Goal: Task Accomplishment & Management: Complete application form

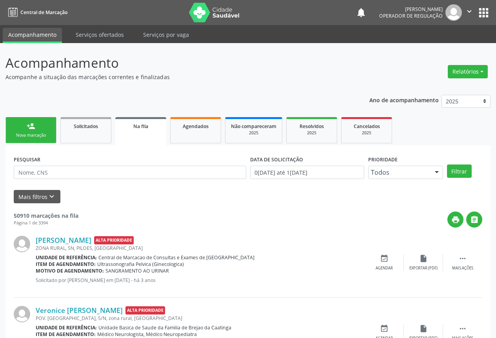
click at [29, 127] on div "person_add" at bounding box center [31, 126] width 9 height 9
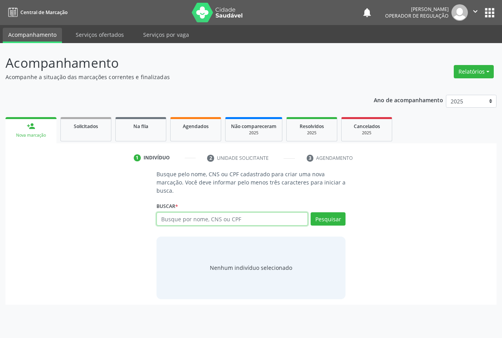
click at [219, 221] on input "text" at bounding box center [231, 218] width 151 height 13
type input "VALDIRENE FERREIRA DA SILVA"
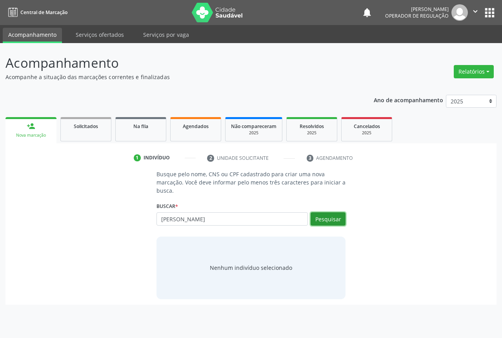
click at [324, 217] on button "Pesquisar" at bounding box center [327, 218] width 35 height 13
click at [248, 219] on input "VALDIRENE FERREIRA DA SILVA" at bounding box center [231, 218] width 151 height 13
type input "VALDIRENE FERREIRA DA SILVA"
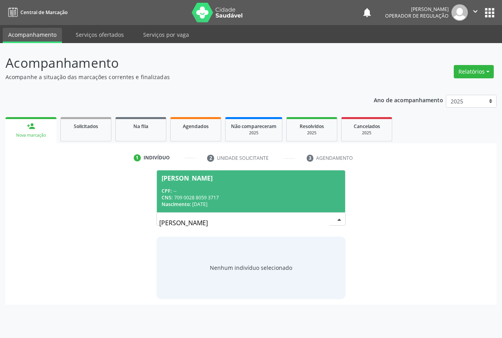
click at [212, 194] on div "CPF: --" at bounding box center [251, 191] width 179 height 7
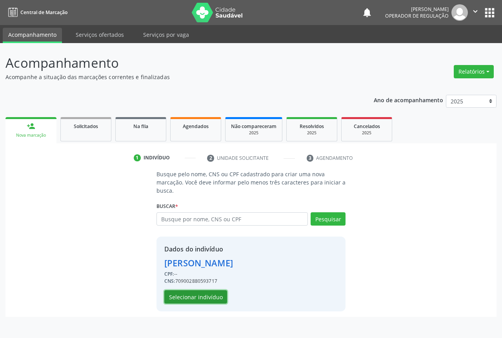
click at [201, 298] on button "Selecionar indivíduo" at bounding box center [195, 296] width 63 height 13
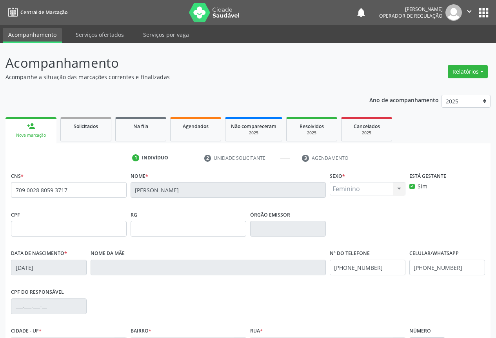
scroll to position [87, 0]
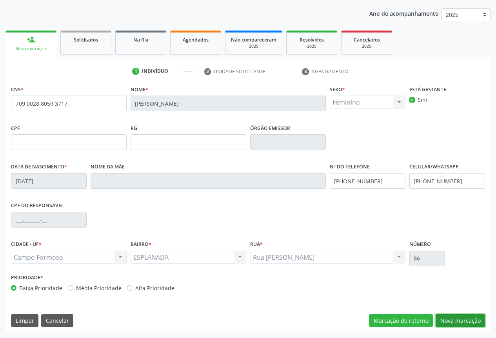
click at [463, 319] on button "Nova marcação" at bounding box center [460, 320] width 49 height 13
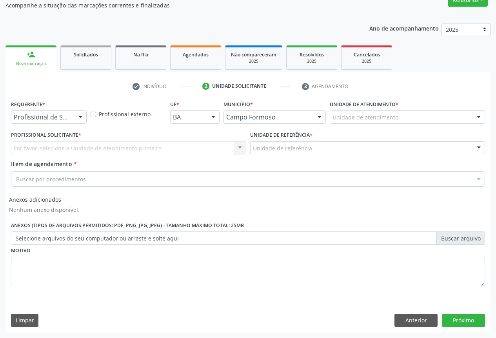
scroll to position [72, 0]
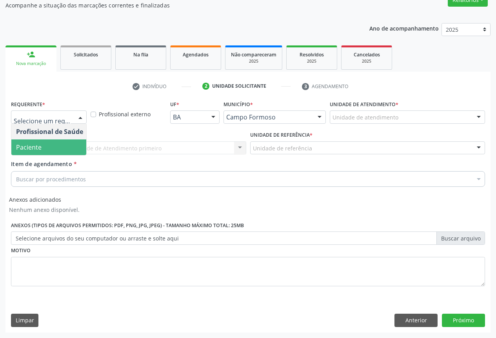
click at [42, 144] on span "Paciente" at bounding box center [49, 148] width 76 height 16
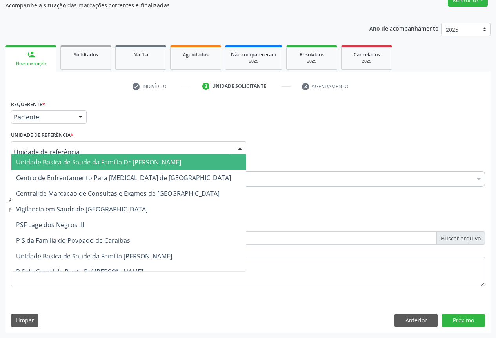
click at [60, 160] on span "Unidade Basica de Saude da Familia Dr [PERSON_NAME]" at bounding box center [98, 162] width 165 height 9
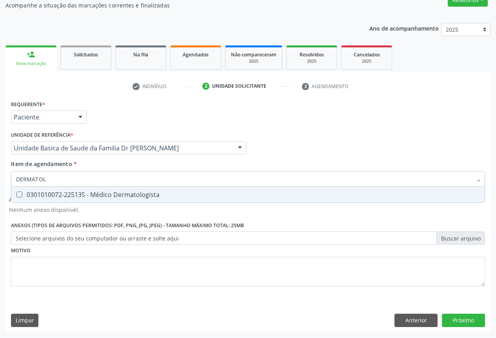
type input "DERMATOLO"
click at [105, 195] on div "0301010072-225135 - Médico Dermatologista" at bounding box center [248, 195] width 464 height 6
checkbox Dermatologista "true"
click at [462, 319] on button "Próximo" at bounding box center [463, 320] width 43 height 13
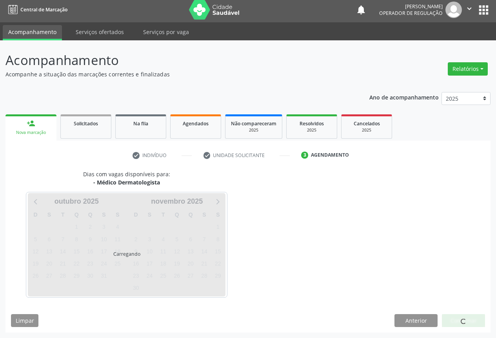
scroll to position [3, 0]
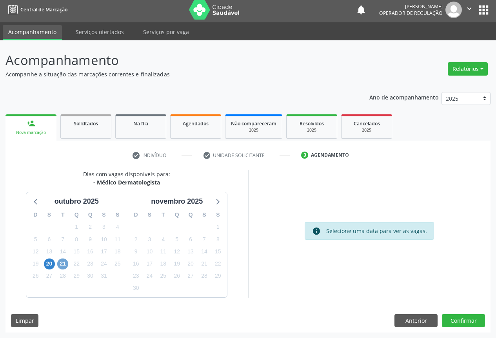
click at [61, 265] on span "21" at bounding box center [62, 264] width 11 height 11
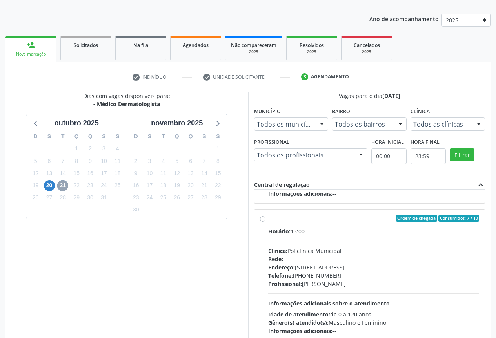
scroll to position [130, 0]
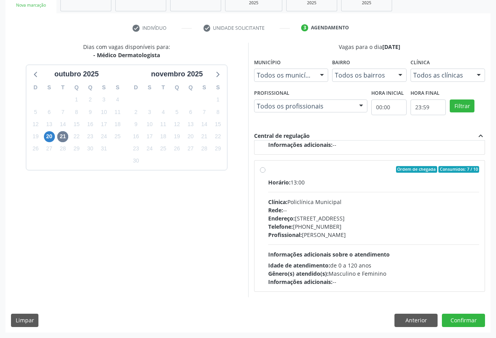
click at [326, 171] on div "Ordem de chegada Consumidos: 7 / 10" at bounding box center [373, 169] width 211 height 7
click at [265, 171] on input "Ordem de chegada Consumidos: 7 / 10 Horário: 13:00 Clínica: Policlínica Municip…" at bounding box center [262, 169] width 5 height 7
radio input "true"
click at [463, 321] on button "Confirmar" at bounding box center [463, 320] width 43 height 13
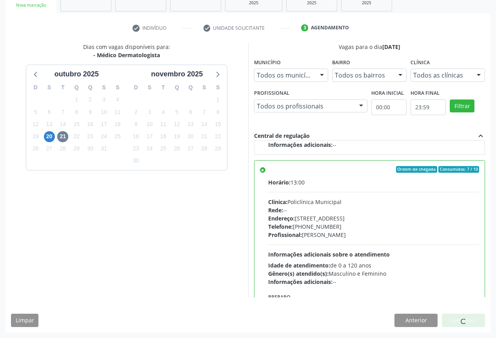
scroll to position [0, 0]
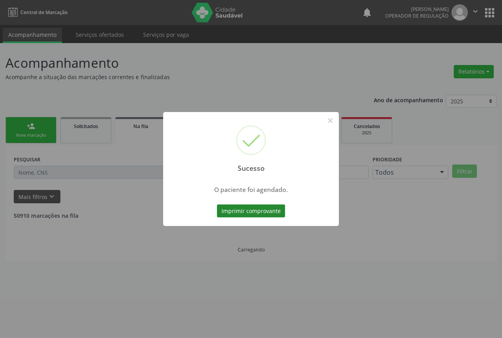
click at [243, 213] on button "Imprimir comprovante" at bounding box center [251, 211] width 68 height 13
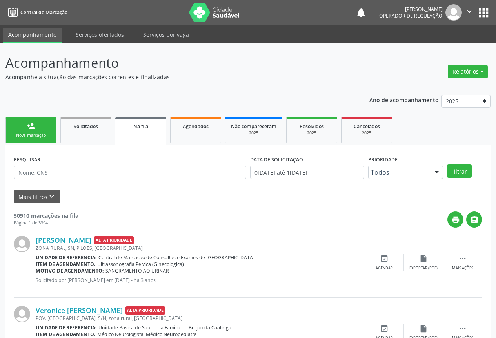
click at [29, 129] on div "person_add" at bounding box center [31, 126] width 9 height 9
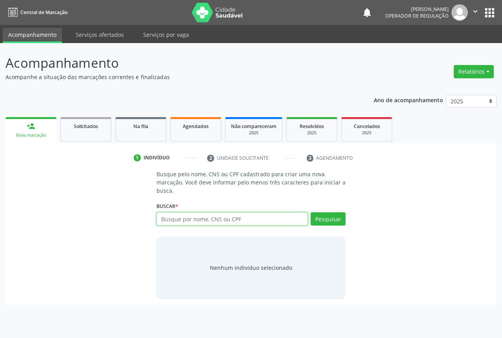
click at [230, 222] on input "text" at bounding box center [231, 218] width 151 height 13
type input "705000290056255"
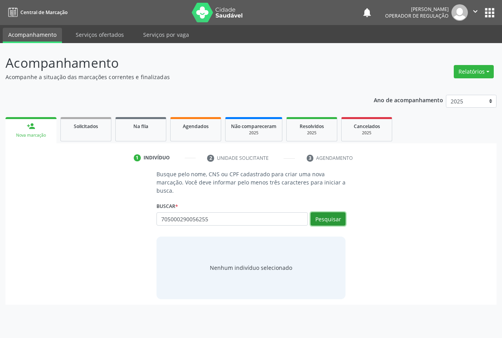
click at [329, 219] on button "Pesquisar" at bounding box center [327, 218] width 35 height 13
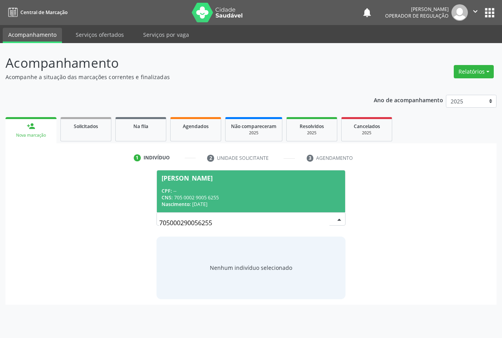
click at [229, 187] on span "Luciana Gomes da Silva CPF: -- CNS: 705 0002 9005 6255 Nascimento: 29/12/1978" at bounding box center [251, 192] width 188 height 42
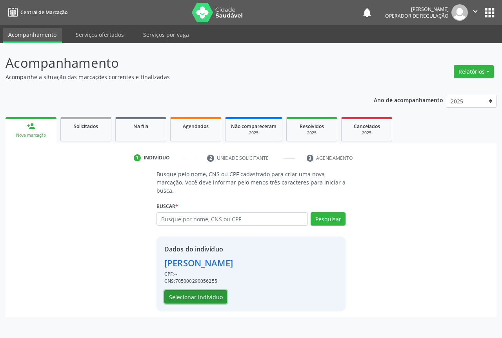
click at [177, 303] on button "Selecionar indivíduo" at bounding box center [195, 296] width 63 height 13
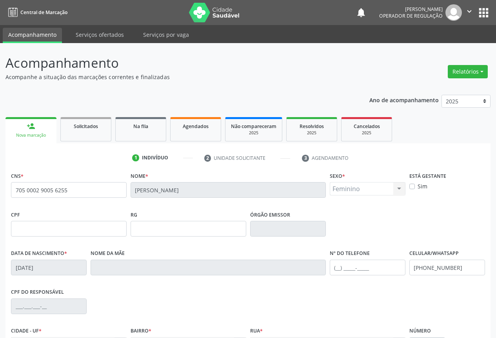
scroll to position [87, 0]
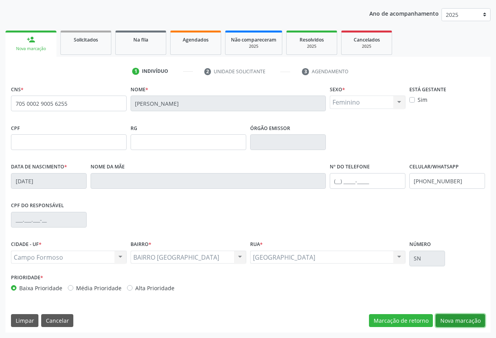
click at [456, 322] on button "Nova marcação" at bounding box center [460, 320] width 49 height 13
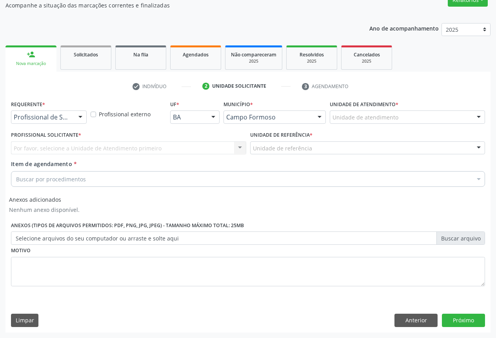
scroll to position [72, 0]
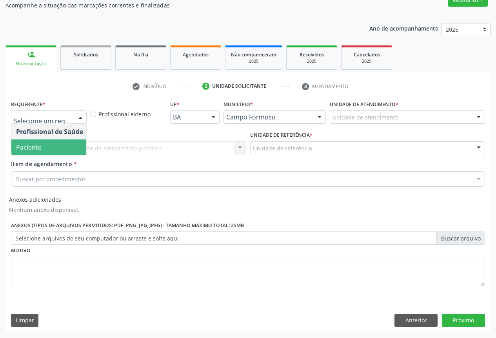
click at [40, 145] on span "Paciente" at bounding box center [28, 147] width 25 height 9
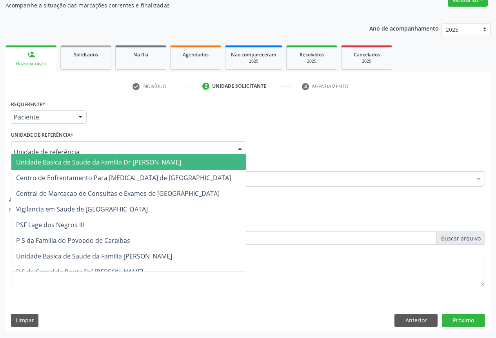
click at [60, 161] on span "Unidade Basica de Saude da Familia Dr [PERSON_NAME]" at bounding box center [98, 162] width 165 height 9
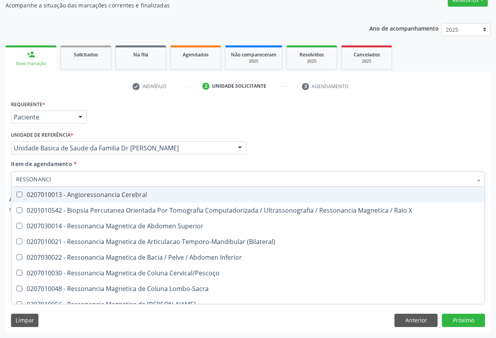
type input "RESSONANCIA"
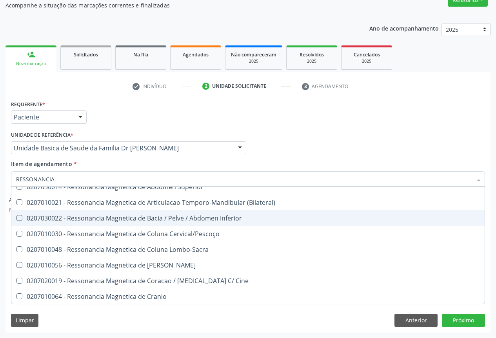
scroll to position [78, 0]
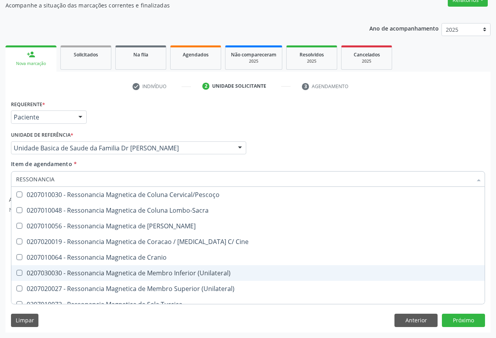
click at [201, 274] on div "0207030030 - Ressonancia Magnetica de Membro Inferior (Unilateral)" at bounding box center [248, 273] width 464 height 6
checkbox \(Unilateral\) "true"
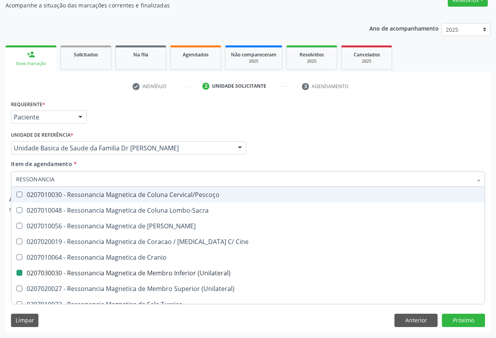
click at [163, 162] on div "Item de agendamento * RESSONANCIA Desfazer seleção 0207010013 - Angioressonanci…" at bounding box center [248, 172] width 474 height 25
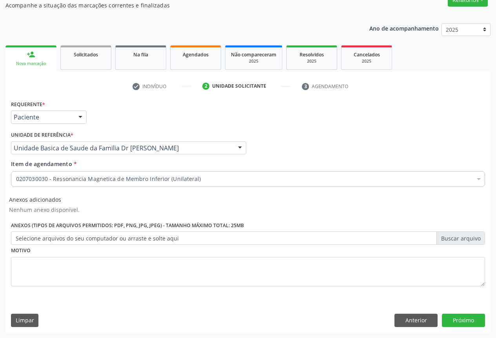
scroll to position [0, 0]
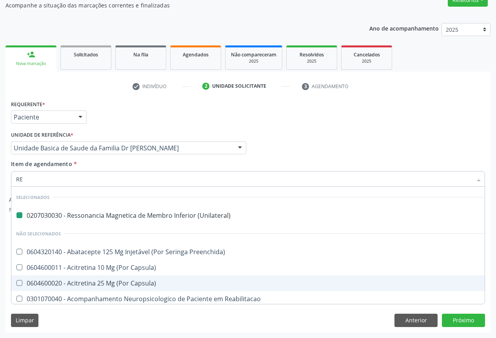
type input "REU"
checkbox \(Unilateral\) "false"
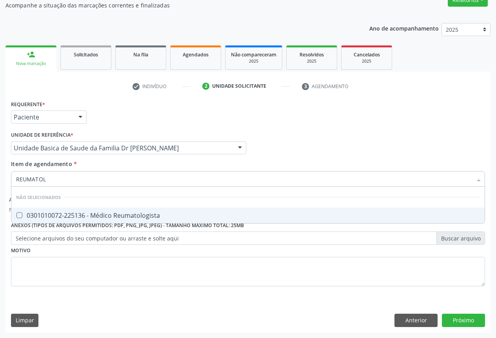
type input "REUMATOLO"
click at [120, 214] on div "0301010072-225136 - Médico Reumatologista" at bounding box center [248, 215] width 464 height 6
checkbox Reumatologista "true"
click at [463, 318] on button "Próximo" at bounding box center [463, 320] width 43 height 13
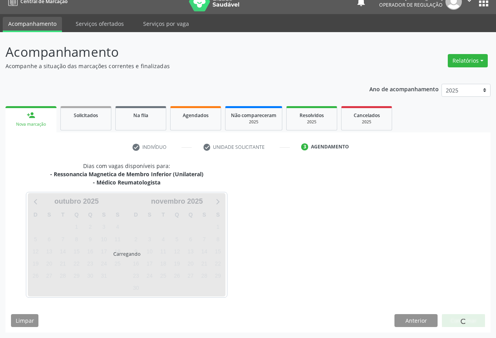
scroll to position [34, 0]
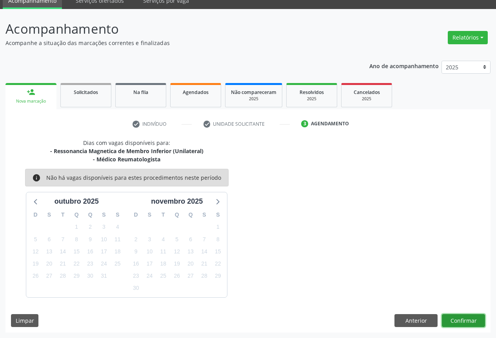
click at [463, 318] on button "Confirmar" at bounding box center [463, 320] width 43 height 13
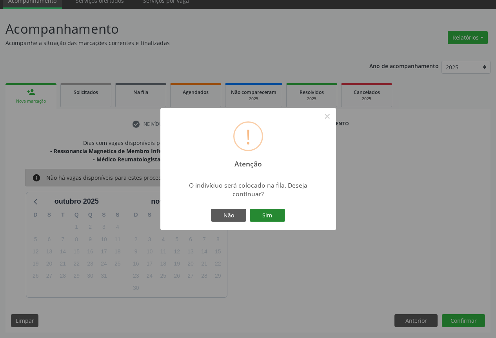
click at [258, 216] on button "Sim" at bounding box center [267, 215] width 35 height 13
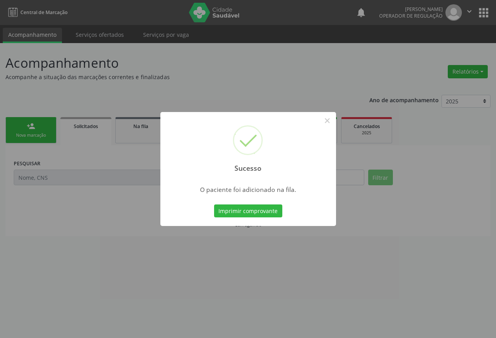
scroll to position [0, 0]
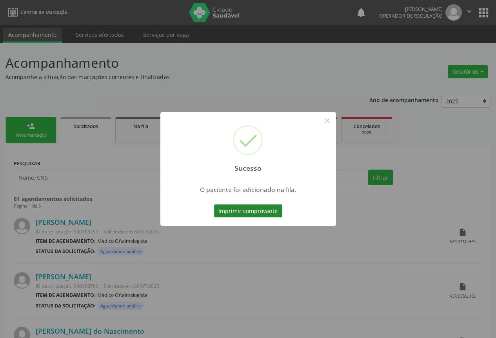
click at [238, 211] on button "Imprimir comprovante" at bounding box center [248, 211] width 68 height 13
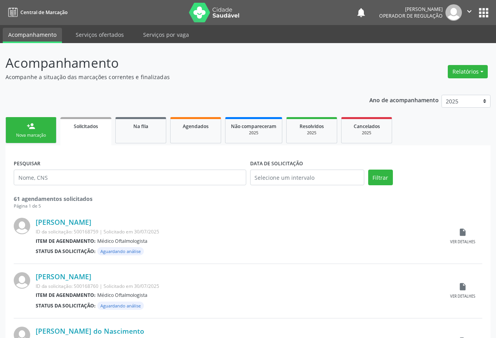
click at [37, 127] on link "person_add Nova marcação" at bounding box center [30, 130] width 51 height 26
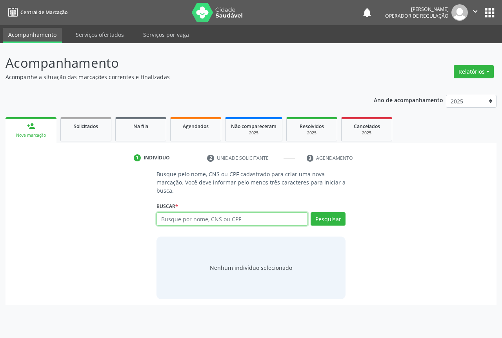
click at [263, 222] on input "text" at bounding box center [231, 218] width 151 height 13
type input "705000810034757"
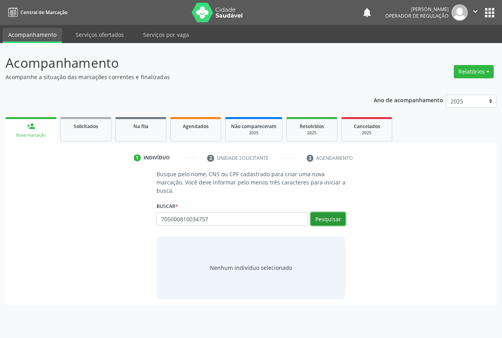
click at [335, 219] on button "Pesquisar" at bounding box center [327, 218] width 35 height 13
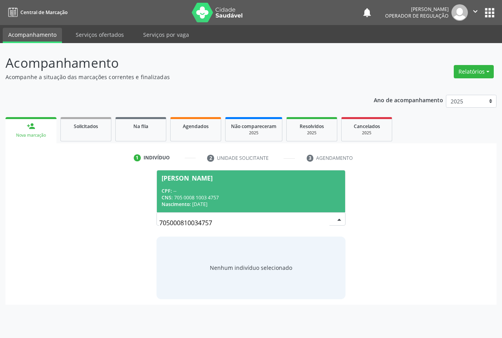
click at [243, 188] on div "CPF: --" at bounding box center [251, 191] width 179 height 7
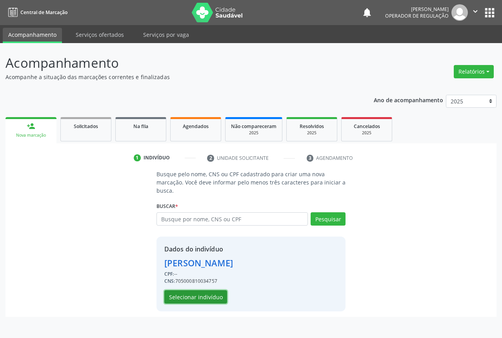
click at [198, 295] on button "Selecionar indivíduo" at bounding box center [195, 296] width 63 height 13
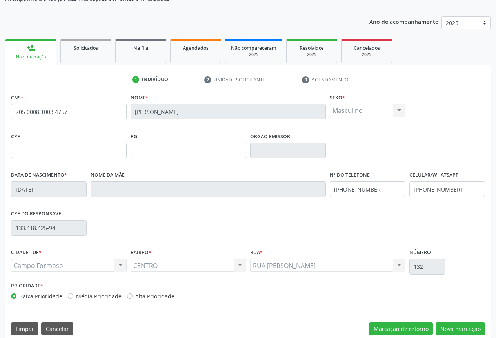
scroll to position [87, 0]
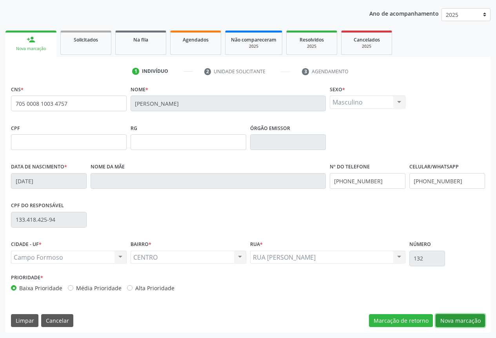
click at [464, 318] on button "Nova marcação" at bounding box center [460, 320] width 49 height 13
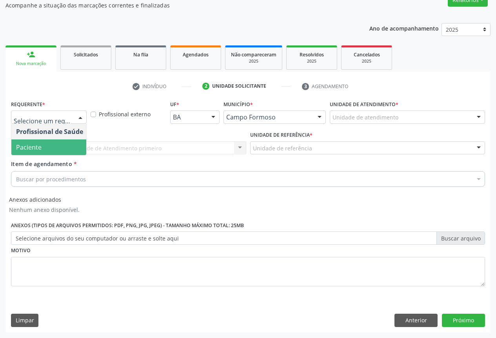
click at [39, 148] on span "Paciente" at bounding box center [28, 147] width 25 height 9
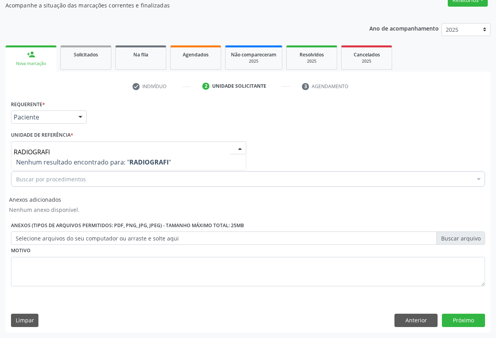
type input "RADIOGRAFIA"
click at [92, 133] on div "Unidade de referência * Nenhum resultado encontrado para: " RADIOGRAFIA " Não h…" at bounding box center [128, 141] width 235 height 25
click at [74, 147] on div "Unidade de referência" at bounding box center [128, 148] width 235 height 13
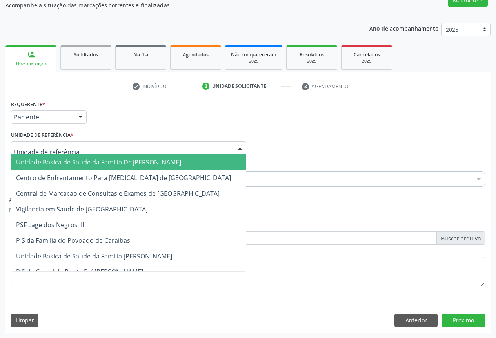
click at [75, 164] on span "Unidade Basica de Saude da Familia Dr [PERSON_NAME]" at bounding box center [98, 162] width 165 height 9
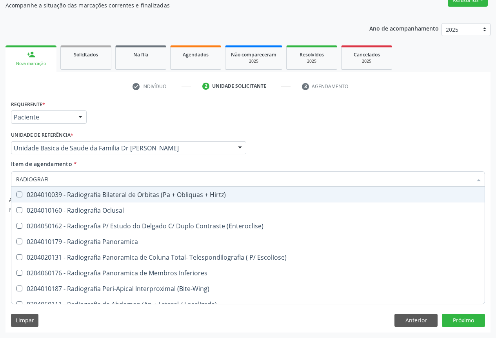
type input "RADIOGRAFIA"
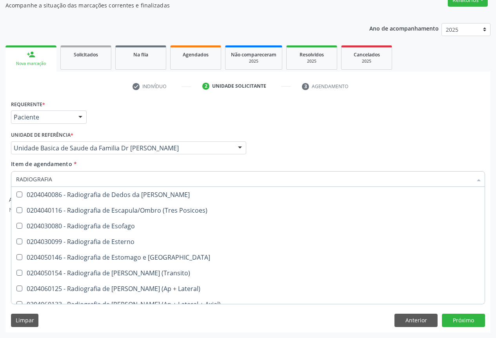
scroll to position [666, 0]
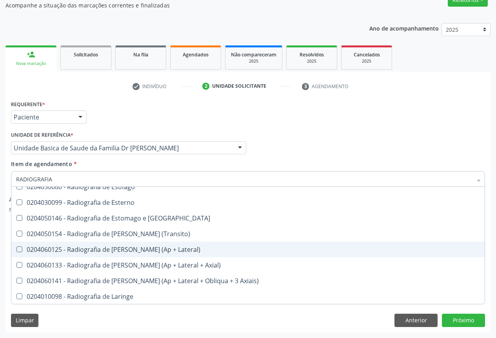
click at [171, 248] on div "0204060125 - Radiografia de Joelho (Ap + Lateral)" at bounding box center [248, 250] width 464 height 6
checkbox Lateral\) "true"
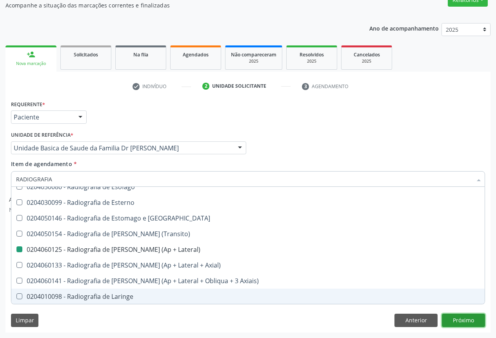
click at [457, 316] on button "Próximo" at bounding box center [463, 320] width 43 height 13
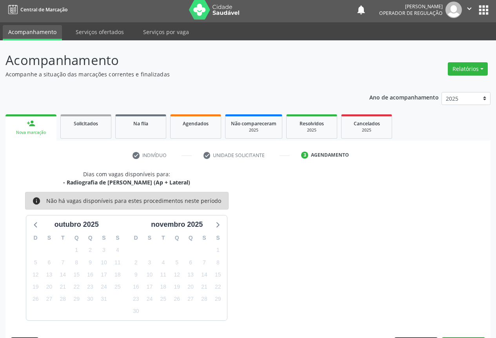
scroll to position [26, 0]
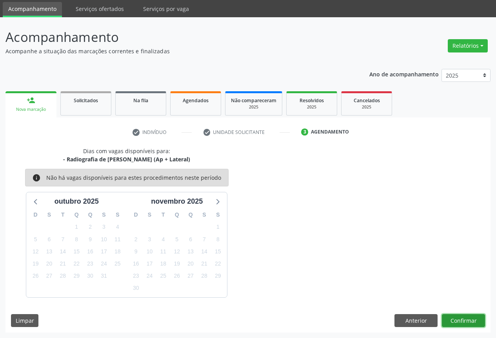
click at [457, 316] on button "Confirmar" at bounding box center [463, 320] width 43 height 13
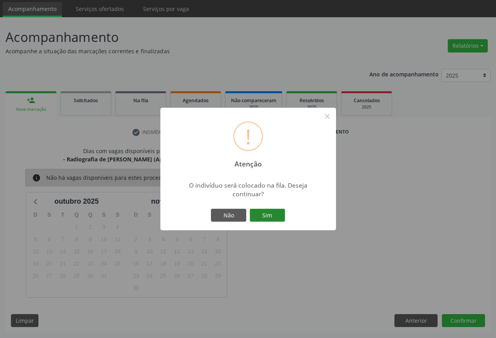
click at [256, 214] on button "Sim" at bounding box center [267, 215] width 35 height 13
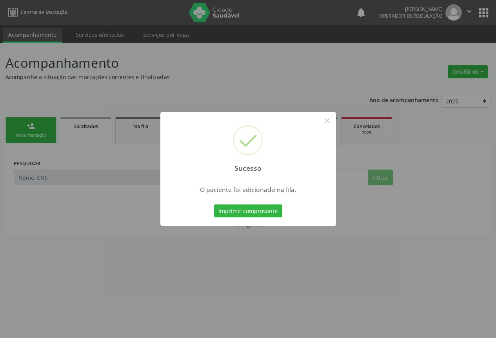
scroll to position [0, 0]
click at [256, 214] on button "Imprimir comprovante" at bounding box center [251, 211] width 68 height 13
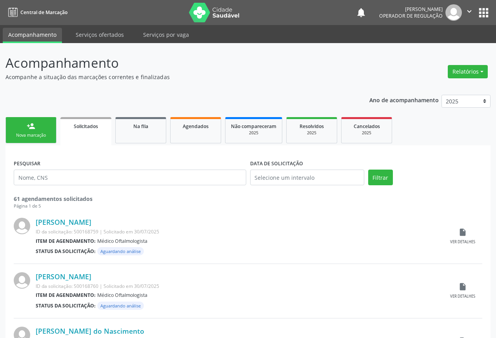
click at [35, 129] on link "person_add Nova marcação" at bounding box center [30, 130] width 51 height 26
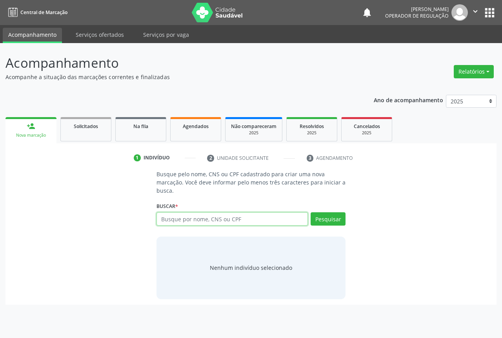
click at [231, 223] on input "text" at bounding box center [231, 218] width 151 height 13
click at [228, 221] on input "text" at bounding box center [231, 218] width 151 height 13
type input "703001810290278"
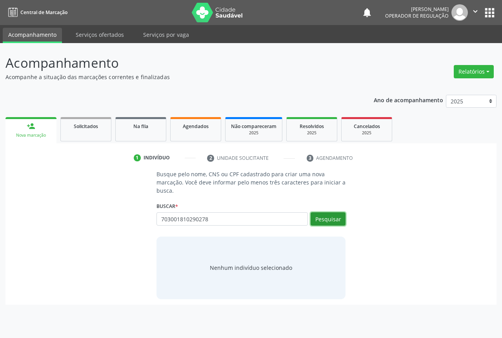
click at [326, 216] on button "Pesquisar" at bounding box center [327, 218] width 35 height 13
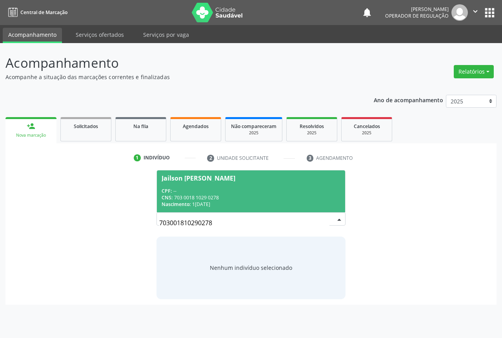
click at [220, 198] on div "CNS: 703 0018 1029 0278" at bounding box center [251, 197] width 179 height 7
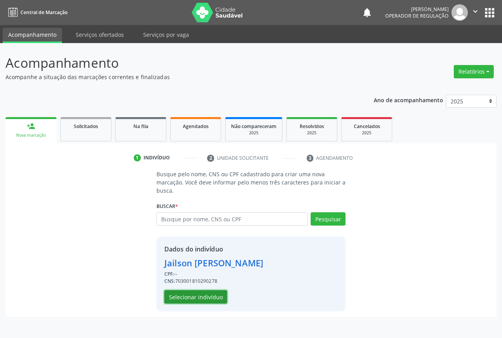
click at [193, 295] on button "Selecionar indivíduo" at bounding box center [195, 296] width 63 height 13
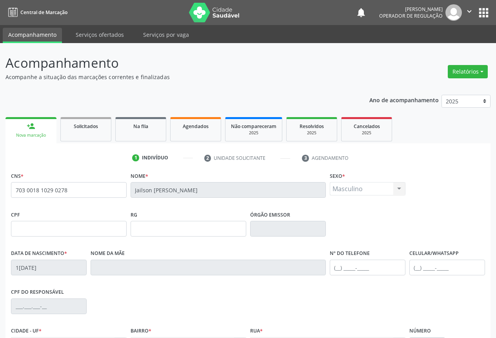
scroll to position [87, 0]
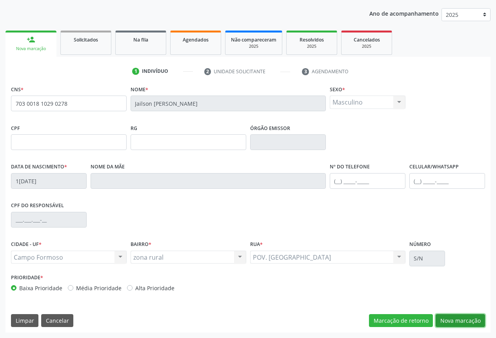
click at [458, 318] on button "Nova marcação" at bounding box center [460, 320] width 49 height 13
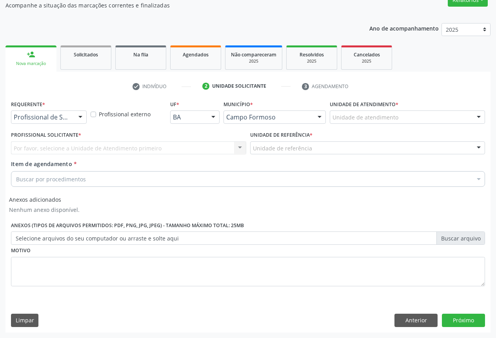
scroll to position [72, 0]
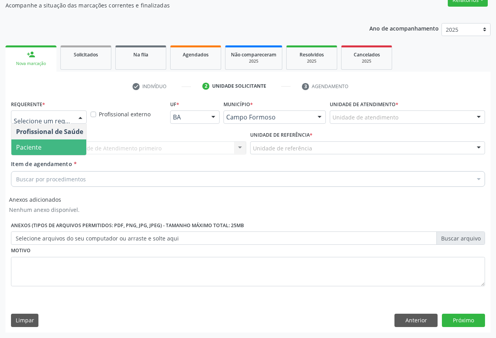
click at [63, 151] on span "Paciente" at bounding box center [49, 148] width 76 height 16
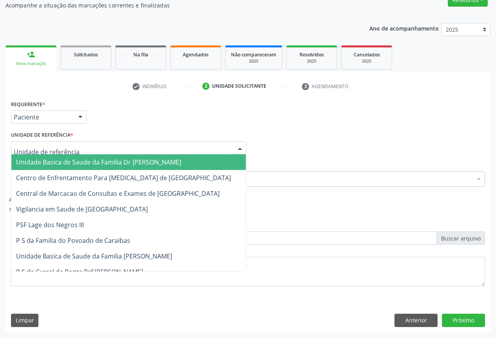
click at [76, 165] on span "Unidade Basica de Saude da Familia Dr [PERSON_NAME]" at bounding box center [98, 162] width 165 height 9
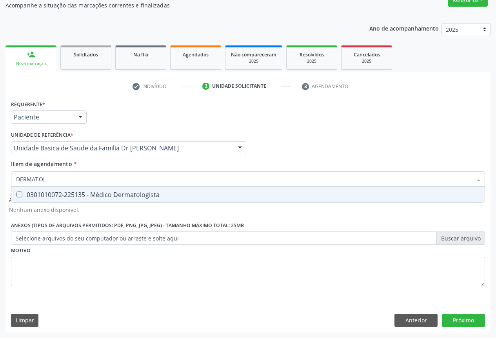
type input "DERMATOLO"
click at [120, 196] on div "0301010072-225135 - Médico Dermatologista" at bounding box center [248, 195] width 464 height 6
checkbox Dermatologista "true"
click at [460, 316] on button "Próximo" at bounding box center [463, 320] width 43 height 13
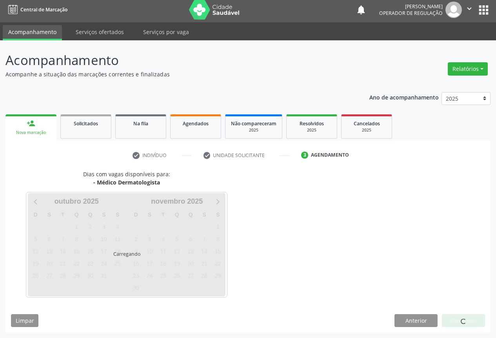
scroll to position [3, 0]
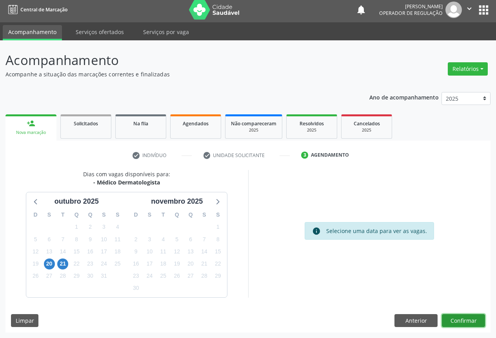
click at [463, 314] on button "Confirmar" at bounding box center [463, 320] width 43 height 13
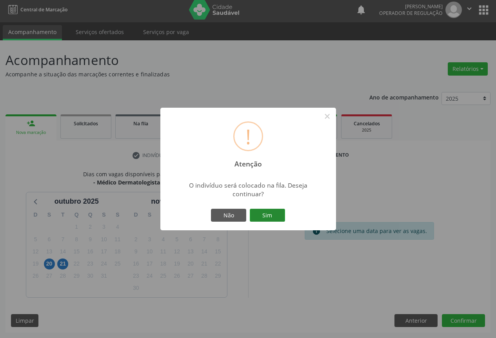
click at [272, 214] on button "Sim" at bounding box center [267, 215] width 35 height 13
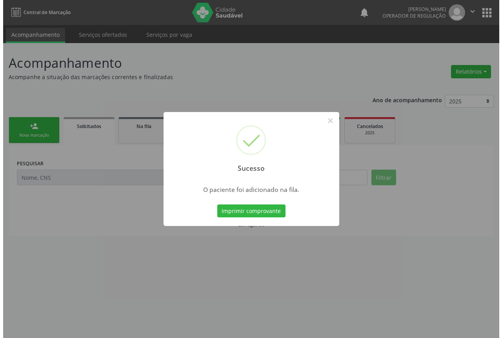
scroll to position [0, 0]
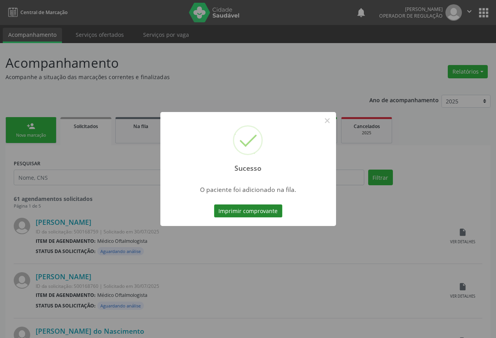
click at [267, 211] on button "Imprimir comprovante" at bounding box center [248, 211] width 68 height 13
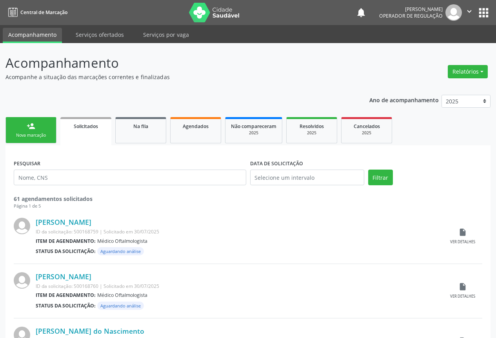
click at [44, 125] on link "person_add Nova marcação" at bounding box center [30, 130] width 51 height 26
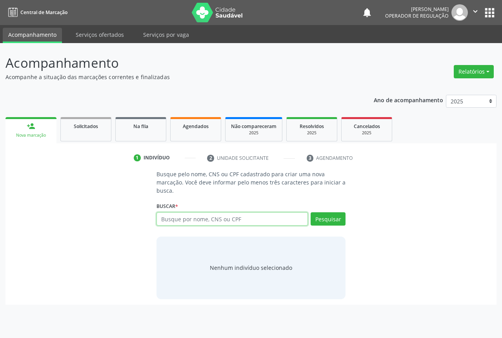
click at [241, 220] on input "text" at bounding box center [231, 218] width 151 height 13
type input "706905166614033"
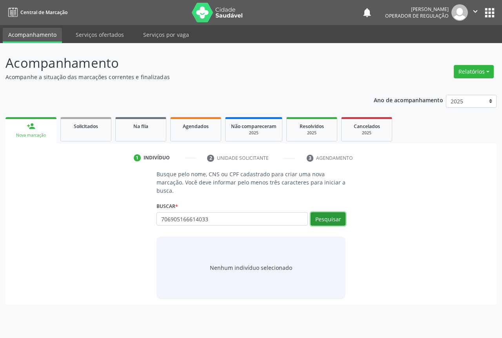
click at [321, 218] on button "Pesquisar" at bounding box center [327, 218] width 35 height 13
type input "706905166614033"
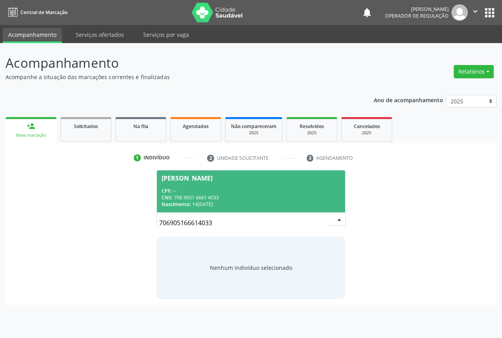
click at [251, 190] on div "CPF: --" at bounding box center [251, 191] width 179 height 7
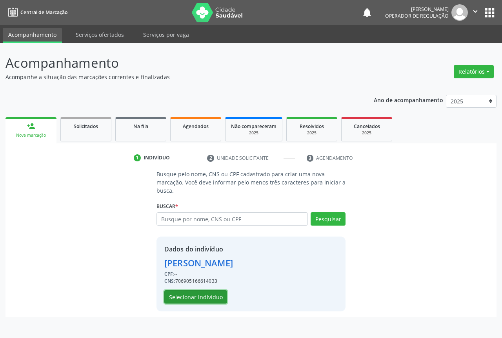
click at [191, 296] on button "Selecionar indivíduo" at bounding box center [195, 296] width 63 height 13
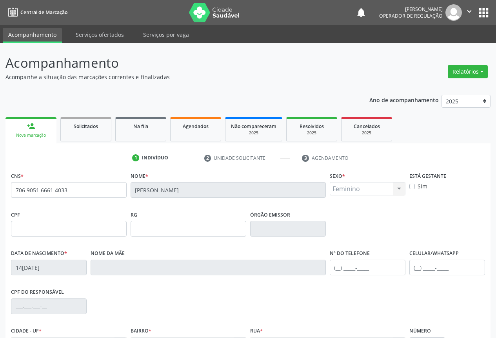
scroll to position [87, 0]
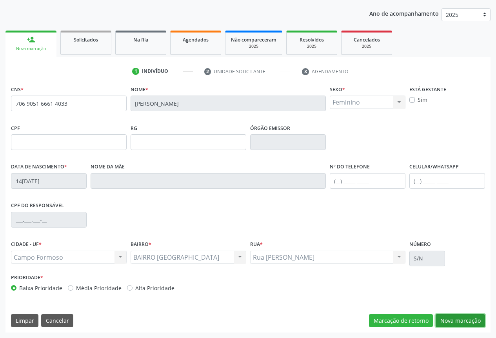
click at [458, 319] on button "Nova marcação" at bounding box center [460, 320] width 49 height 13
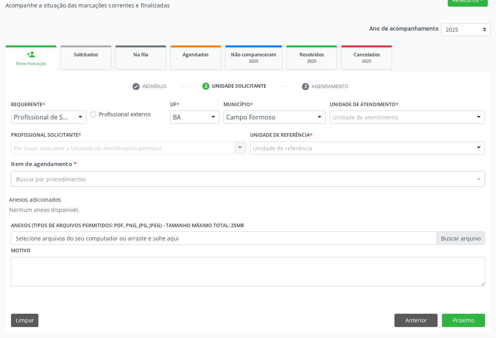
scroll to position [72, 0]
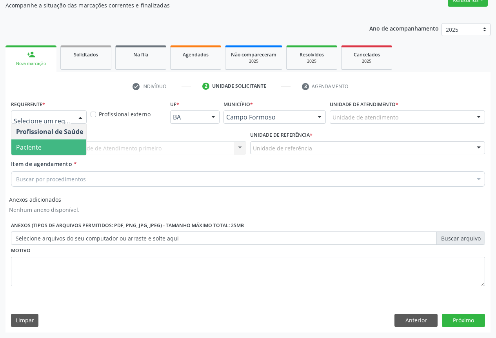
click at [49, 147] on span "Paciente" at bounding box center [49, 148] width 76 height 16
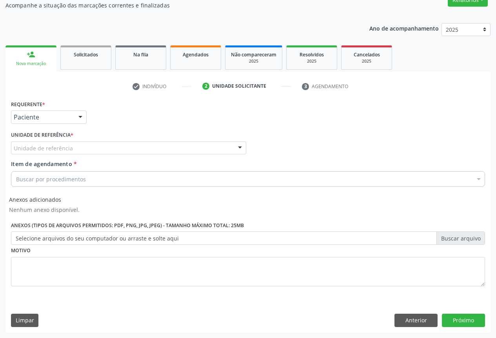
click at [56, 141] on label "Unidade de referência *" at bounding box center [42, 135] width 62 height 12
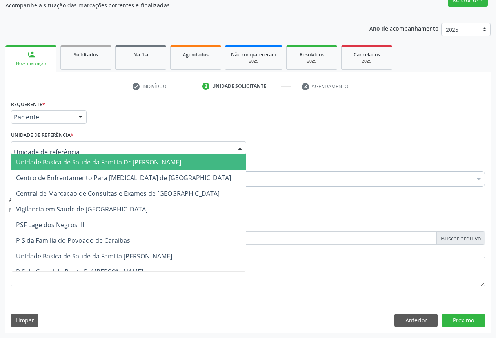
click at [74, 164] on span "Unidade Basica de Saude da Familia Dr [PERSON_NAME]" at bounding box center [98, 162] width 165 height 9
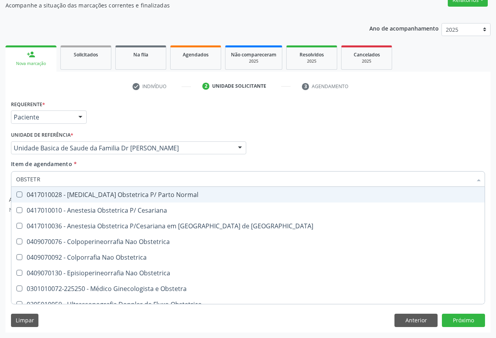
type input "OBSTETRA"
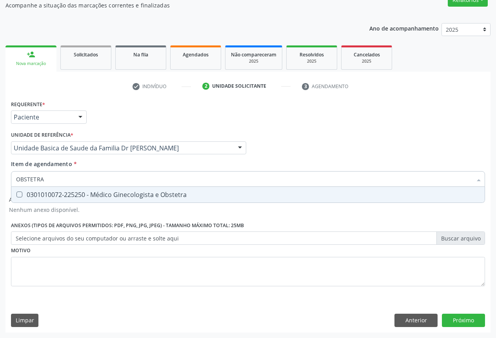
click at [178, 194] on div "0301010072-225250 - Médico Ginecologista e Obstetra" at bounding box center [248, 195] width 464 height 6
checkbox Obstetra "true"
click at [459, 318] on button "Próximo" at bounding box center [463, 320] width 43 height 13
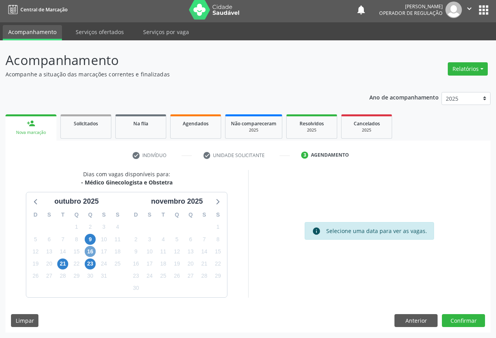
click at [89, 252] on span "16" at bounding box center [90, 251] width 11 height 11
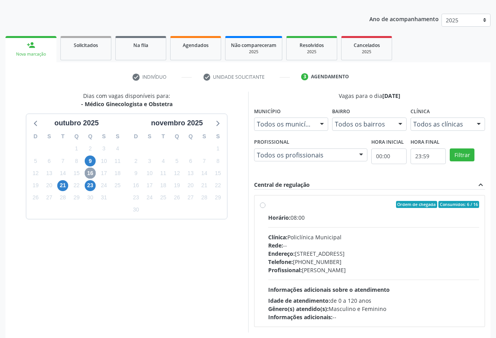
scroll to position [116, 0]
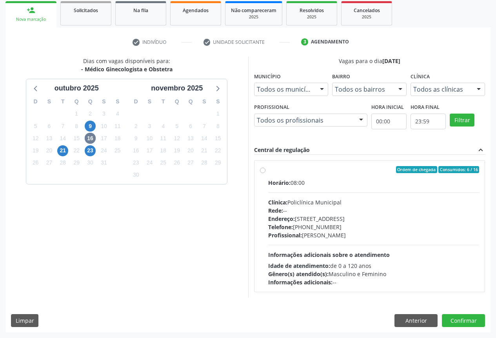
click at [325, 174] on label "Ordem de chegada Consumidos: 6 / 16 Horário: 08:00 Clínica: Policlínica Municip…" at bounding box center [373, 226] width 211 height 120
click at [265, 173] on input "Ordem de chegada Consumidos: 6 / 16 Horário: 08:00 Clínica: Policlínica Municip…" at bounding box center [262, 169] width 5 height 7
radio input "true"
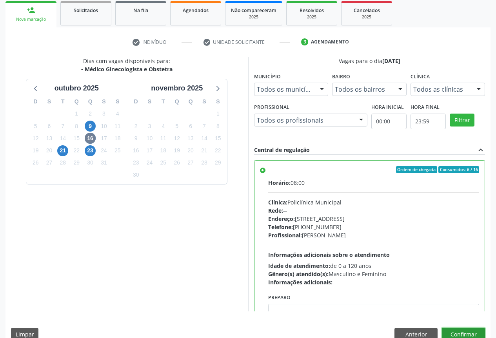
click at [461, 332] on button "Confirmar" at bounding box center [463, 334] width 43 height 13
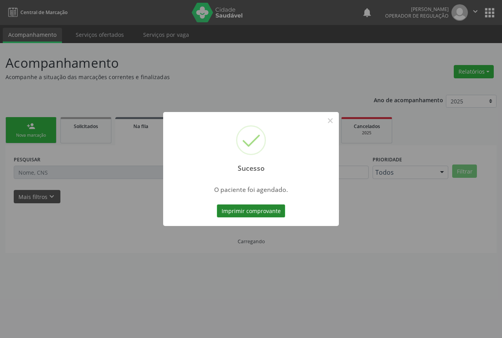
click at [244, 211] on button "Imprimir comprovante" at bounding box center [251, 211] width 68 height 13
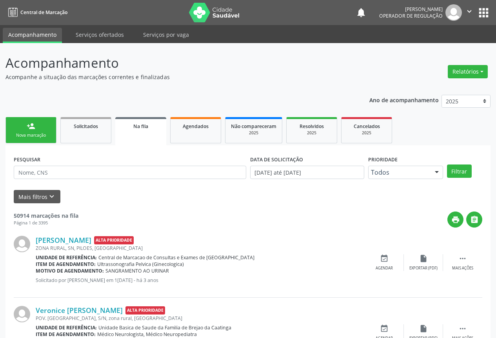
click at [41, 127] on link "person_add Nova marcação" at bounding box center [30, 130] width 51 height 26
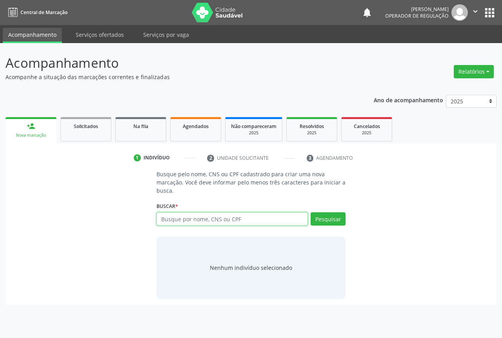
click at [223, 221] on input "text" at bounding box center [231, 218] width 151 height 13
click at [249, 219] on input "text" at bounding box center [231, 218] width 151 height 13
type input "708009809383029"
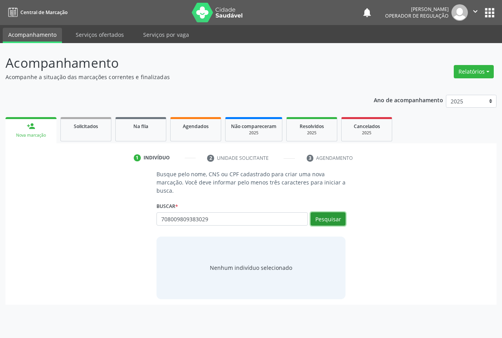
click at [326, 216] on button "Pesquisar" at bounding box center [327, 218] width 35 height 13
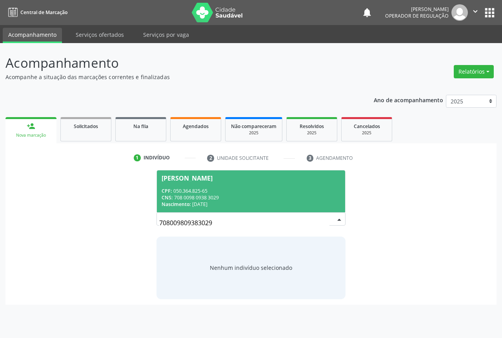
click at [253, 180] on div "[PERSON_NAME]" at bounding box center [251, 178] width 179 height 6
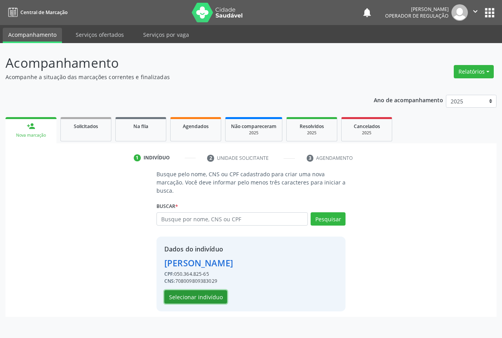
click at [192, 296] on button "Selecionar indivíduo" at bounding box center [195, 296] width 63 height 13
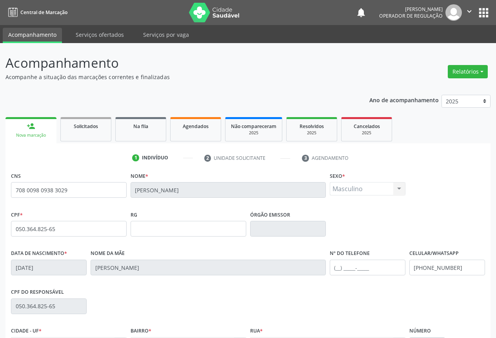
scroll to position [87, 0]
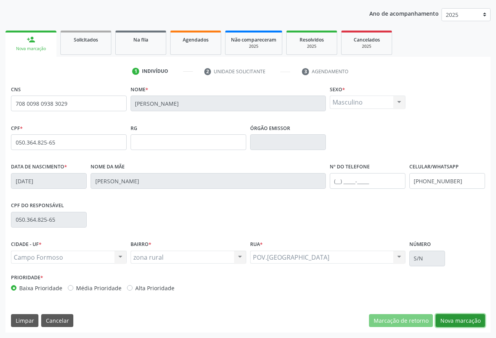
click at [457, 323] on button "Nova marcação" at bounding box center [460, 320] width 49 height 13
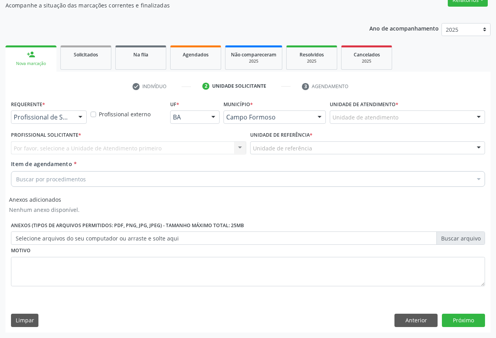
scroll to position [72, 0]
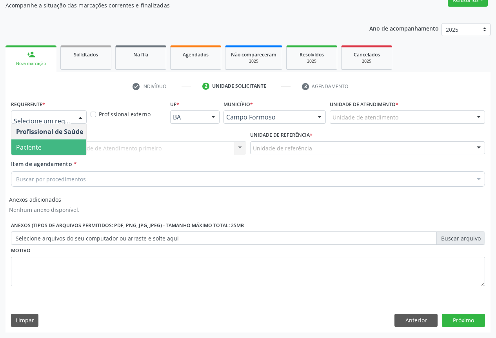
click at [42, 145] on span "Paciente" at bounding box center [49, 148] width 76 height 16
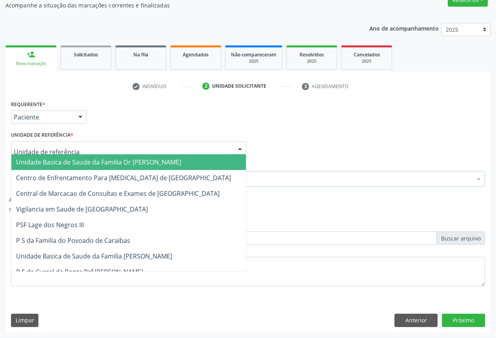
click at [59, 162] on span "Unidade Basica de Saude da Familia Dr [PERSON_NAME]" at bounding box center [98, 162] width 165 height 9
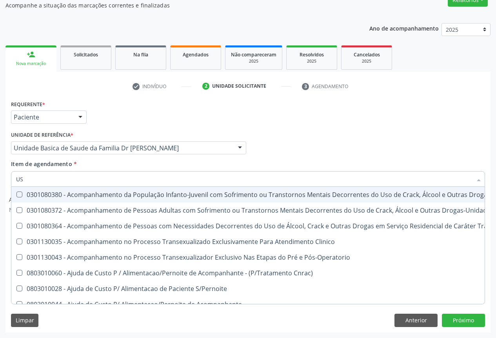
type input "USG"
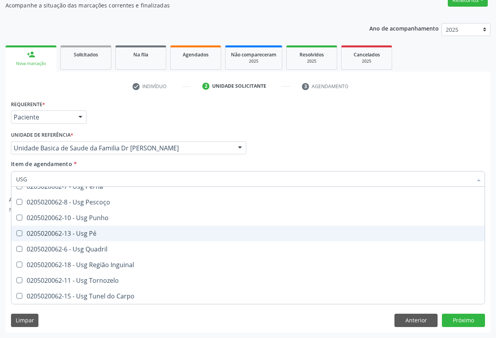
scroll to position [142, 0]
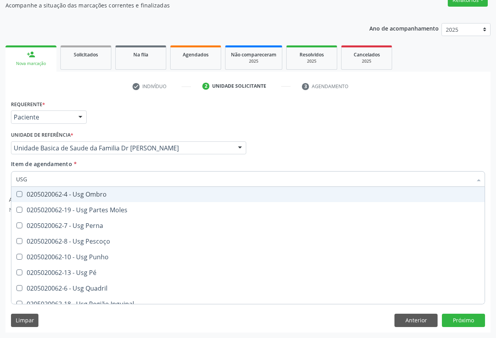
click at [110, 194] on div "0205020062-4 - Usg Ombro" at bounding box center [248, 194] width 464 height 6
checkbox Ombro "true"
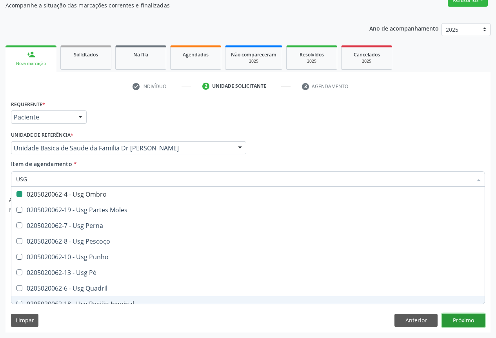
click at [466, 321] on button "Próximo" at bounding box center [463, 320] width 43 height 13
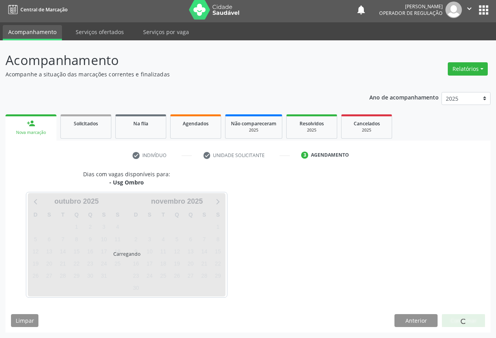
scroll to position [0, 0]
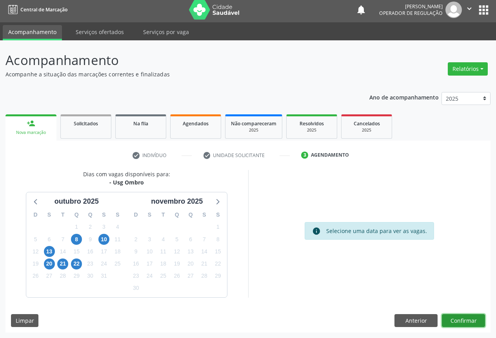
click at [467, 320] on button "Confirmar" at bounding box center [463, 320] width 43 height 13
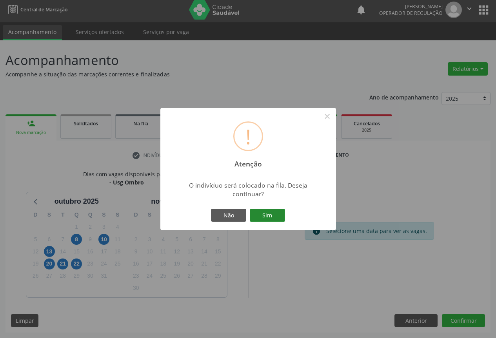
click at [267, 216] on button "Sim" at bounding box center [267, 215] width 35 height 13
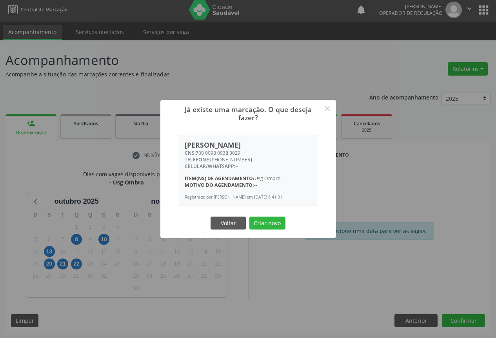
click at [267, 217] on button "Criar novo" at bounding box center [267, 223] width 36 height 13
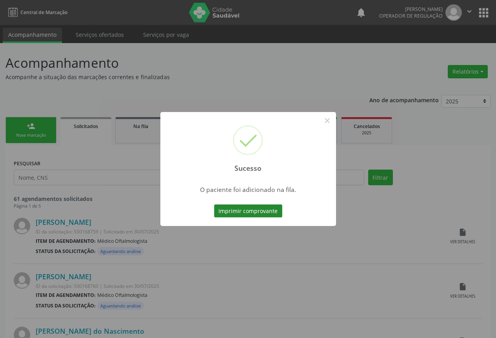
click at [256, 210] on button "Imprimir comprovante" at bounding box center [248, 211] width 68 height 13
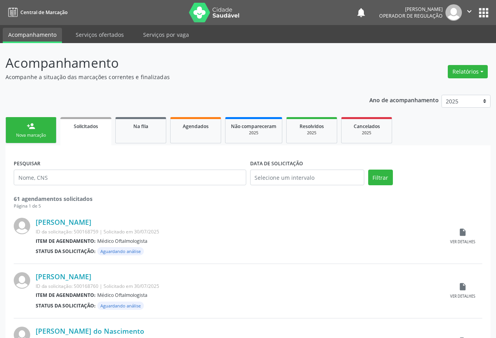
click at [37, 129] on link "person_add Nova marcação" at bounding box center [30, 130] width 51 height 26
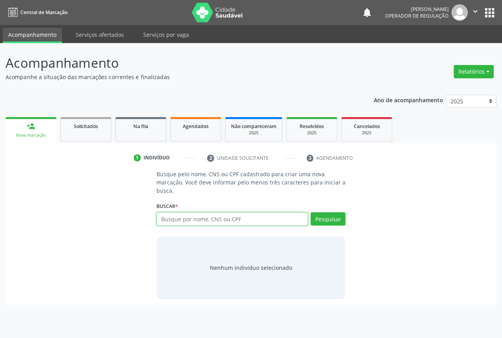
click at [196, 220] on input "text" at bounding box center [231, 218] width 151 height 13
click at [196, 218] on input "text" at bounding box center [231, 218] width 151 height 13
type input "701404675432238"
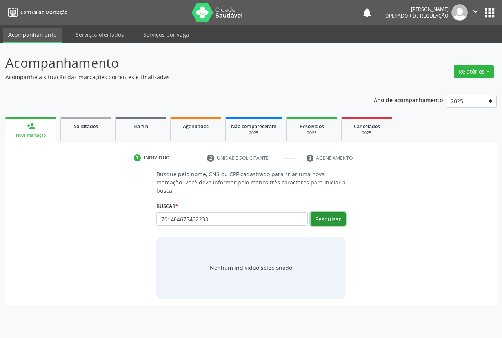
click at [328, 219] on button "Pesquisar" at bounding box center [327, 218] width 35 height 13
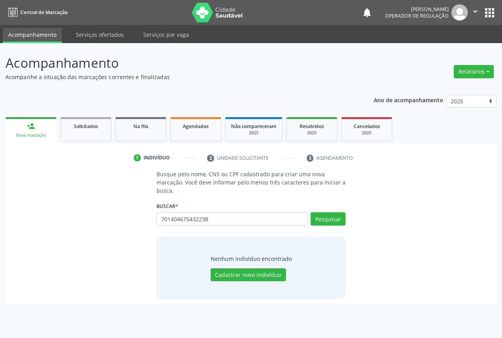
drag, startPoint x: 158, startPoint y: 224, endPoint x: 164, endPoint y: 223, distance: 6.0
click at [164, 223] on div "701404675432238 Busque por nome, CNS ou CPF Nenhum resultado encontrado para: "…" at bounding box center [250, 221] width 189 height 19
drag, startPoint x: 161, startPoint y: 217, endPoint x: 238, endPoint y: 231, distance: 78.8
click at [238, 231] on div "701404675432238 Busque por nome, CNS ou CPF Nenhum resultado encontrado para: "…" at bounding box center [250, 221] width 189 height 19
click at [331, 219] on button "Pesquisar" at bounding box center [327, 218] width 35 height 13
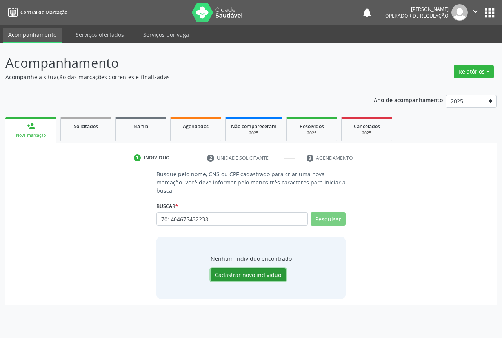
click at [245, 274] on button "Cadastrar novo indivíduo" at bounding box center [248, 275] width 75 height 13
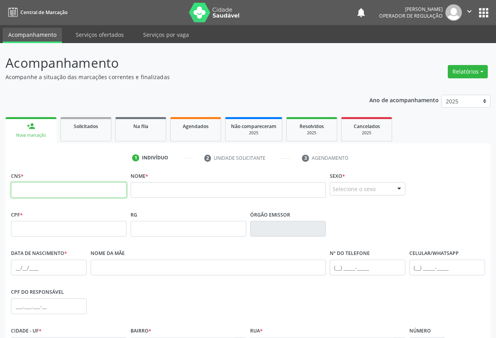
click at [56, 194] on input "text" at bounding box center [69, 190] width 116 height 16
paste input "701 4046 7543 2238"
type input "701 4046 7543 2238"
drag, startPoint x: 171, startPoint y: 193, endPoint x: 173, endPoint y: 189, distance: 4.7
click at [171, 193] on input "text" at bounding box center [228, 190] width 195 height 16
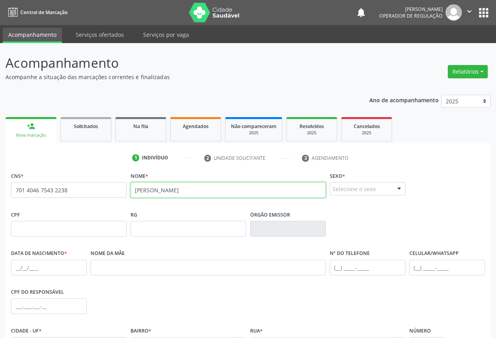
type input "JANAINA EDUARDO DE LIMA PEREIRA"
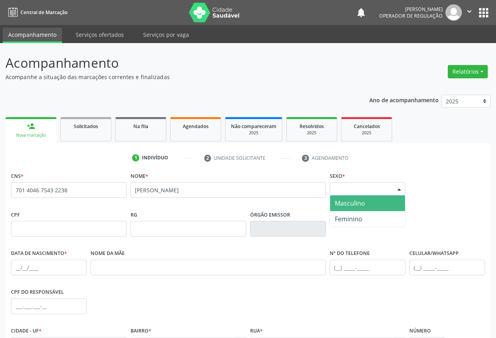
click at [360, 188] on div "Selecione o sexo" at bounding box center [368, 188] width 76 height 13
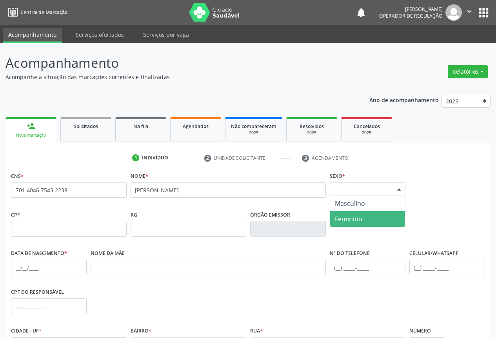
click at [361, 221] on span "Feminino" at bounding box center [348, 219] width 27 height 9
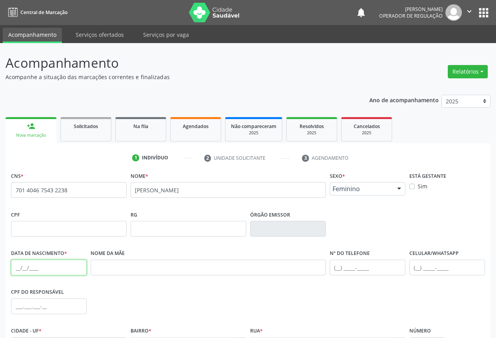
click at [44, 265] on input "text" at bounding box center [49, 268] width 76 height 16
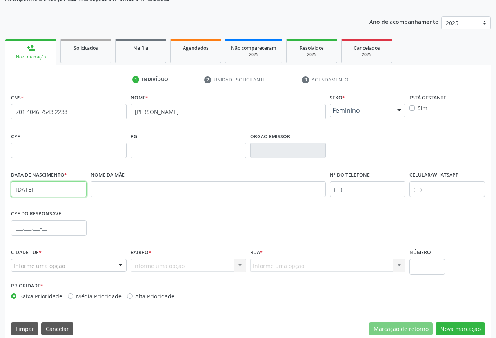
type input "02/06/1999"
click at [436, 190] on input "text" at bounding box center [447, 189] width 76 height 16
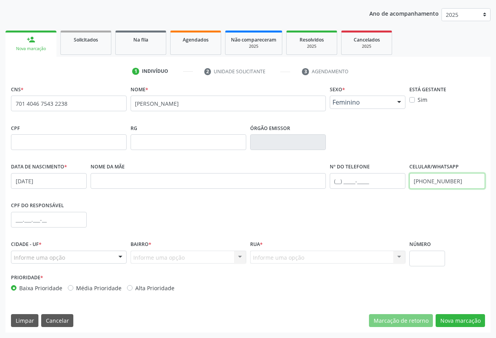
type input "(77) 99144-6933"
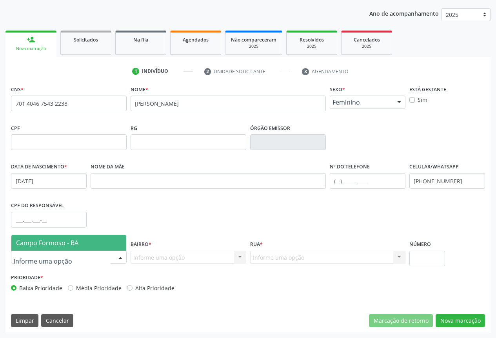
click at [53, 248] on span "Campo Formoso - BA" at bounding box center [68, 243] width 115 height 16
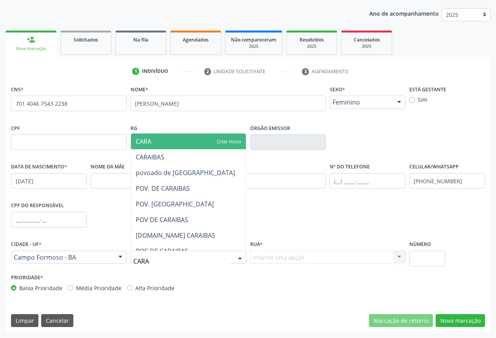
type input "CARAI"
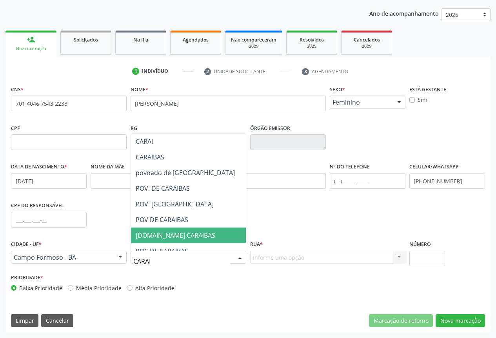
click at [165, 235] on span "[DOMAIN_NAME] CARAIBAS" at bounding box center [176, 235] width 80 height 9
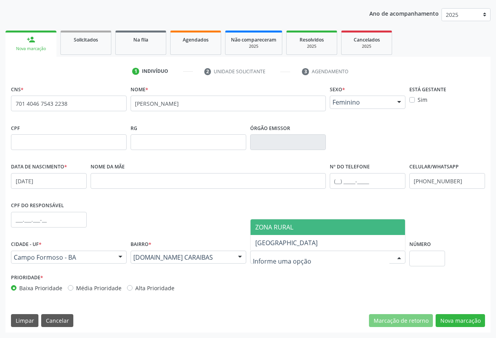
click at [285, 228] on span "ZONA RURAL" at bounding box center [274, 227] width 38 height 9
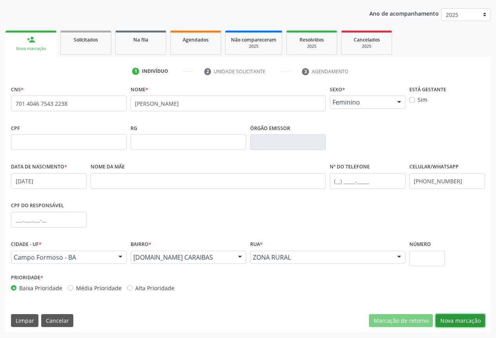
click at [461, 319] on button "Nova marcação" at bounding box center [460, 320] width 49 height 13
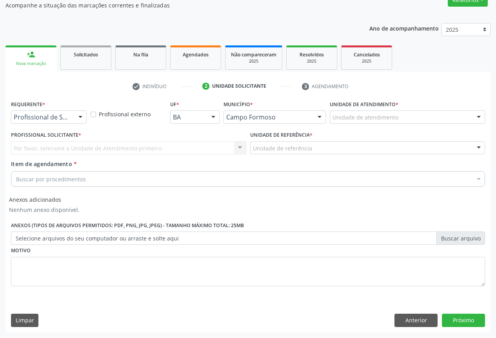
scroll to position [72, 0]
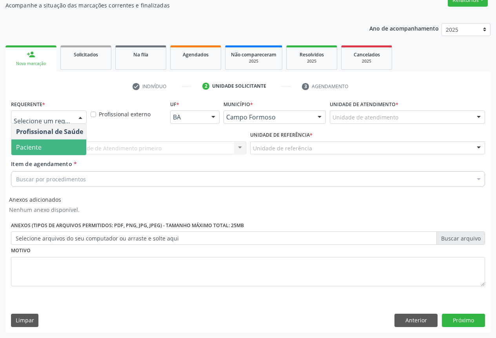
click at [47, 145] on span "Paciente" at bounding box center [49, 148] width 76 height 16
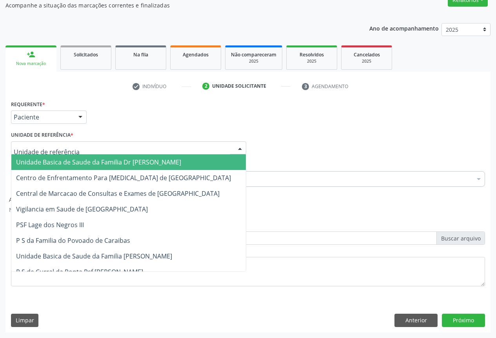
click at [73, 160] on span "Unidade Basica de Saude da Familia Dr [PERSON_NAME]" at bounding box center [98, 162] width 165 height 9
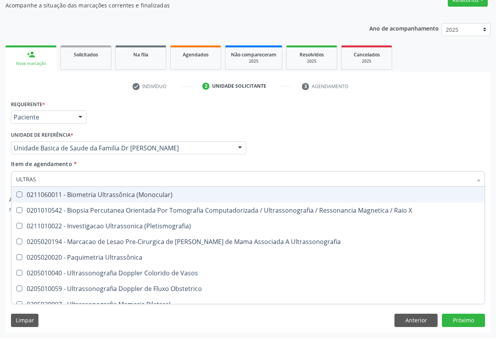
type input "ULTRASS"
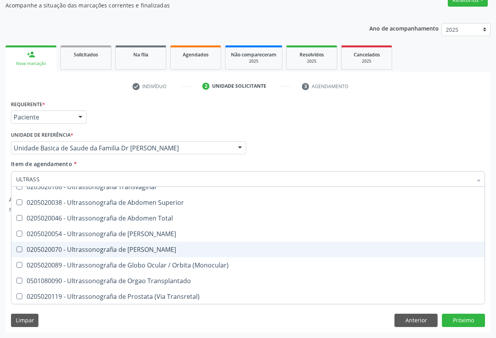
scroll to position [157, 0]
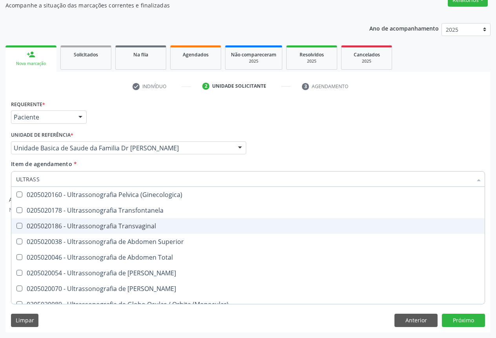
click at [166, 226] on div "0205020186 - Ultrassonografia Transvaginal" at bounding box center [248, 226] width 464 height 6
checkbox Transvaginal "true"
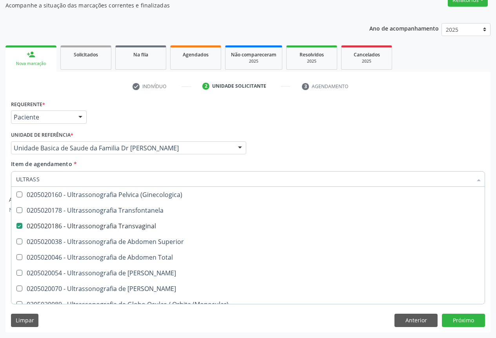
scroll to position [243, 0]
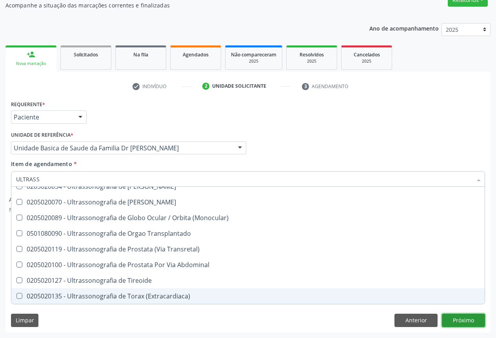
click at [459, 318] on button "Próximo" at bounding box center [463, 320] width 43 height 13
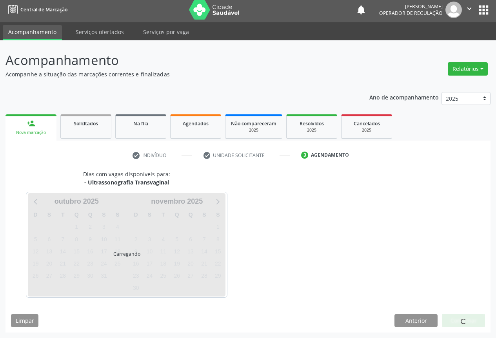
scroll to position [0, 0]
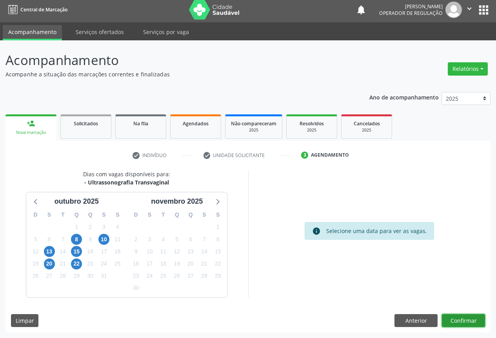
click at [464, 319] on button "Confirmar" at bounding box center [463, 320] width 43 height 13
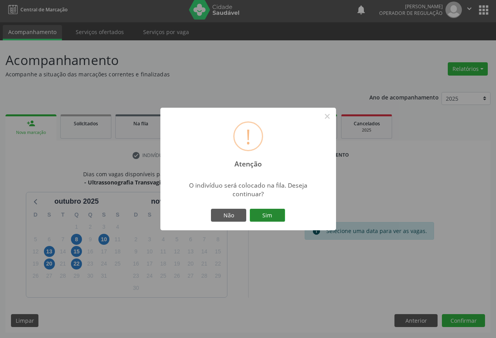
click at [262, 213] on button "Sim" at bounding box center [267, 215] width 35 height 13
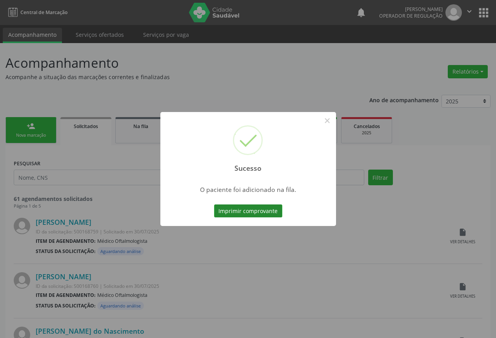
click at [240, 209] on button "Imprimir comprovante" at bounding box center [248, 211] width 68 height 13
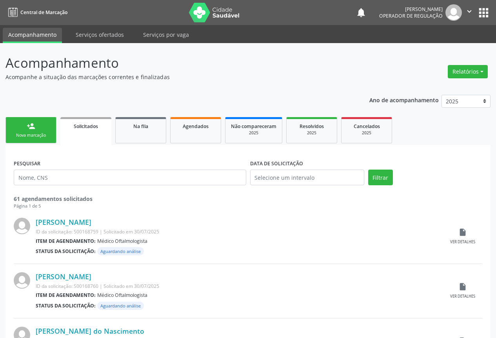
click at [23, 127] on link "person_add Nova marcação" at bounding box center [30, 130] width 51 height 26
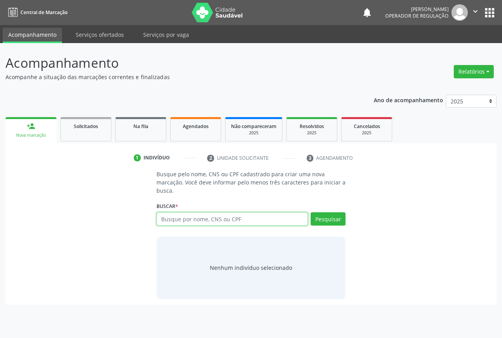
click at [178, 219] on input "text" at bounding box center [231, 218] width 151 height 13
type input "706906191808734"
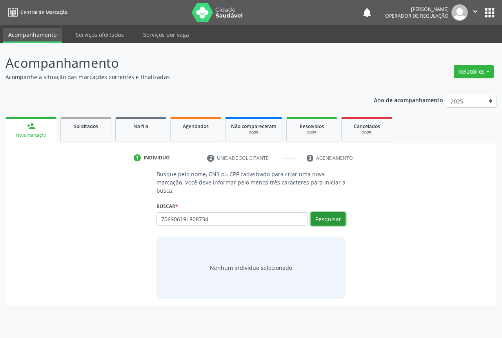
click at [322, 218] on button "Pesquisar" at bounding box center [327, 218] width 35 height 13
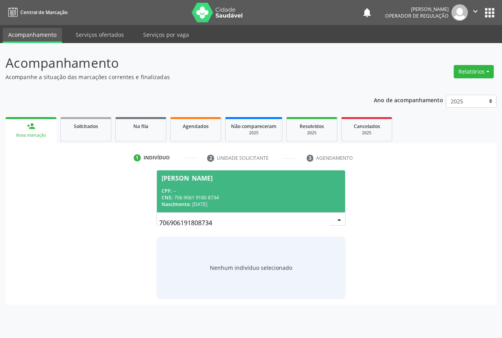
click at [251, 182] on span "Genivalda Maria da Silva Miranda CPF: -- CNS: 706 9061 9180 8734 Nascimento: 29…" at bounding box center [251, 192] width 188 height 42
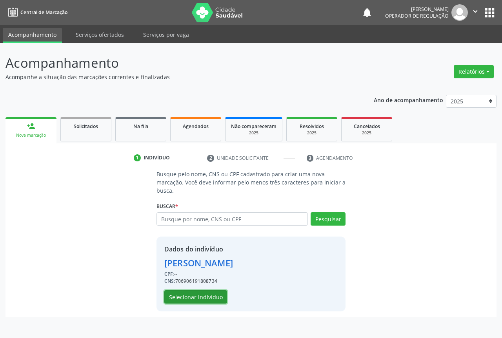
click at [175, 296] on button "Selecionar indivíduo" at bounding box center [195, 296] width 63 height 13
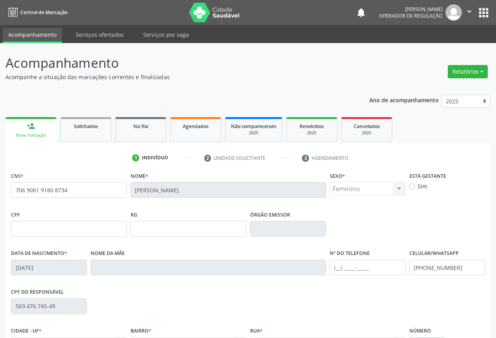
scroll to position [87, 0]
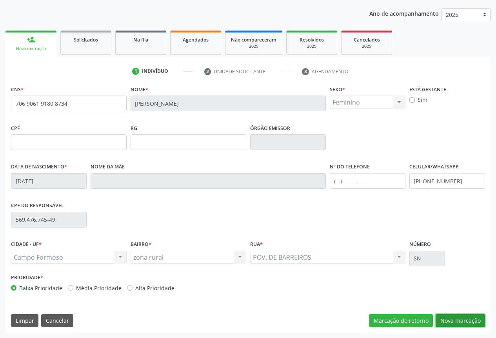
click at [441, 318] on button "Nova marcação" at bounding box center [460, 320] width 49 height 13
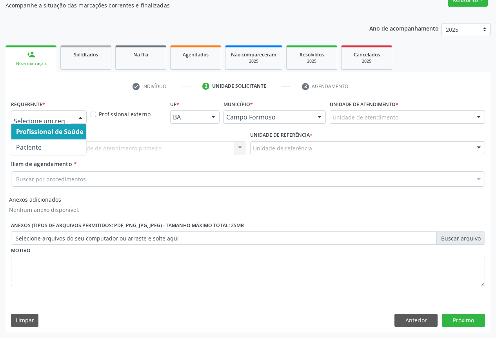
click at [80, 116] on div at bounding box center [80, 117] width 12 height 13
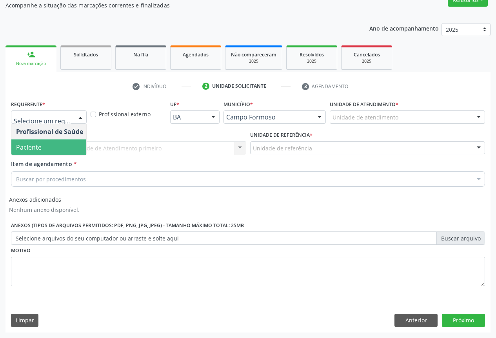
click at [65, 145] on span "Paciente" at bounding box center [49, 148] width 76 height 16
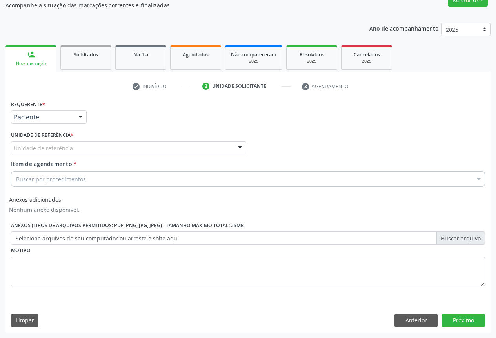
click at [240, 146] on div at bounding box center [240, 148] width 12 height 13
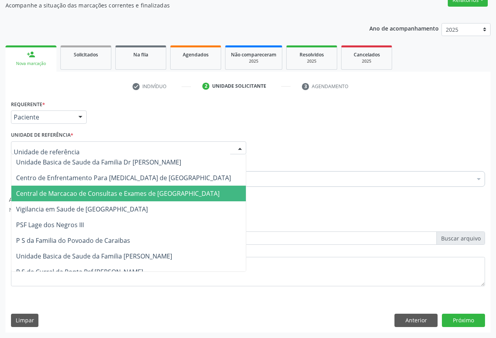
click at [217, 191] on span "Central de Marcacao de Consultas e Exames de [GEOGRAPHIC_DATA]" at bounding box center [128, 194] width 234 height 16
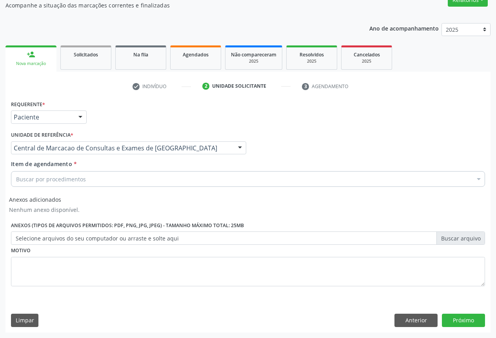
click at [229, 180] on div "Buscar por procedimentos" at bounding box center [248, 179] width 474 height 16
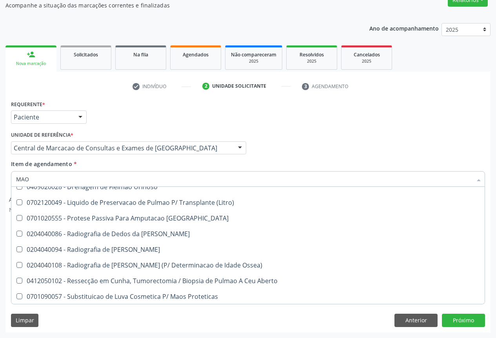
scroll to position [181, 0]
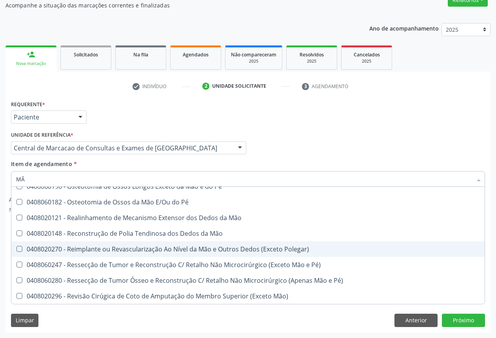
type input "MÃO"
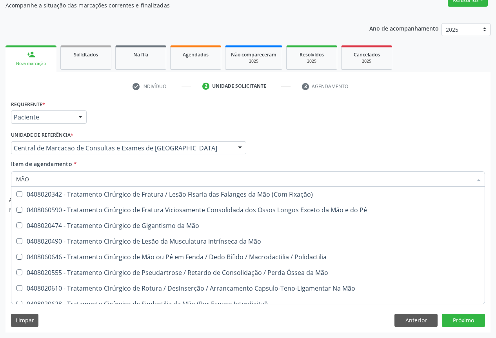
scroll to position [416, 0]
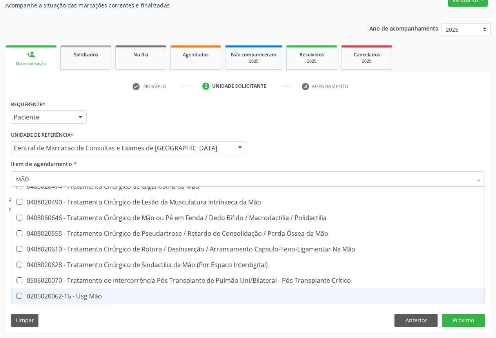
drag, startPoint x: 147, startPoint y: 293, endPoint x: 188, endPoint y: 296, distance: 41.6
click at [147, 294] on div "0205020062-16 - Usg Mão" at bounding box center [248, 296] width 464 height 6
checkbox Mão "true"
click at [450, 323] on button "Próximo" at bounding box center [463, 320] width 43 height 13
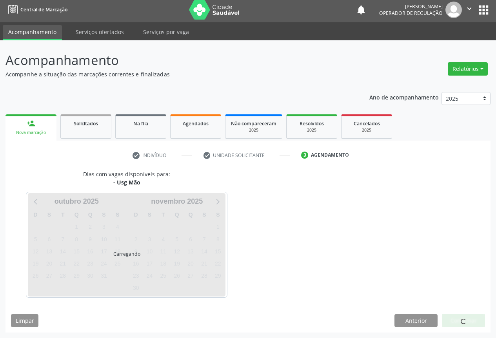
scroll to position [0, 0]
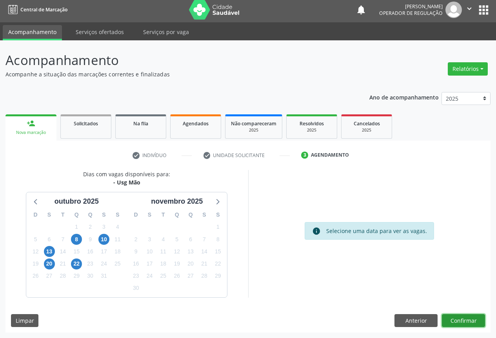
click at [453, 325] on button "Confirmar" at bounding box center [463, 320] width 43 height 13
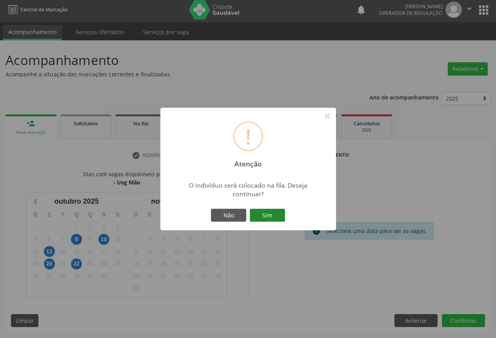
click at [260, 216] on button "Sim" at bounding box center [267, 215] width 35 height 13
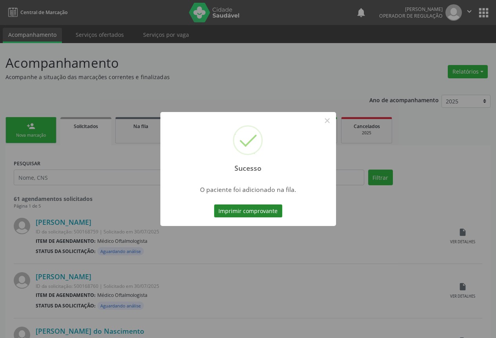
click at [267, 209] on button "Imprimir comprovante" at bounding box center [248, 211] width 68 height 13
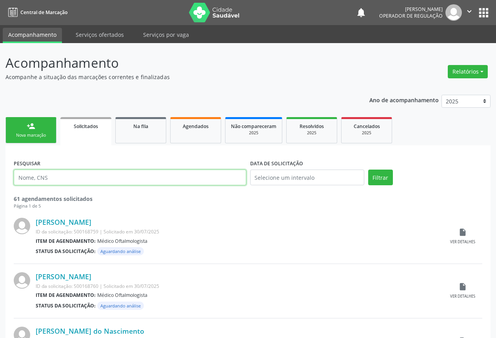
click at [110, 176] on input "text" at bounding box center [130, 178] width 232 height 16
type input "700100965150910"
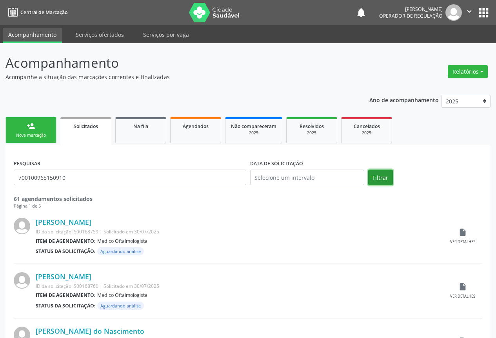
click at [380, 177] on button "Filtrar" at bounding box center [380, 178] width 25 height 16
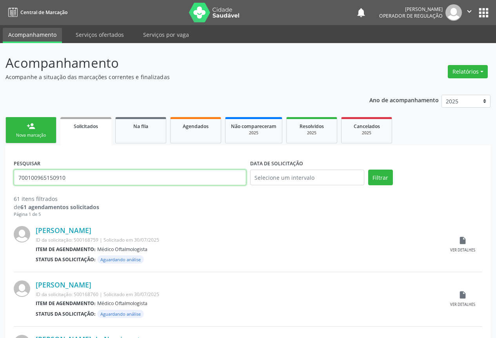
drag, startPoint x: 73, startPoint y: 178, endPoint x: 17, endPoint y: 178, distance: 56.1
click at [17, 178] on input "700100965150910" at bounding box center [130, 178] width 232 height 16
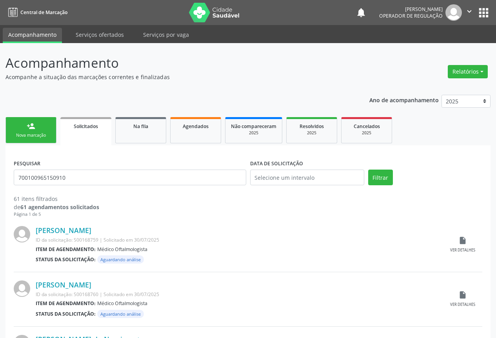
click at [40, 130] on link "person_add Nova marcação" at bounding box center [30, 130] width 51 height 26
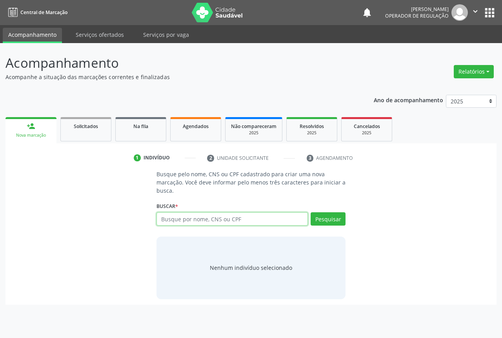
click at [203, 220] on input "text" at bounding box center [231, 218] width 151 height 13
paste input "700100965150910"
type input "700100965150910"
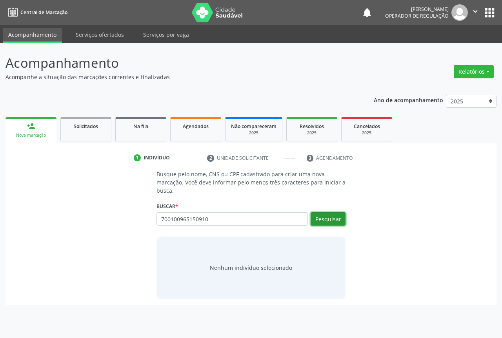
click at [323, 216] on button "Pesquisar" at bounding box center [327, 218] width 35 height 13
type input "700100965150910"
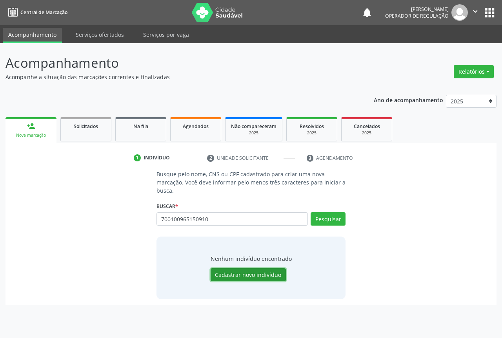
click at [229, 274] on button "Cadastrar novo indivíduo" at bounding box center [248, 275] width 75 height 13
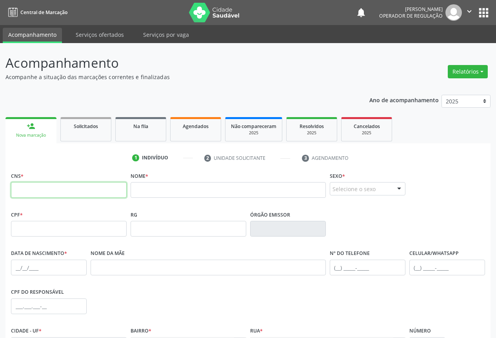
click at [83, 191] on input "text" at bounding box center [69, 190] width 116 height 16
type input "700 1009 6515 0910"
click at [189, 187] on input "text" at bounding box center [228, 190] width 195 height 16
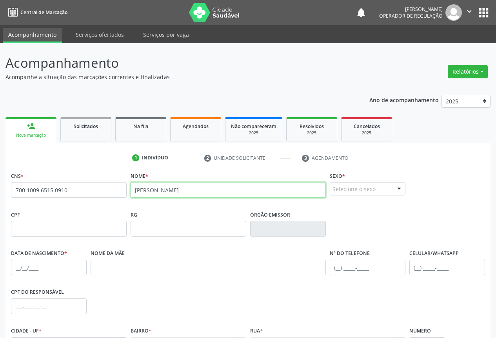
type input "PAULO RICARDO SANTOS DA SILVA"
click at [401, 188] on div at bounding box center [399, 189] width 12 height 13
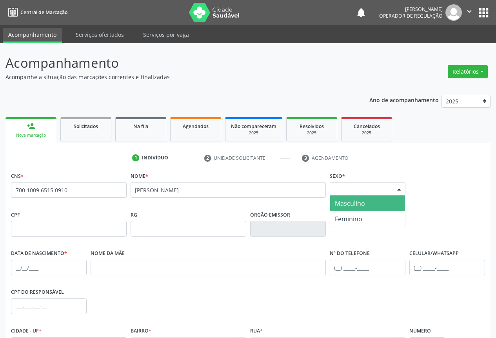
click at [381, 202] on span "Masculino" at bounding box center [367, 204] width 75 height 16
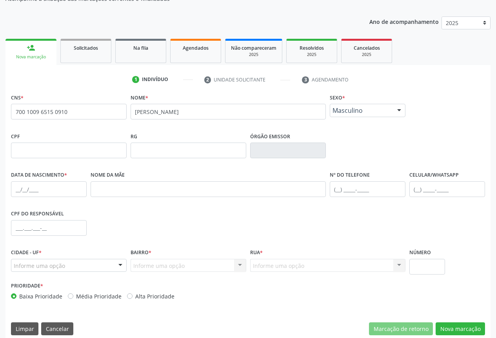
scroll to position [87, 0]
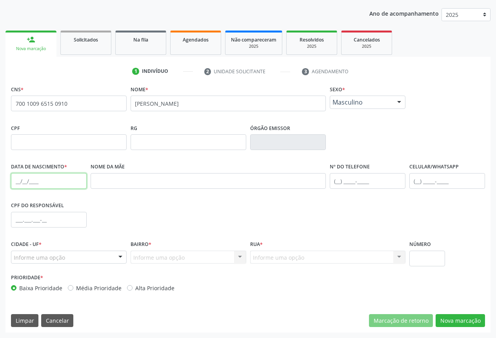
click at [20, 181] on input "text" at bounding box center [49, 181] width 76 height 16
type input "30/09/1998"
click at [417, 180] on input "text" at bounding box center [447, 181] width 76 height 16
type input "(74) 9914-9238"
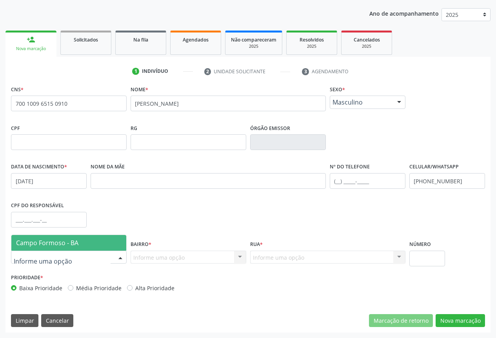
click at [120, 256] on div at bounding box center [120, 257] width 12 height 13
click at [113, 243] on span "Campo Formoso - BA" at bounding box center [68, 243] width 115 height 16
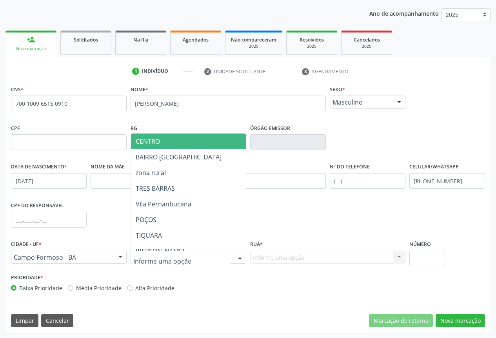
click at [240, 256] on div at bounding box center [240, 257] width 12 height 13
click at [221, 145] on span "CENTRO" at bounding box center [215, 142] width 169 height 16
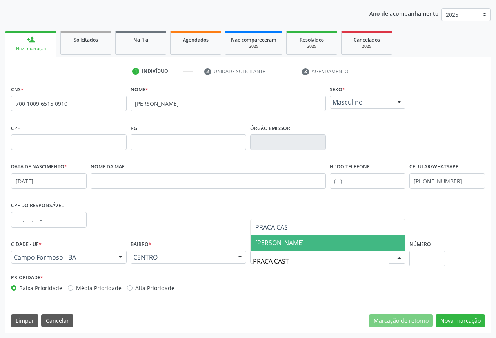
type input "PRACA CASTR"
click at [278, 243] on span "[PERSON_NAME]" at bounding box center [279, 243] width 49 height 9
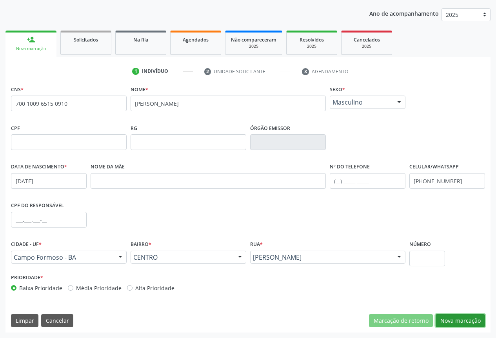
click at [462, 321] on button "Nova marcação" at bounding box center [460, 320] width 49 height 13
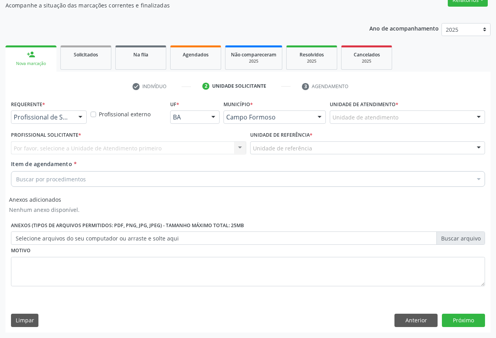
scroll to position [72, 0]
click at [81, 116] on div at bounding box center [80, 117] width 12 height 13
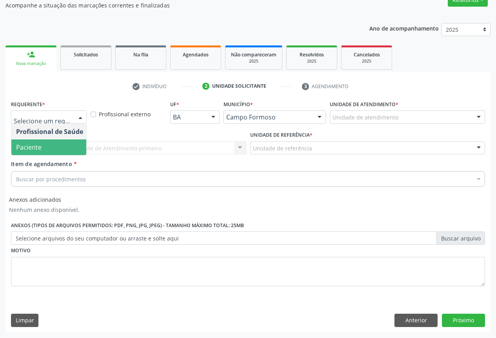
click at [71, 145] on span "Paciente" at bounding box center [49, 148] width 76 height 16
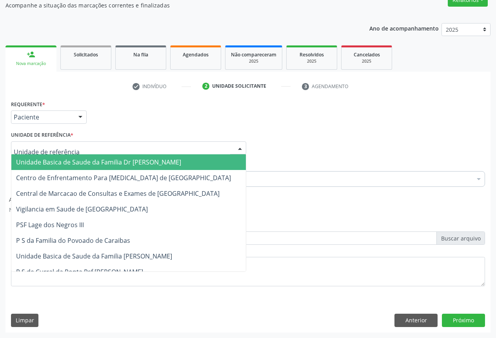
click at [241, 145] on div at bounding box center [240, 148] width 12 height 13
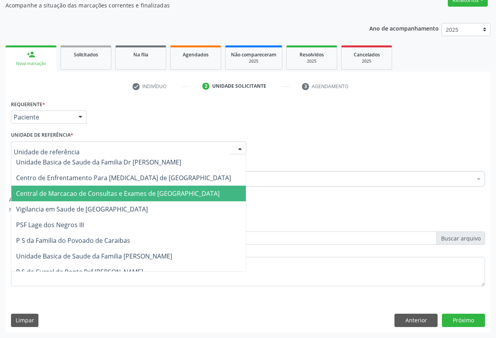
click at [213, 192] on span "Central de Marcacao de Consultas e Exames de [GEOGRAPHIC_DATA]" at bounding box center [128, 194] width 234 height 16
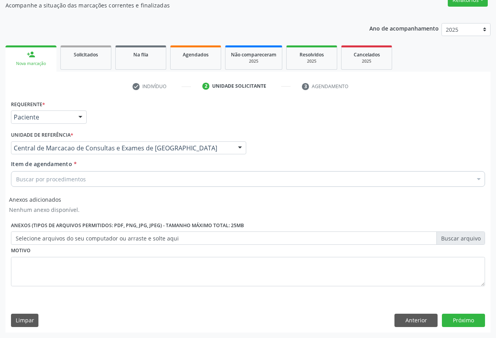
click at [189, 180] on div "Buscar por procedimentos" at bounding box center [248, 179] width 474 height 16
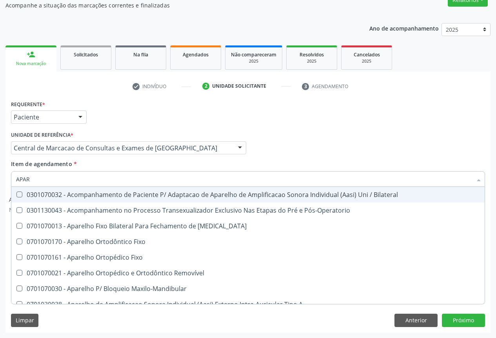
type input "APARE"
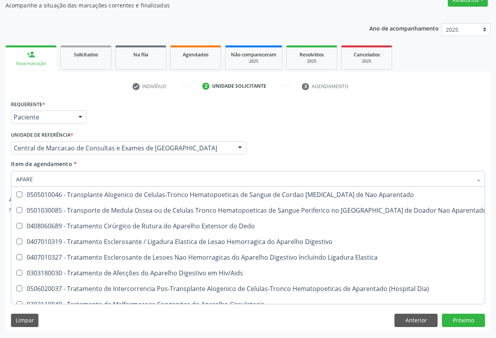
scroll to position [814, 0]
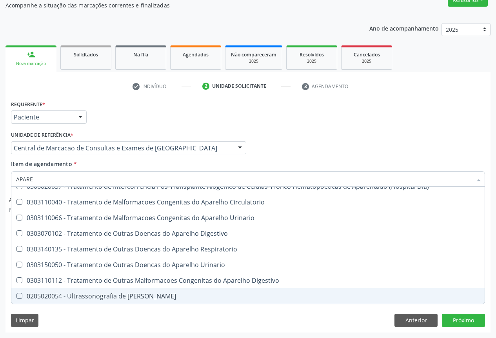
click at [146, 293] on div "0205020054 - Ultrassonografia de Aparelho Urinario" at bounding box center [335, 296] width 639 height 6
checkbox Urinario "true"
click at [448, 319] on button "Próximo" at bounding box center [463, 320] width 43 height 13
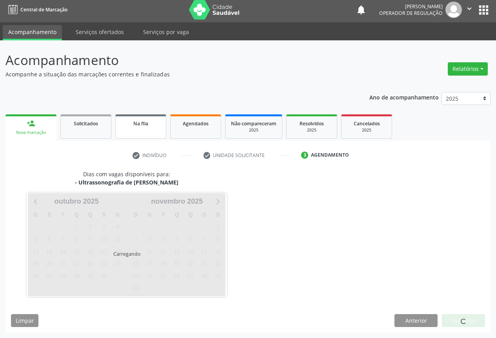
scroll to position [3, 0]
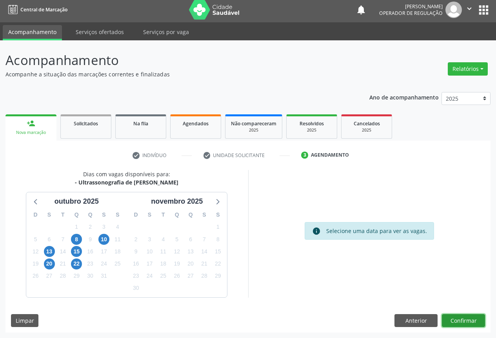
click at [458, 318] on button "Confirmar" at bounding box center [463, 320] width 43 height 13
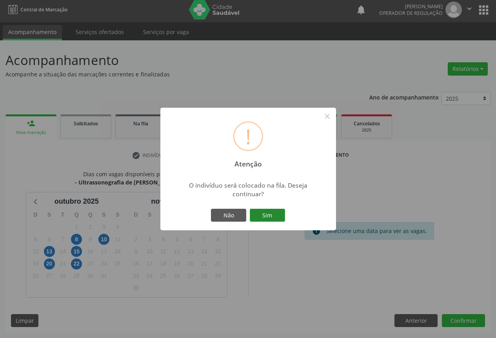
click at [272, 217] on button "Sim" at bounding box center [267, 215] width 35 height 13
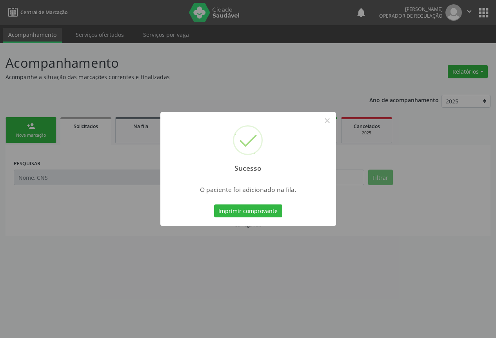
scroll to position [0, 0]
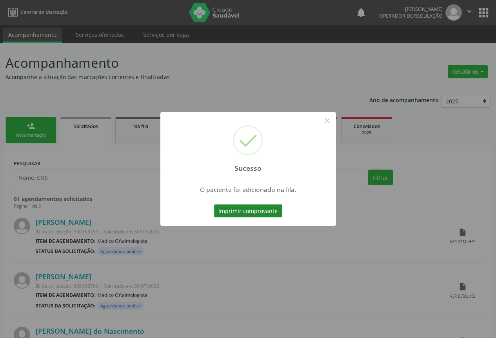
click at [262, 210] on button "Imprimir comprovante" at bounding box center [248, 211] width 68 height 13
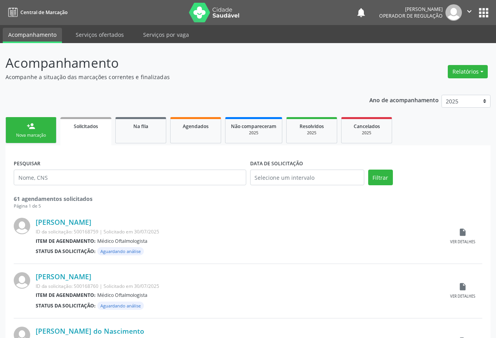
click at [27, 131] on link "person_add Nova marcação" at bounding box center [30, 130] width 51 height 26
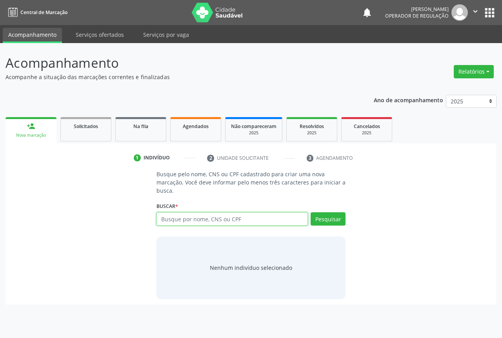
click at [182, 223] on input "text" at bounding box center [231, 218] width 151 height 13
type input "704207744751782"
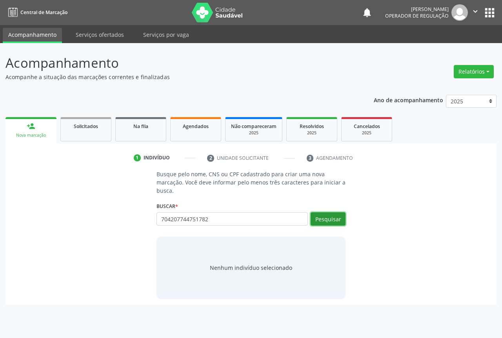
click at [329, 215] on button "Pesquisar" at bounding box center [327, 218] width 35 height 13
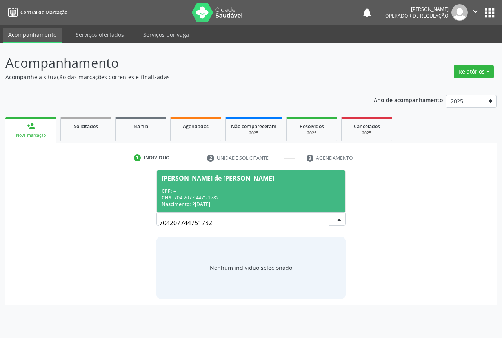
click at [232, 183] on span "Ingrid Raiane de Jesus Santos CPF: -- CNS: 704 2077 4475 1782 Nascimento: 23/07…" at bounding box center [251, 192] width 188 height 42
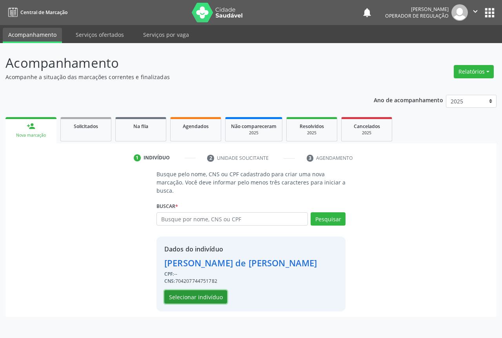
click at [207, 299] on button "Selecionar indivíduo" at bounding box center [195, 296] width 63 height 13
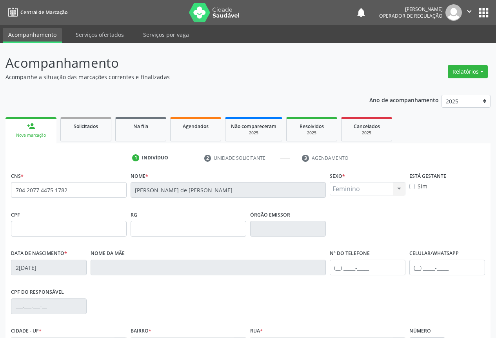
scroll to position [87, 0]
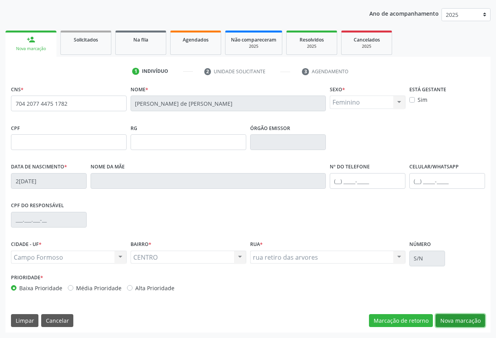
click at [442, 321] on button "Nova marcação" at bounding box center [460, 320] width 49 height 13
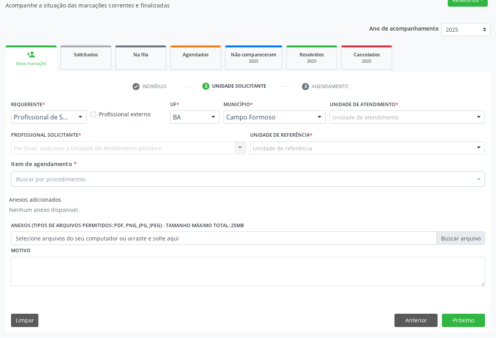
click at [82, 115] on div at bounding box center [80, 117] width 12 height 13
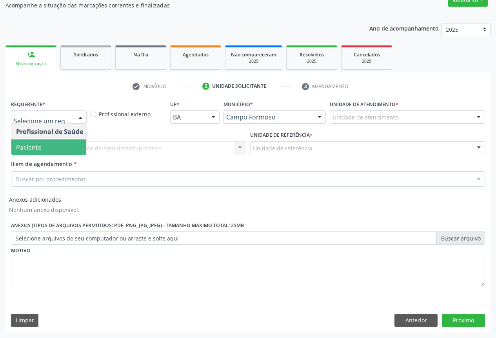
click at [78, 147] on span "Paciente" at bounding box center [49, 148] width 76 height 16
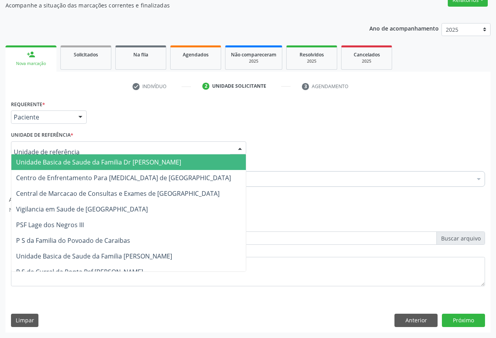
click at [241, 147] on div at bounding box center [240, 148] width 12 height 13
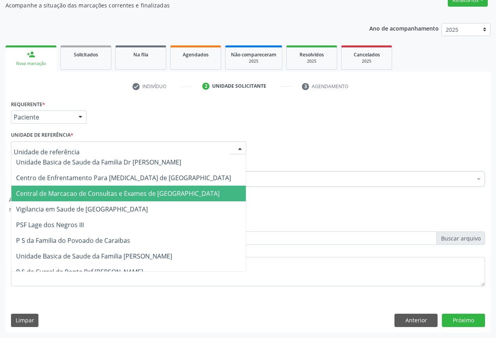
click at [219, 189] on span "Central de Marcacao de Consultas e Exames de [GEOGRAPHIC_DATA]" at bounding box center [128, 194] width 234 height 16
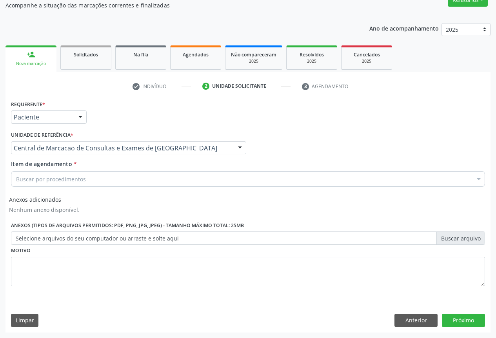
click at [221, 177] on div "Buscar por procedimentos" at bounding box center [248, 179] width 474 height 16
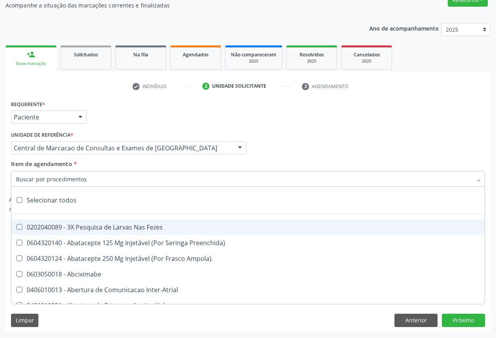
type input "G"
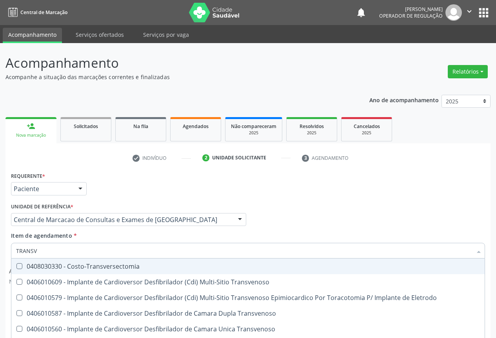
scroll to position [72, 0]
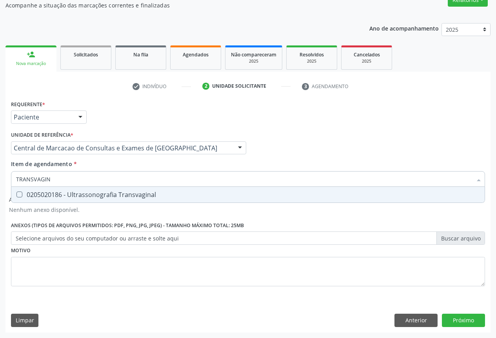
type input "TRANSVAGINA"
click at [174, 192] on div "0205020186 - Ultrassonografia Transvaginal" at bounding box center [248, 195] width 464 height 6
checkbox Transvaginal "true"
type input "TRANSV"
checkbox Transvaginal "false"
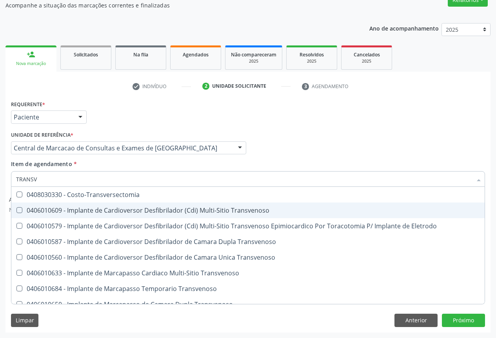
type input "TRANS"
checkbox Transvaginal "false"
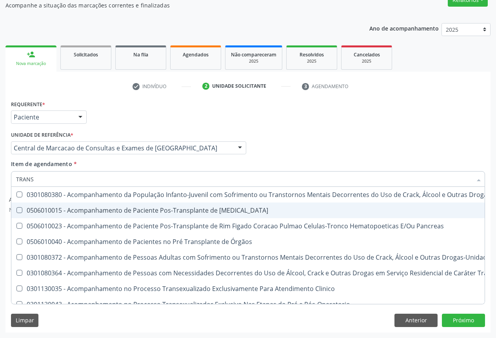
type input "TRAN"
checkbox Transvaginal "false"
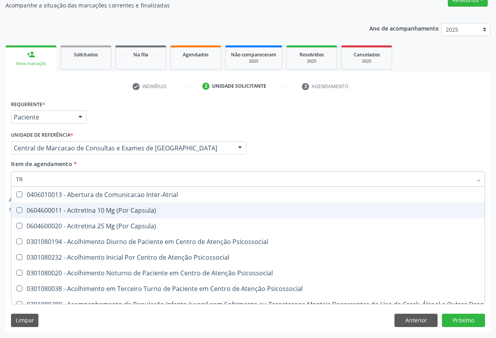
type input "T"
checkbox Obstetra "false"
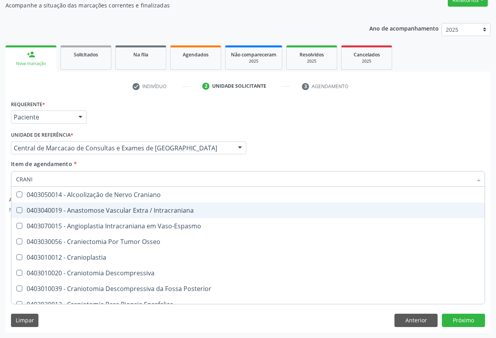
type input "CRANIO"
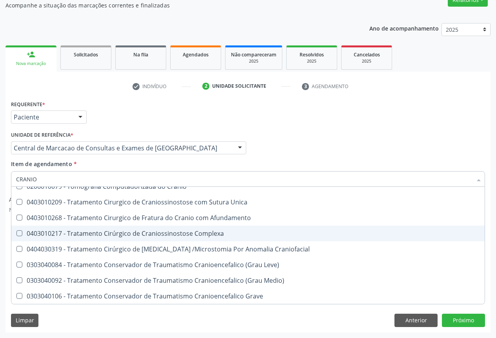
scroll to position [345, 0]
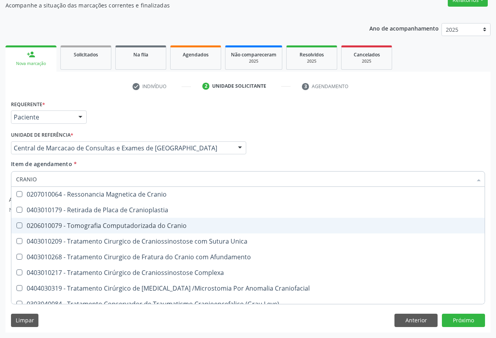
click at [153, 223] on div "0206010079 - Tomografia Computadorizada do Cranio" at bounding box center [248, 226] width 464 height 6
checkbox Cranio "true"
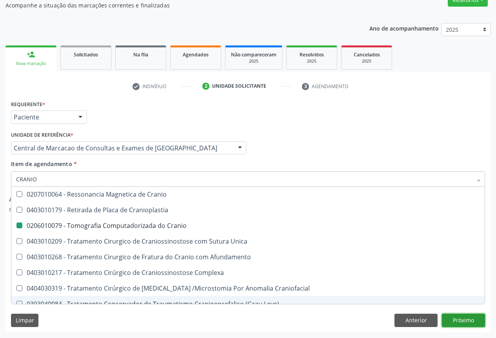
click at [444, 322] on button "Próximo" at bounding box center [463, 320] width 43 height 13
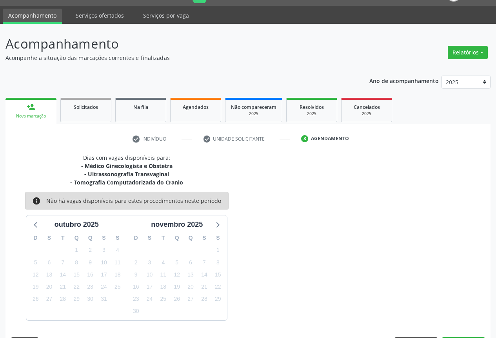
scroll to position [42, 0]
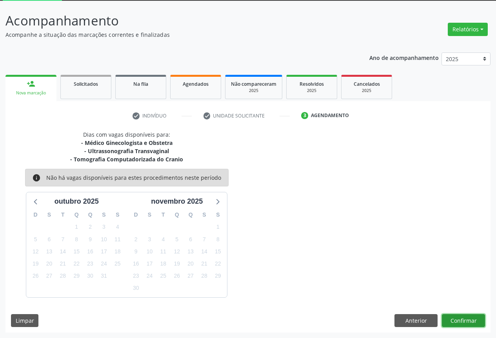
click at [456, 319] on button "Confirmar" at bounding box center [463, 320] width 43 height 13
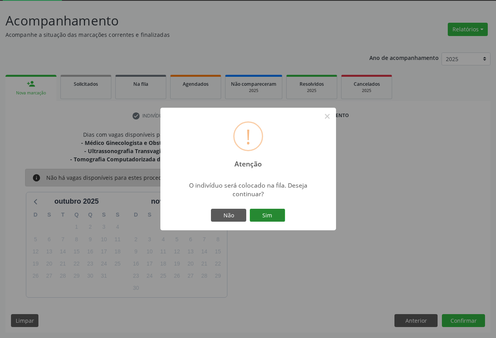
click at [270, 212] on button "Sim" at bounding box center [267, 215] width 35 height 13
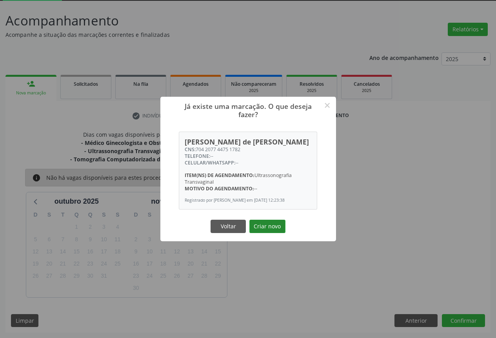
click at [274, 225] on button "Criar novo" at bounding box center [267, 226] width 36 height 13
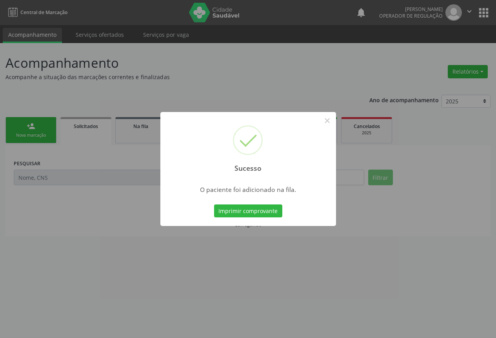
scroll to position [0, 0]
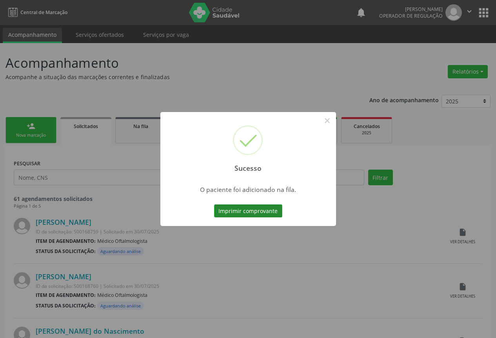
click at [235, 212] on button "Imprimir comprovante" at bounding box center [248, 211] width 68 height 13
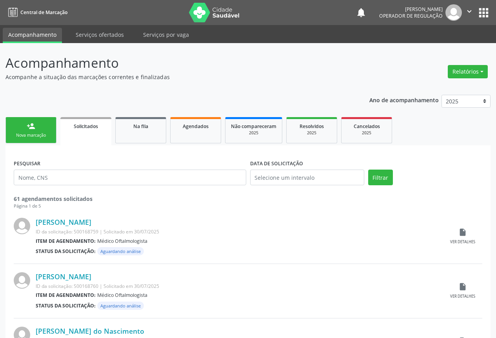
click at [34, 124] on div "person_add" at bounding box center [31, 126] width 9 height 9
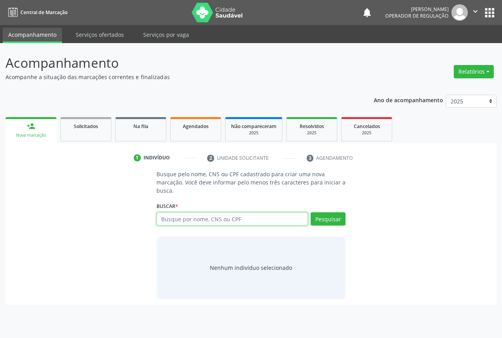
click at [186, 220] on input "text" at bounding box center [231, 218] width 151 height 13
type input "700507936018956"
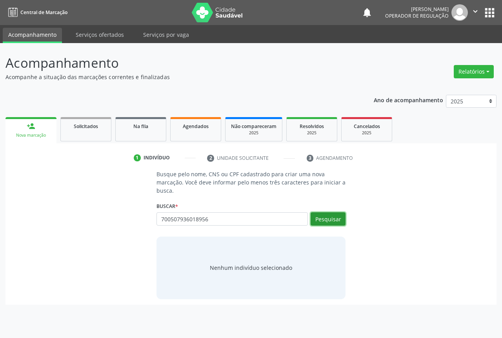
click at [329, 220] on button "Pesquisar" at bounding box center [327, 218] width 35 height 13
type input "700507936018956"
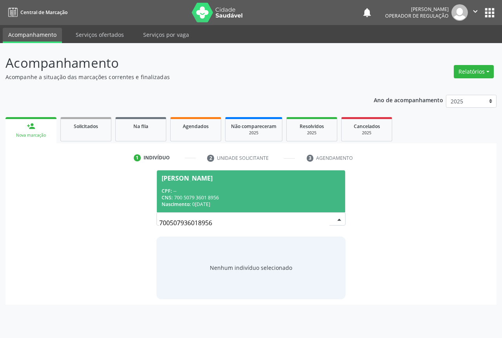
click at [225, 197] on div "CNS: 700 5079 3601 8956" at bounding box center [251, 197] width 179 height 7
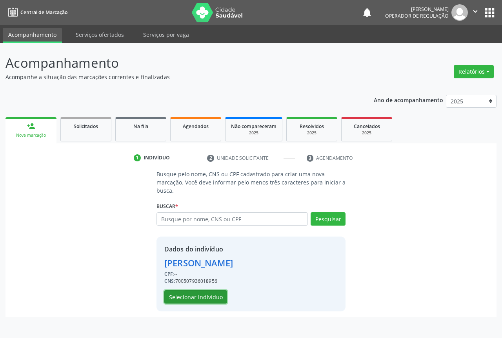
click at [186, 294] on button "Selecionar indivíduo" at bounding box center [195, 296] width 63 height 13
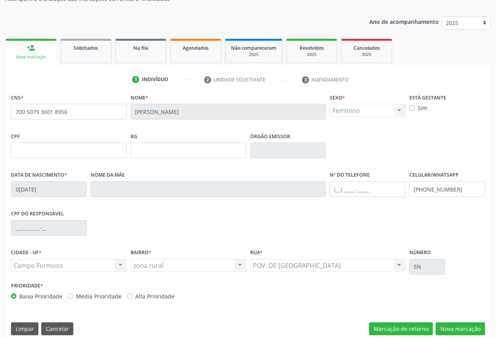
scroll to position [87, 0]
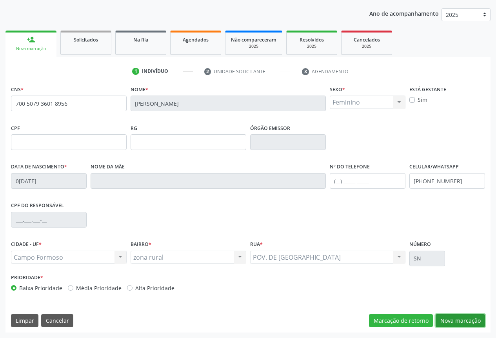
click at [441, 323] on button "Nova marcação" at bounding box center [460, 320] width 49 height 13
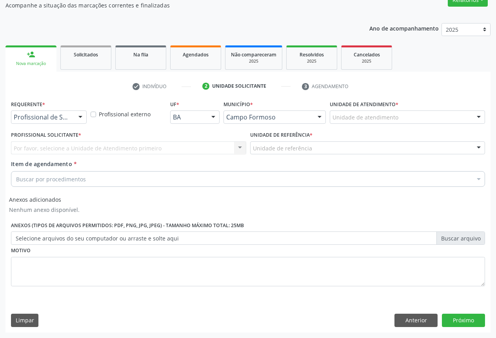
scroll to position [72, 0]
click at [78, 117] on div at bounding box center [80, 117] width 12 height 13
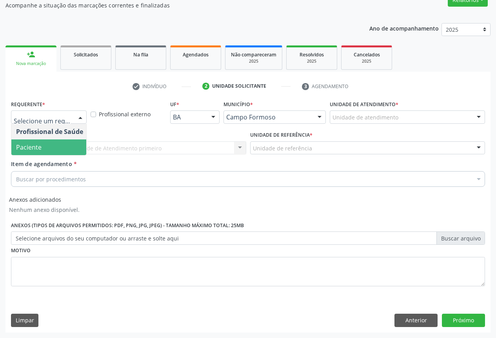
click at [75, 144] on span "Paciente" at bounding box center [49, 148] width 76 height 16
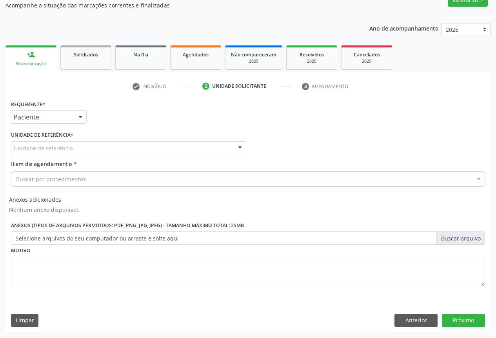
click at [236, 144] on div at bounding box center [240, 148] width 12 height 13
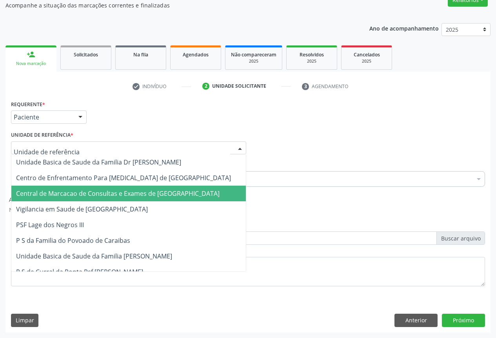
click at [198, 190] on span "Central de Marcacao de Consultas e Exames de [GEOGRAPHIC_DATA]" at bounding box center [117, 193] width 203 height 9
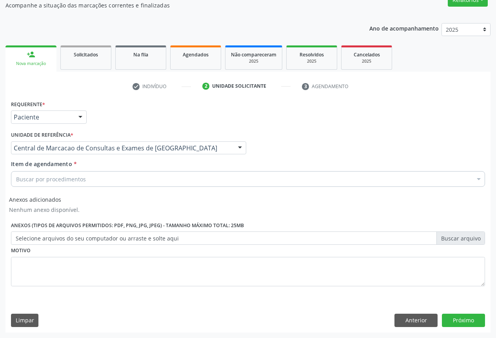
click at [201, 182] on div "Buscar por procedimentos" at bounding box center [248, 179] width 474 height 16
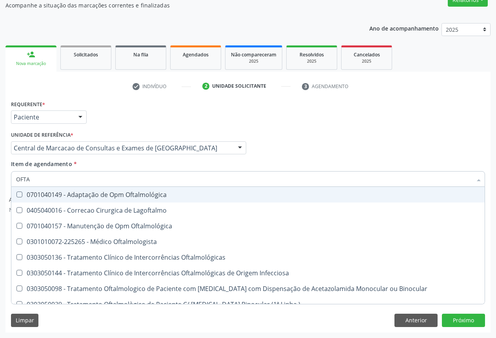
type input "OFTAL"
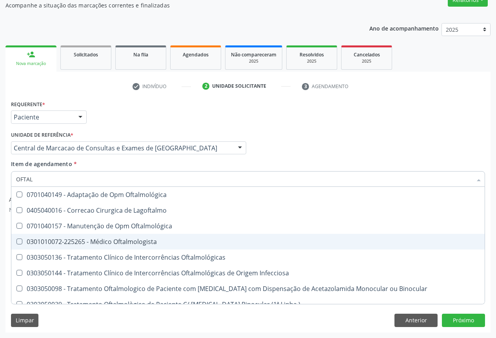
click at [205, 242] on div "0301010072-225265 - Médico Oftalmologista" at bounding box center [248, 242] width 464 height 6
checkbox Oftalmologista "true"
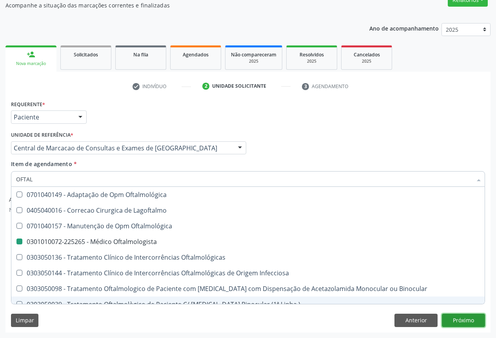
click at [463, 321] on button "Próximo" at bounding box center [463, 320] width 43 height 13
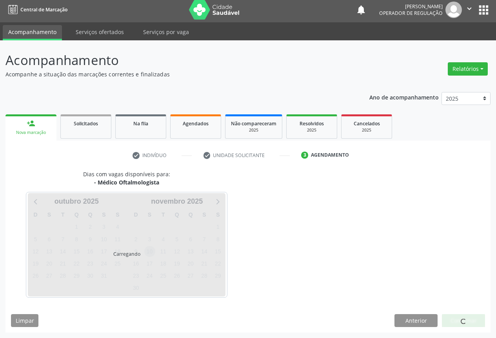
scroll to position [26, 0]
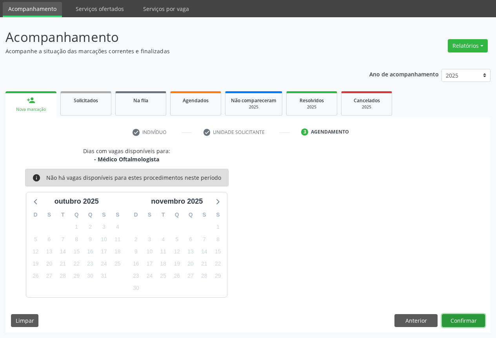
click at [452, 316] on button "Confirmar" at bounding box center [463, 320] width 43 height 13
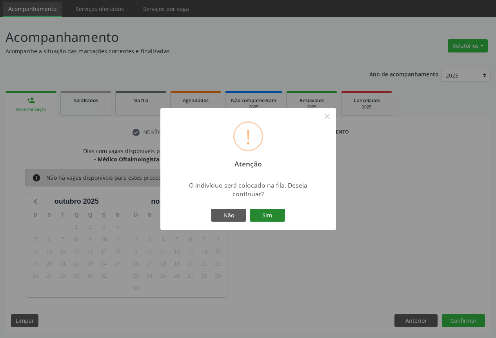
click at [259, 213] on button "Sim" at bounding box center [267, 215] width 35 height 13
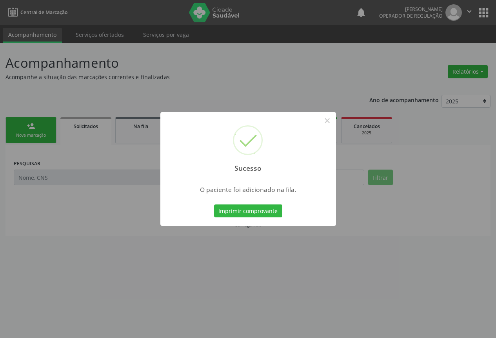
scroll to position [0, 0]
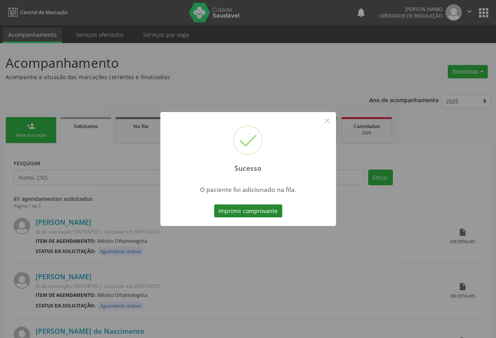
click at [251, 210] on button "Imprimir comprovante" at bounding box center [248, 211] width 68 height 13
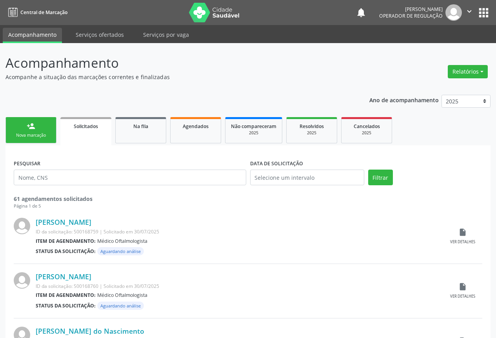
click at [33, 124] on div "person_add" at bounding box center [31, 126] width 9 height 9
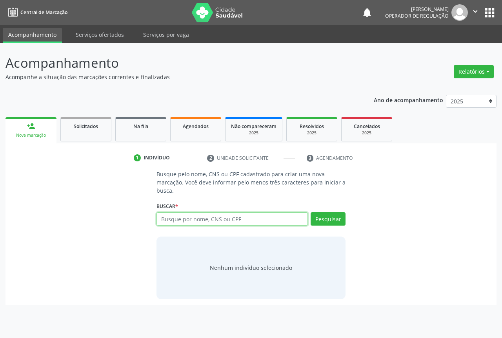
click at [194, 220] on input "text" at bounding box center [231, 218] width 151 height 13
type input "703609055441434"
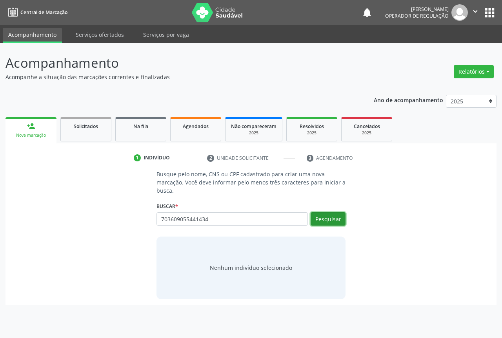
click at [319, 217] on button "Pesquisar" at bounding box center [327, 218] width 35 height 13
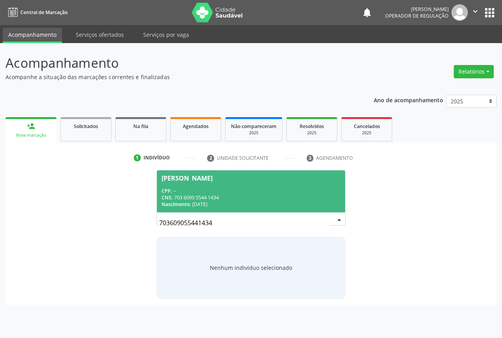
click at [201, 194] on div "CPF: --" at bounding box center [251, 191] width 179 height 7
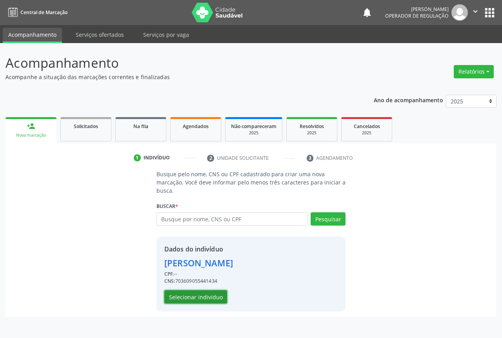
click at [201, 300] on button "Selecionar indivíduo" at bounding box center [195, 296] width 63 height 13
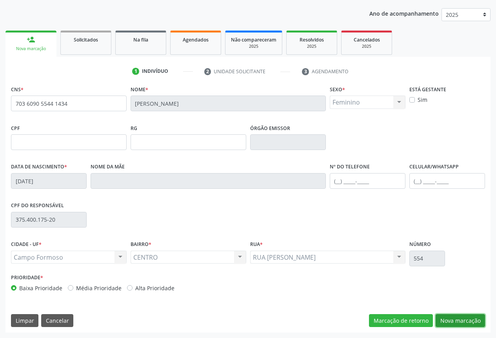
click at [452, 319] on button "Nova marcação" at bounding box center [460, 320] width 49 height 13
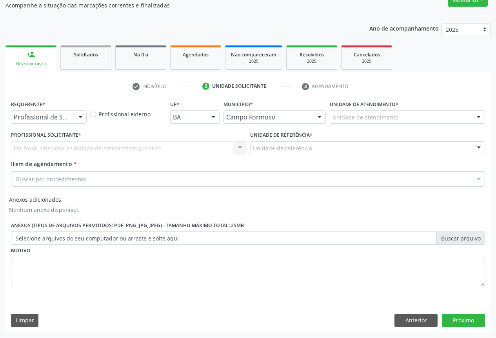
scroll to position [72, 0]
click at [83, 113] on div at bounding box center [80, 117] width 12 height 13
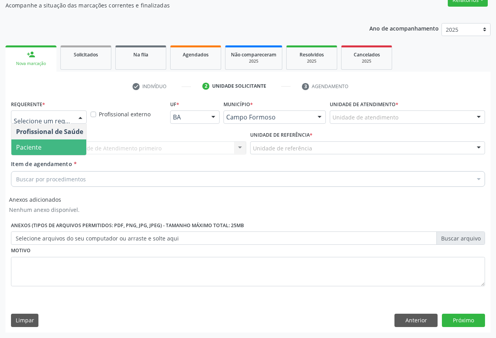
click at [73, 146] on span "Paciente" at bounding box center [49, 148] width 76 height 16
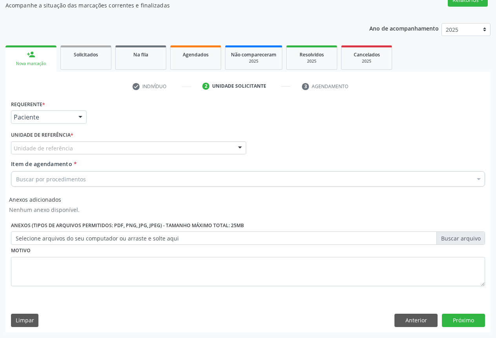
click at [241, 145] on div at bounding box center [240, 148] width 12 height 13
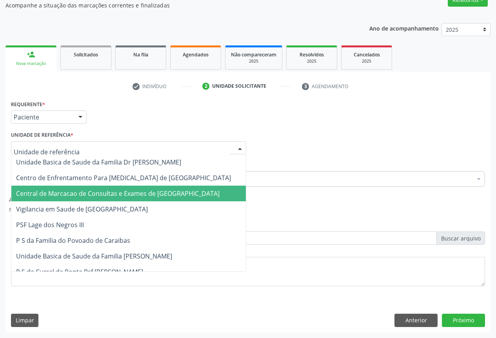
click at [220, 187] on span "Central de Marcacao de Consultas e Exames de [GEOGRAPHIC_DATA]" at bounding box center [128, 194] width 234 height 16
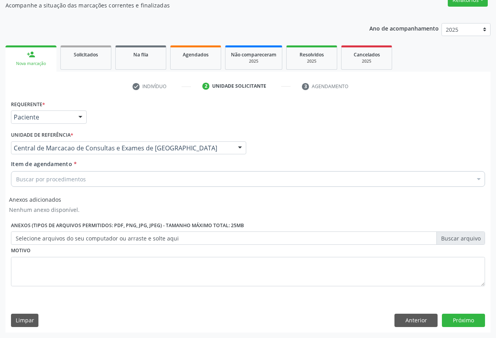
click at [222, 182] on div "Buscar por procedimentos" at bounding box center [248, 179] width 474 height 16
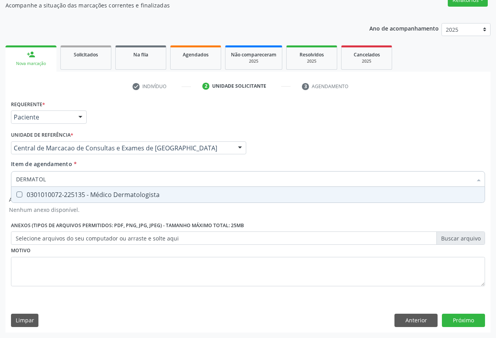
type input "DERMATOLO"
click at [221, 196] on div "0301010072-225135 - Médico Dermatologista" at bounding box center [248, 195] width 464 height 6
checkbox Dermatologista "true"
click at [459, 320] on button "Próximo" at bounding box center [463, 320] width 43 height 13
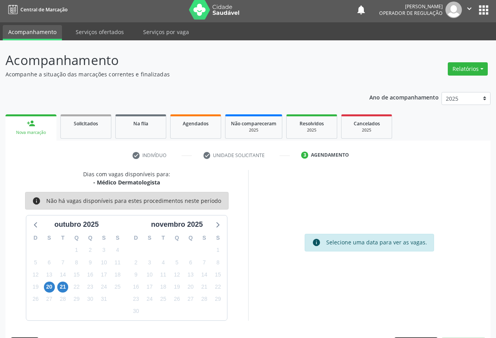
scroll to position [3, 0]
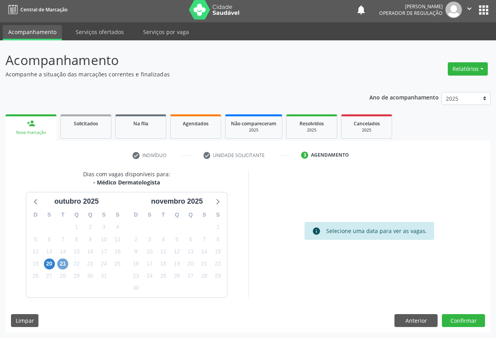
click at [62, 264] on span "21" at bounding box center [62, 264] width 11 height 11
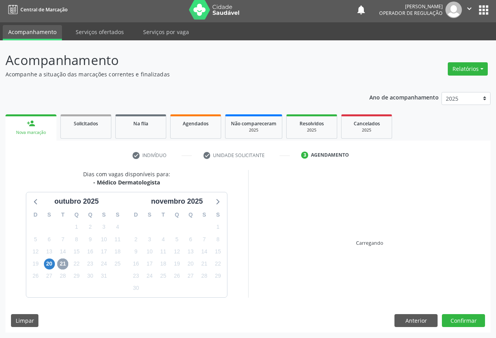
click at [62, 264] on span "21" at bounding box center [62, 264] width 11 height 11
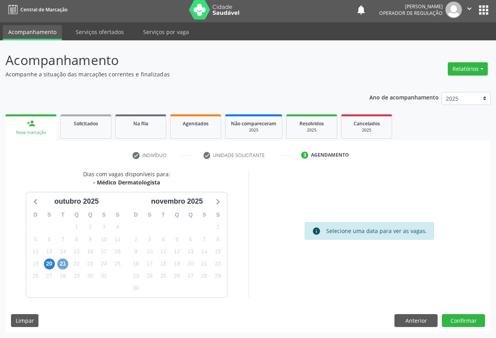
click at [65, 263] on span "21" at bounding box center [62, 264] width 11 height 11
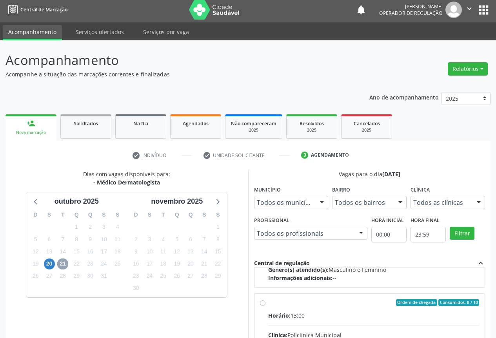
scroll to position [123, 0]
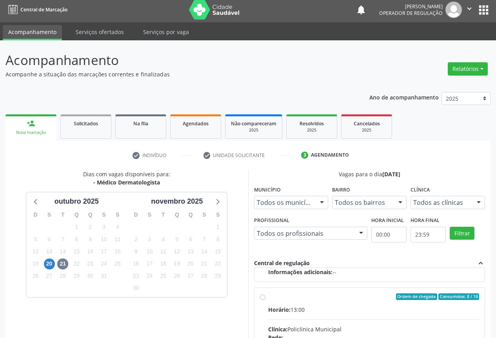
click at [263, 298] on input "Ordem de chegada Consumidos: 8 / 10 Horário: 13:00 Clínica: Policlínica Municip…" at bounding box center [262, 297] width 5 height 7
radio input "true"
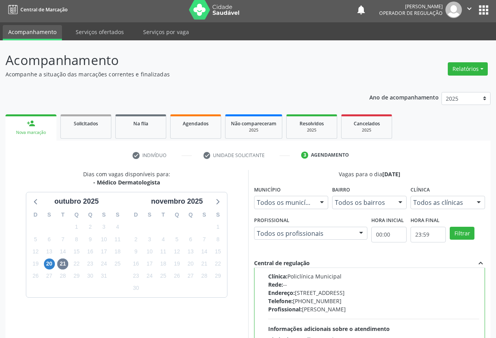
scroll to position [130, 0]
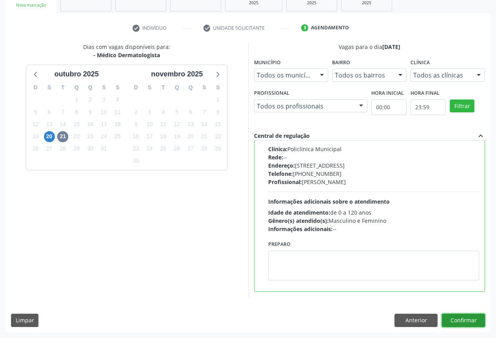
click at [471, 319] on button "Confirmar" at bounding box center [463, 320] width 43 height 13
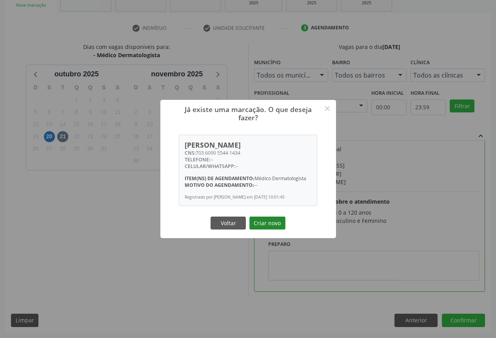
click at [263, 225] on button "Criar novo" at bounding box center [267, 223] width 36 height 13
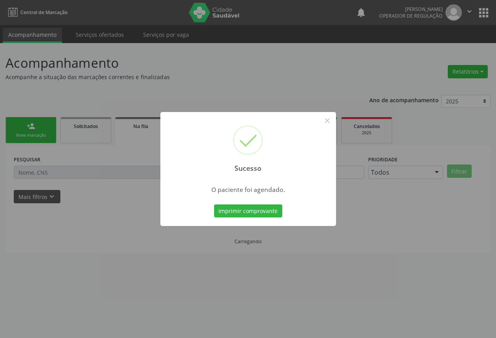
scroll to position [0, 0]
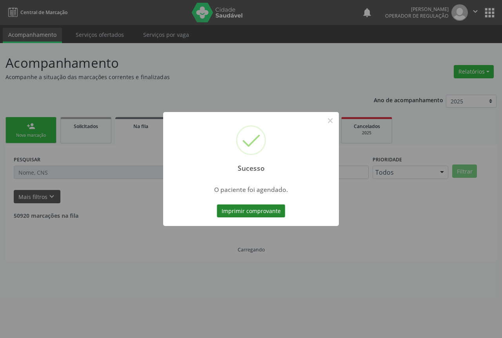
click at [263, 209] on button "Imprimir comprovante" at bounding box center [251, 211] width 68 height 13
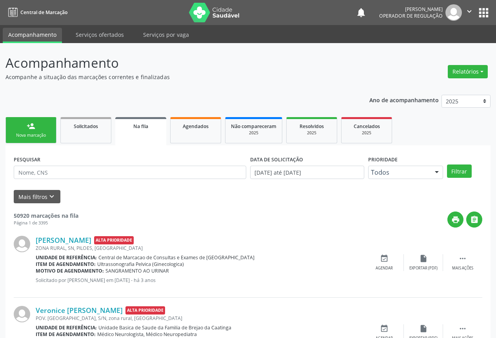
click at [32, 131] on link "person_add Nova marcação" at bounding box center [30, 130] width 51 height 26
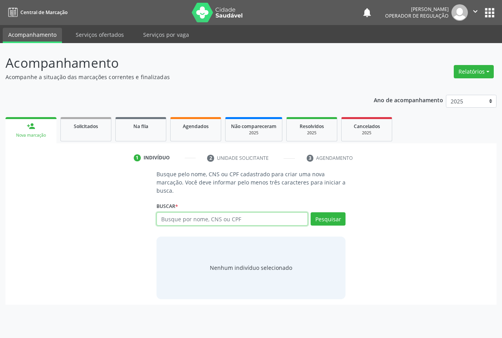
click at [201, 217] on input "text" at bounding box center [231, 218] width 151 height 13
type input "708905755004619"
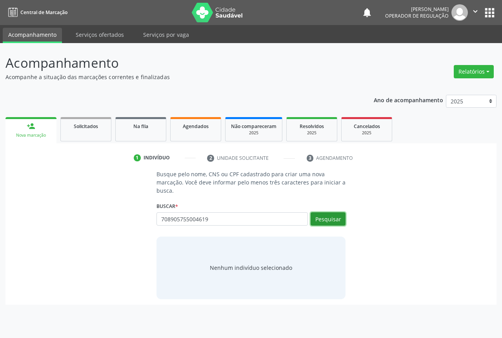
click at [333, 216] on button "Pesquisar" at bounding box center [327, 218] width 35 height 13
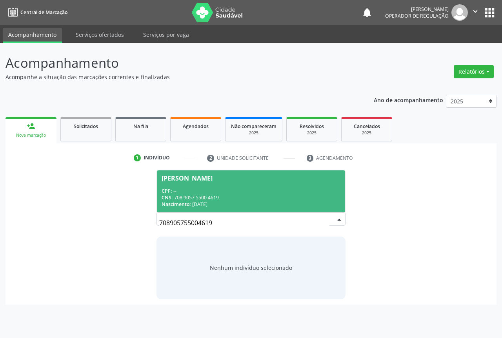
click at [240, 193] on div "CPF: --" at bounding box center [251, 191] width 179 height 7
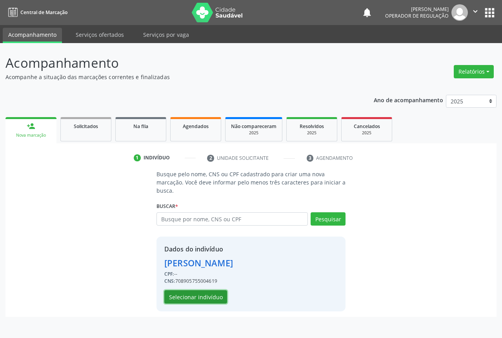
click at [205, 294] on button "Selecionar indivíduo" at bounding box center [195, 296] width 63 height 13
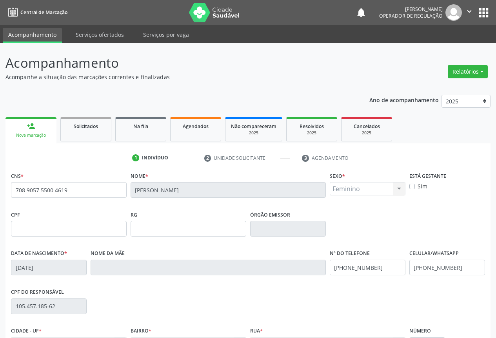
scroll to position [87, 0]
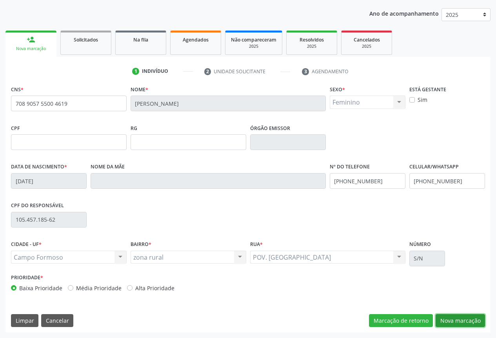
click at [445, 316] on button "Nova marcação" at bounding box center [460, 320] width 49 height 13
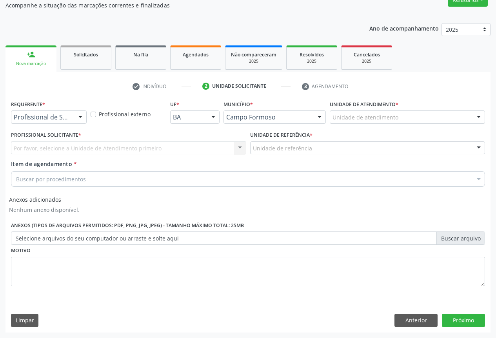
scroll to position [72, 0]
click at [81, 116] on div at bounding box center [80, 117] width 12 height 13
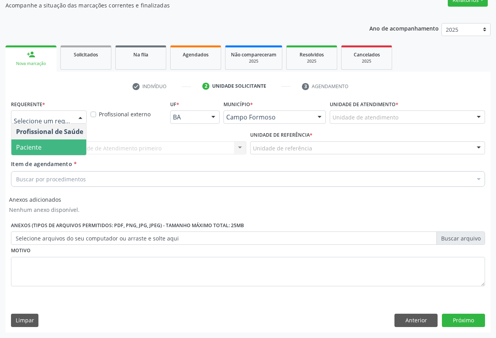
drag, startPoint x: 73, startPoint y: 145, endPoint x: 80, endPoint y: 146, distance: 6.4
click at [73, 145] on span "Paciente" at bounding box center [49, 148] width 76 height 16
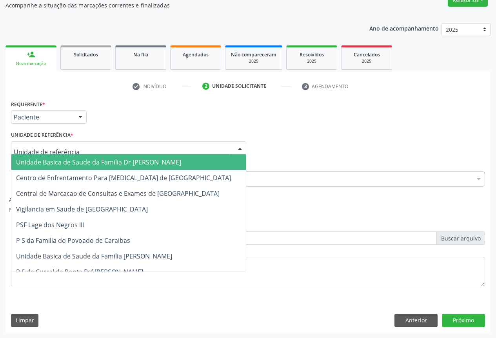
click at [238, 146] on div at bounding box center [240, 148] width 12 height 13
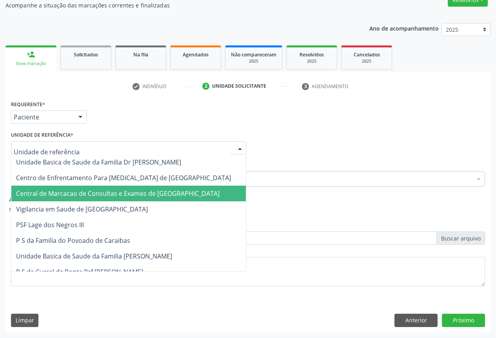
click at [214, 192] on span "Central de Marcacao de Consultas e Exames de [GEOGRAPHIC_DATA]" at bounding box center [128, 194] width 234 height 16
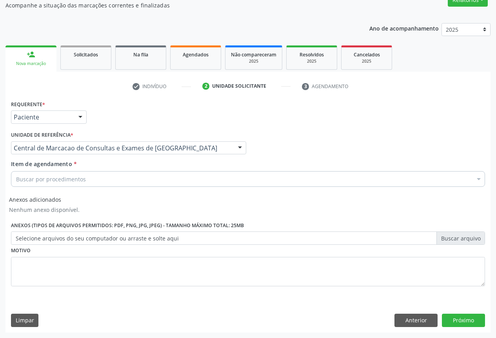
click at [214, 181] on div "Buscar por procedimentos" at bounding box center [248, 179] width 474 height 16
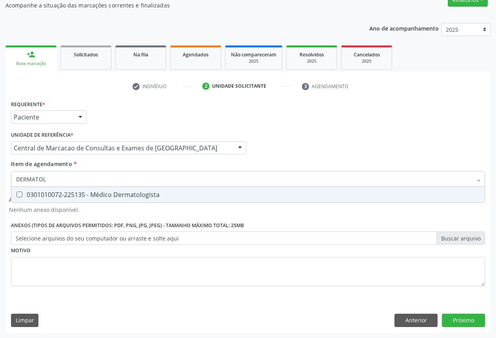
type input "DERMATOLO"
click at [213, 192] on div "0301010072-225135 - Médico Dermatologista" at bounding box center [248, 195] width 464 height 6
checkbox Dermatologista "true"
click at [461, 316] on button "Próximo" at bounding box center [463, 320] width 43 height 13
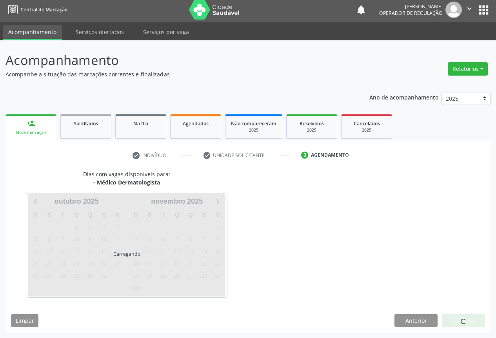
scroll to position [3, 0]
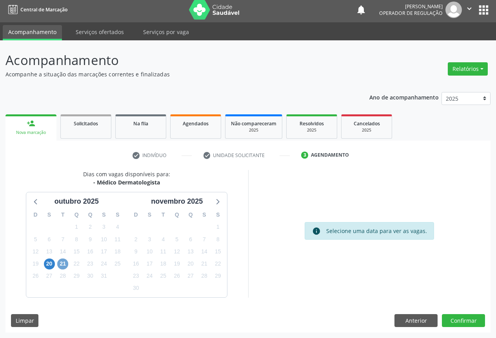
click at [60, 263] on span "21" at bounding box center [62, 264] width 11 height 11
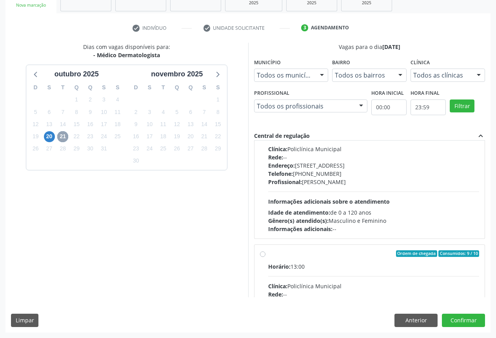
scroll to position [78, 0]
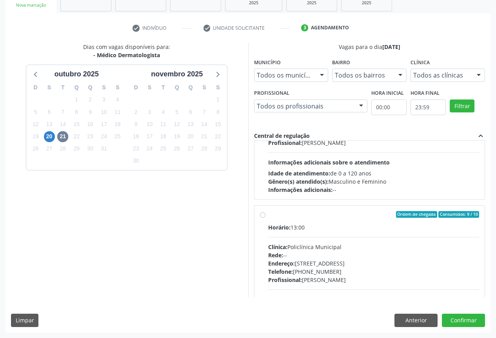
click at [268, 217] on label "Ordem de chegada Consumidos: 9 / 10 Horário: 13:00 Clínica: Policlínica Municip…" at bounding box center [373, 271] width 211 height 120
click at [261, 217] on input "Ordem de chegada Consumidos: 9 / 10 Horário: 13:00 Clínica: Policlínica Municip…" at bounding box center [262, 214] width 5 height 7
radio input "true"
click at [457, 313] on div "Dias com vagas disponíveis para: - Médico Dermatologista outubro 2025 D S T Q Q…" at bounding box center [247, 188] width 485 height 290
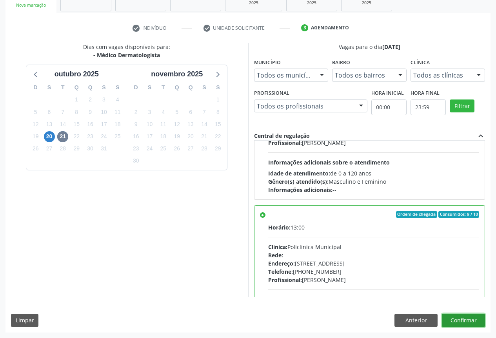
click at [457, 319] on button "Confirmar" at bounding box center [463, 320] width 43 height 13
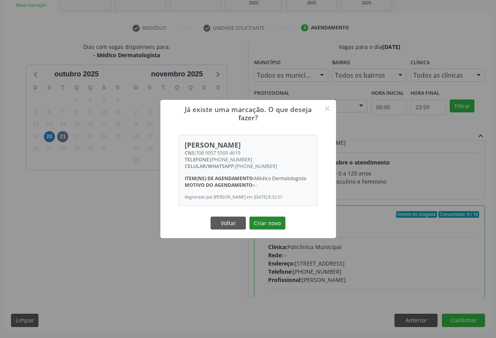
click at [264, 225] on button "Criar novo" at bounding box center [267, 223] width 36 height 13
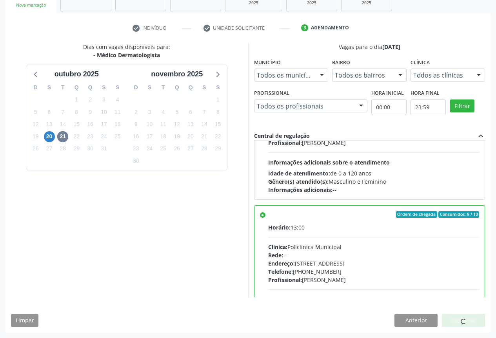
scroll to position [0, 0]
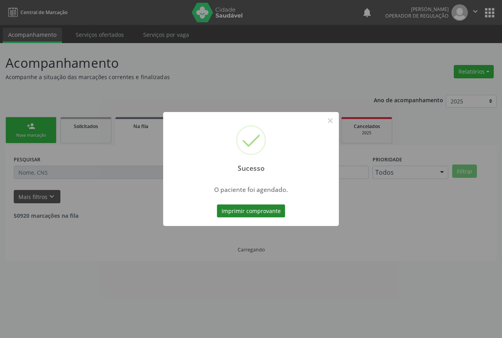
click at [243, 210] on button "Imprimir comprovante" at bounding box center [251, 211] width 68 height 13
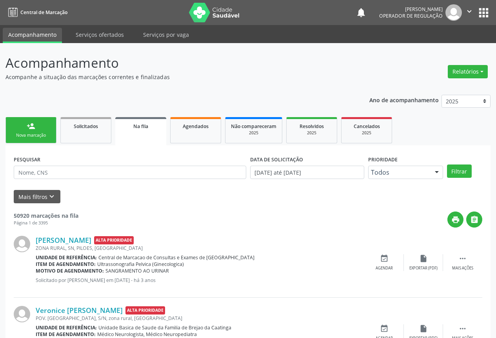
click at [31, 126] on div "person_add" at bounding box center [31, 126] width 9 height 9
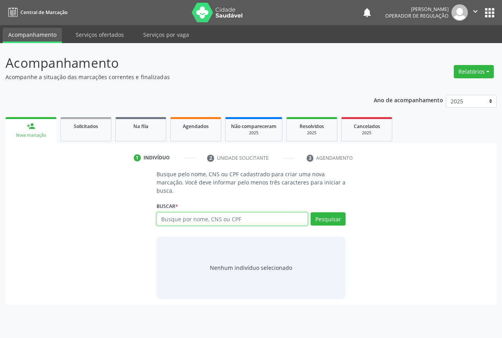
click at [175, 221] on input "text" at bounding box center [231, 218] width 151 height 13
type input "706009847975241"
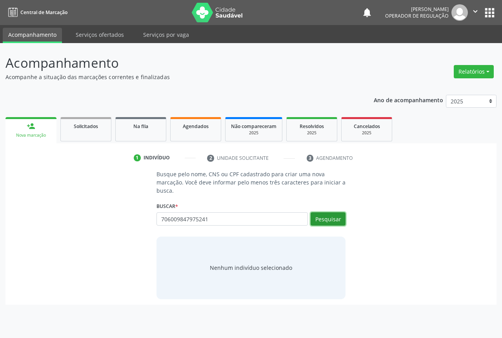
click at [319, 218] on button "Pesquisar" at bounding box center [327, 218] width 35 height 13
type input "706009847975241"
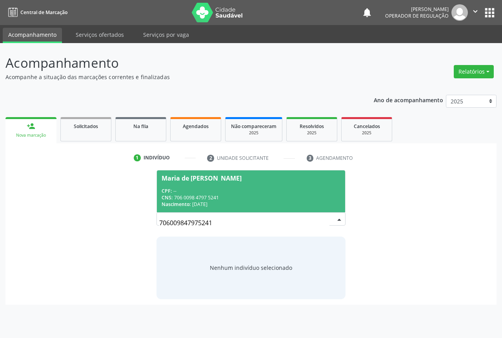
click at [203, 202] on div "Nascimento: 02/06/1957" at bounding box center [251, 204] width 179 height 7
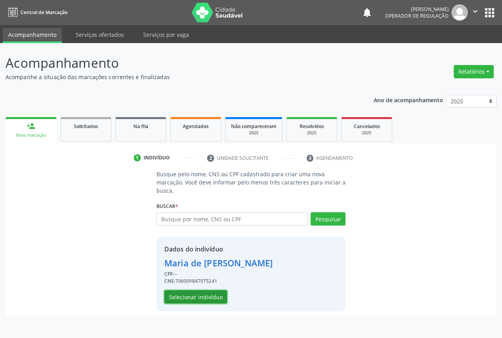
click at [181, 299] on button "Selecionar indivíduo" at bounding box center [195, 296] width 63 height 13
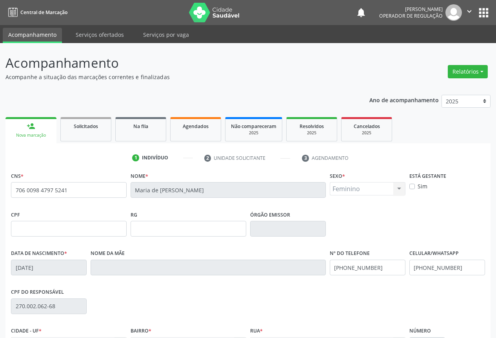
scroll to position [87, 0]
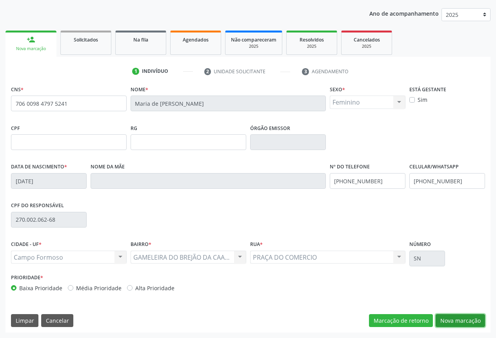
click at [446, 316] on button "Nova marcação" at bounding box center [460, 320] width 49 height 13
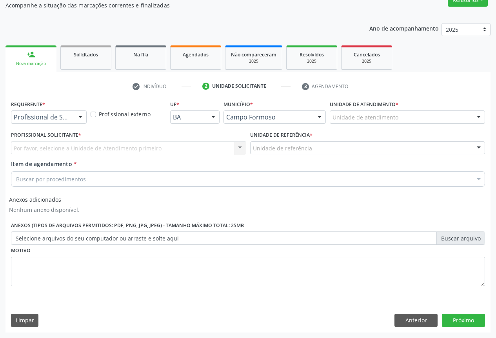
click at [81, 115] on div at bounding box center [80, 117] width 12 height 13
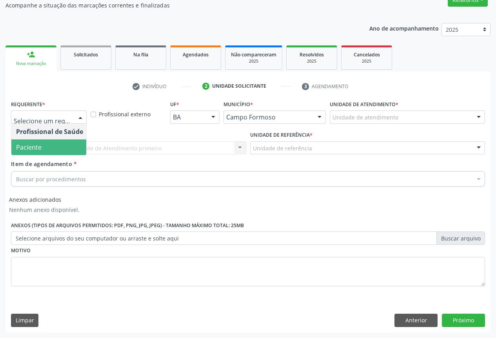
click at [76, 150] on span "Paciente" at bounding box center [49, 148] width 76 height 16
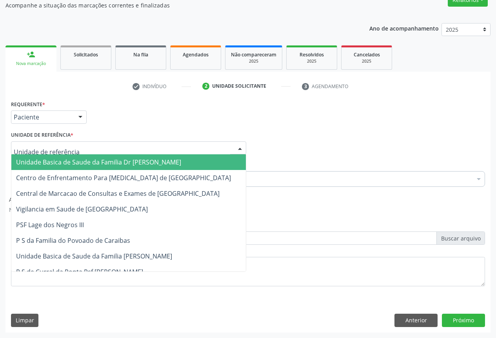
click at [238, 147] on div at bounding box center [240, 148] width 12 height 13
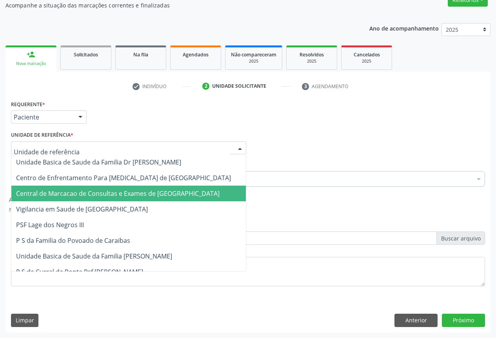
click at [214, 190] on span "Central de Marcacao de Consultas e Exames de [GEOGRAPHIC_DATA]" at bounding box center [128, 194] width 234 height 16
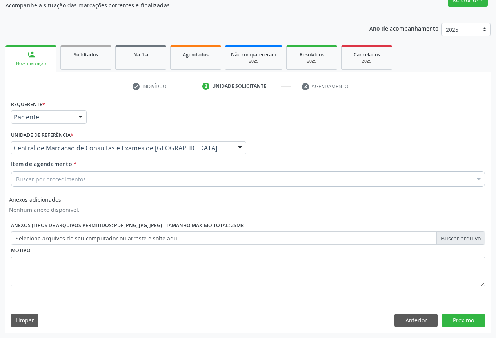
click at [214, 180] on div "Buscar por procedimentos" at bounding box center [248, 179] width 474 height 16
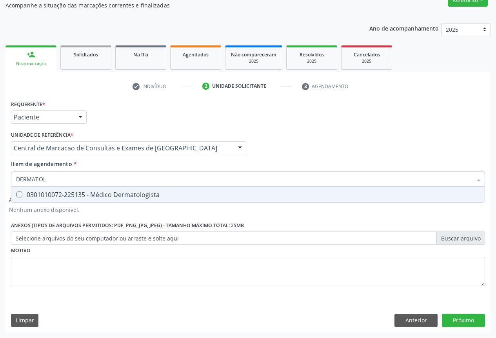
type input "DERMATOLO"
click at [169, 191] on span "0301010072-225135 - Médico Dermatologista" at bounding box center [247, 195] width 473 height 16
checkbox Dermatologista "true"
click at [446, 322] on button "Próximo" at bounding box center [463, 320] width 43 height 13
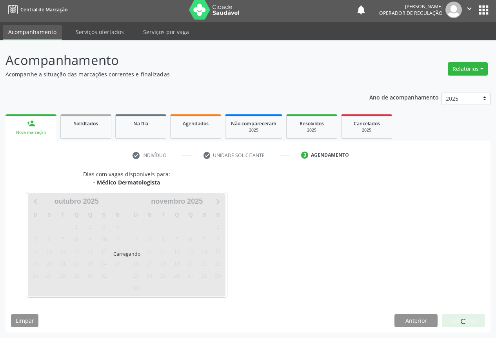
scroll to position [3, 0]
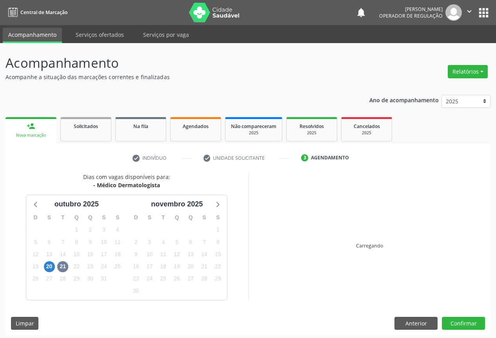
scroll to position [3, 0]
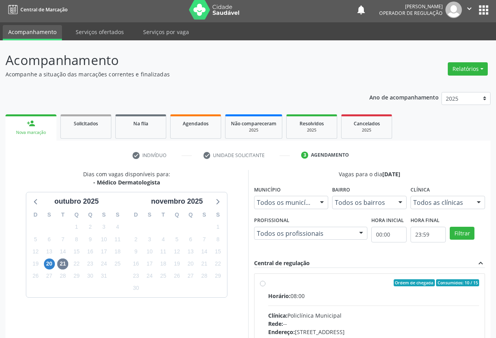
click at [264, 287] on div "Ordem de chegada Consumidos: 10 / 15 Horário: 08:00 Clínica: Policlínica Munici…" at bounding box center [370, 339] width 220 height 120
radio input "true"
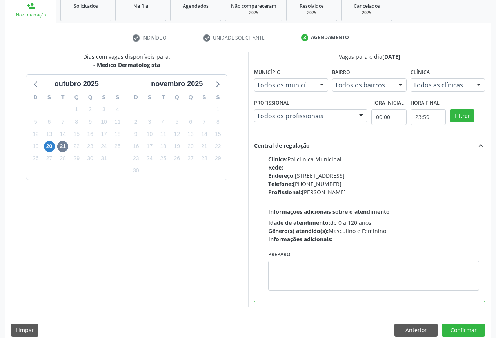
scroll to position [130, 0]
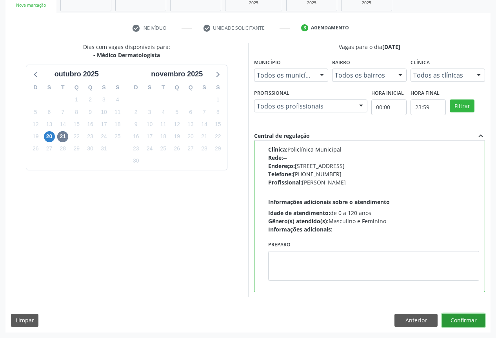
click at [452, 322] on button "Confirmar" at bounding box center [463, 320] width 43 height 13
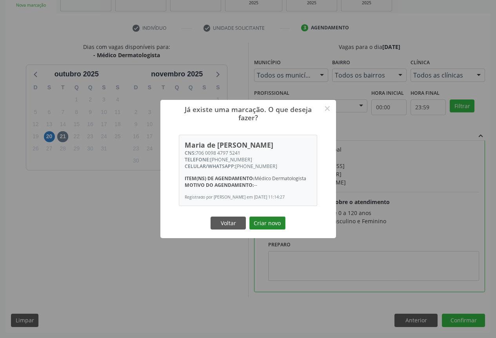
click at [274, 228] on button "Criar novo" at bounding box center [267, 223] width 36 height 13
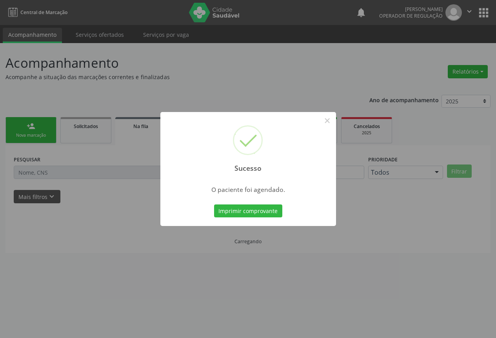
scroll to position [0, 0]
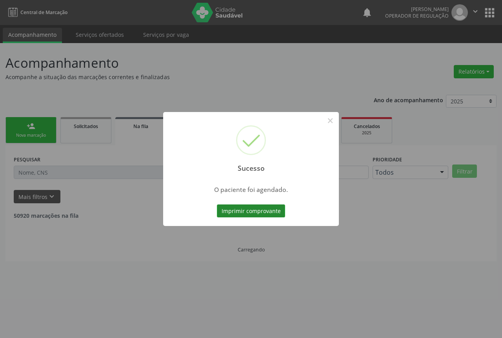
click at [255, 209] on button "Imprimir comprovante" at bounding box center [251, 211] width 68 height 13
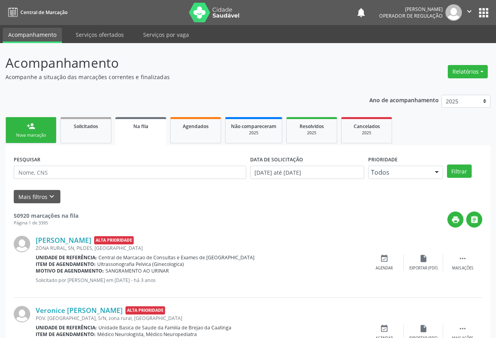
click at [24, 131] on link "person_add Nova marcação" at bounding box center [30, 130] width 51 height 26
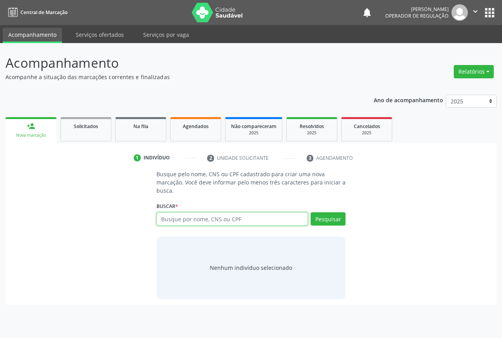
click at [181, 217] on input "text" at bounding box center [231, 218] width 151 height 13
type input "709001887668517"
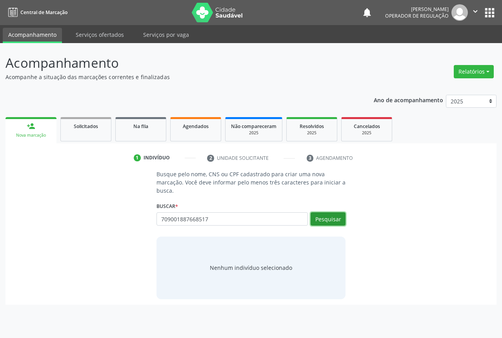
click at [332, 221] on button "Pesquisar" at bounding box center [327, 218] width 35 height 13
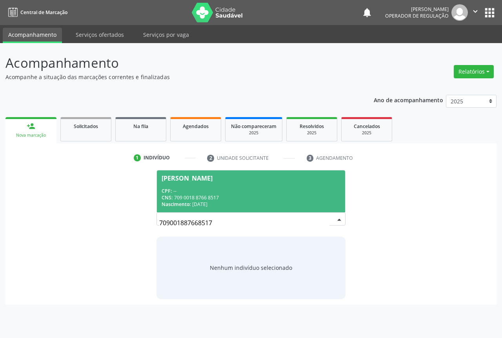
click at [216, 188] on div "CPF: --" at bounding box center [251, 191] width 179 height 7
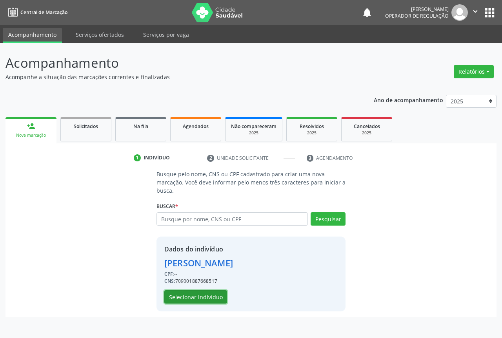
click at [201, 294] on button "Selecionar indivíduo" at bounding box center [195, 296] width 63 height 13
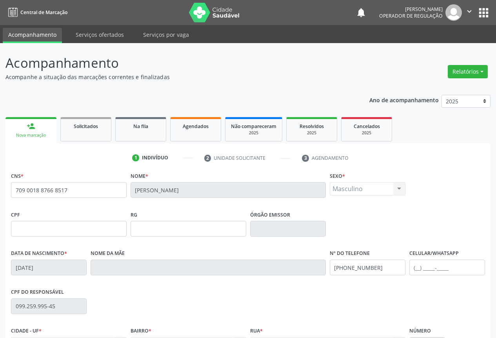
scroll to position [87, 0]
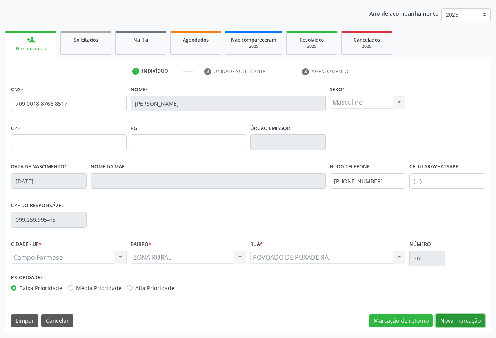
click at [462, 324] on button "Nova marcação" at bounding box center [460, 320] width 49 height 13
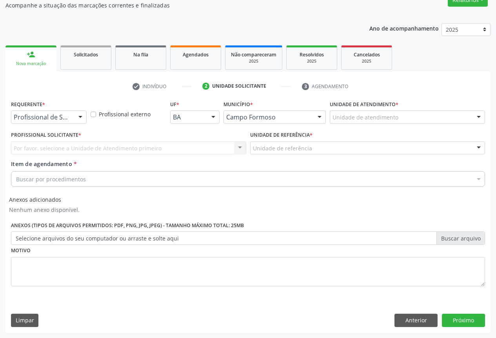
scroll to position [72, 0]
click at [83, 115] on div at bounding box center [80, 117] width 12 height 13
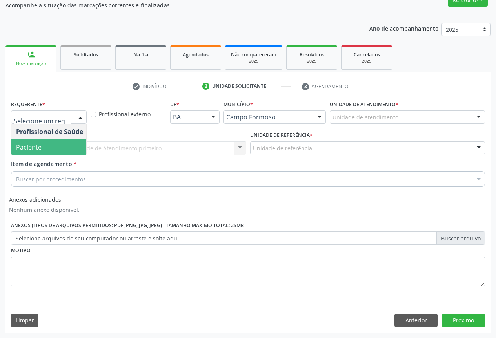
click at [71, 144] on span "Paciente" at bounding box center [49, 148] width 76 height 16
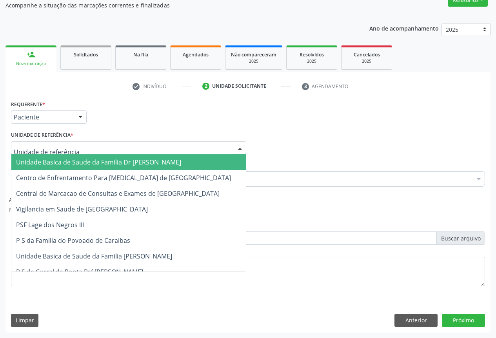
click at [241, 147] on div at bounding box center [240, 148] width 12 height 13
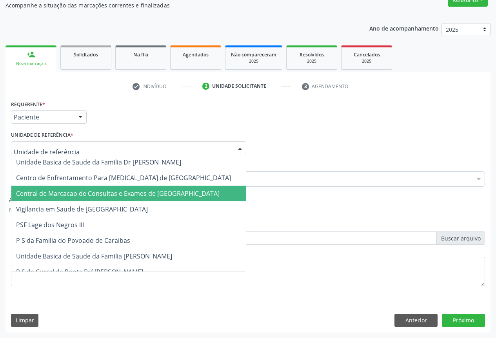
click at [223, 188] on span "Central de Marcacao de Consultas e Exames de [GEOGRAPHIC_DATA]" at bounding box center [128, 194] width 234 height 16
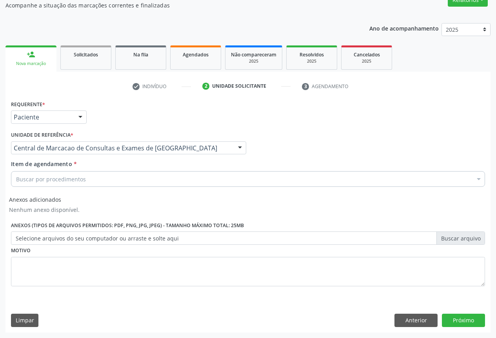
click at [219, 177] on div "Buscar por procedimentos" at bounding box center [248, 179] width 474 height 16
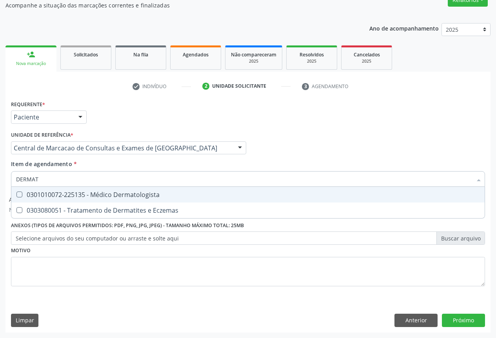
type input "DERMATO"
click at [219, 194] on div "0301010072-225135 - Médico Dermatologista" at bounding box center [248, 195] width 464 height 6
checkbox Dermatologista "true"
click at [449, 315] on button "Próximo" at bounding box center [463, 320] width 43 height 13
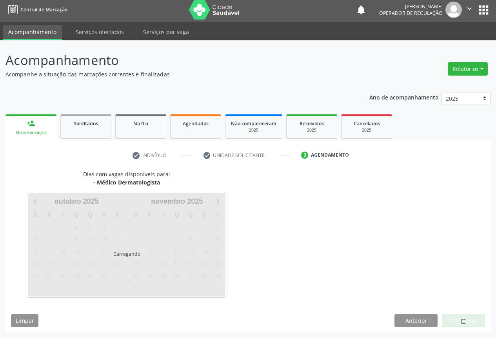
scroll to position [3, 0]
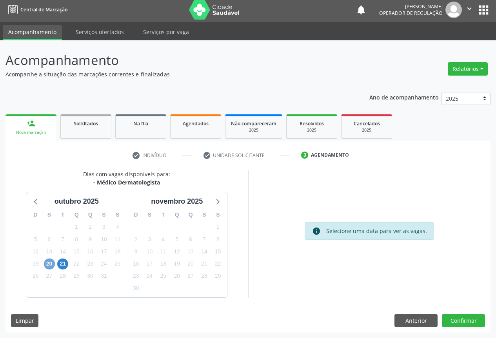
click at [47, 264] on span "20" at bounding box center [49, 264] width 11 height 11
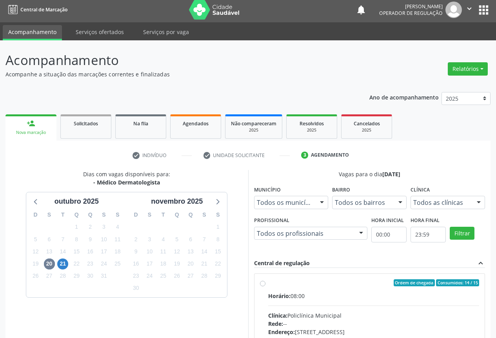
click at [268, 285] on label "Ordem de chegada Consumidos: 14 / 15 Horário: 08:00 Clínica: Policlínica Munici…" at bounding box center [373, 339] width 211 height 120
click at [263, 285] on input "Ordem de chegada Consumidos: 14 / 15 Horário: 08:00 Clínica: Policlínica Munici…" at bounding box center [262, 282] width 5 height 7
radio input "true"
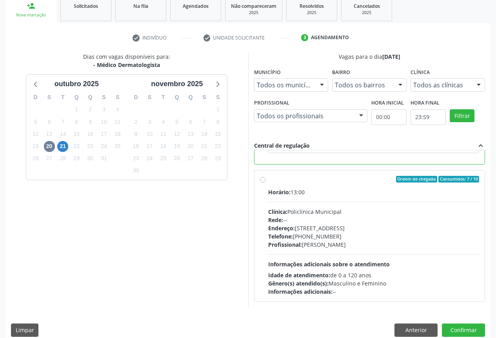
scroll to position [130, 0]
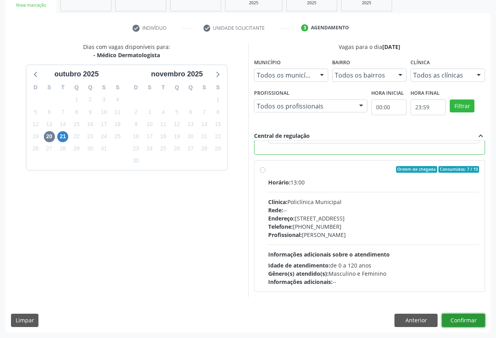
click at [451, 318] on button "Confirmar" at bounding box center [463, 320] width 43 height 13
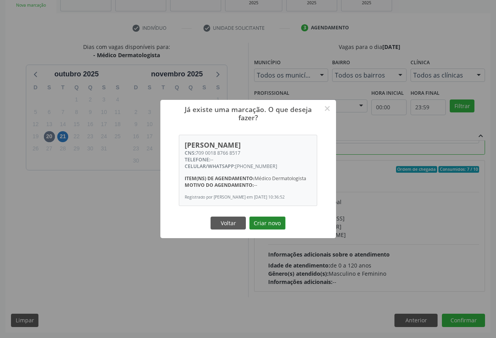
click at [270, 222] on button "Criar novo" at bounding box center [267, 223] width 36 height 13
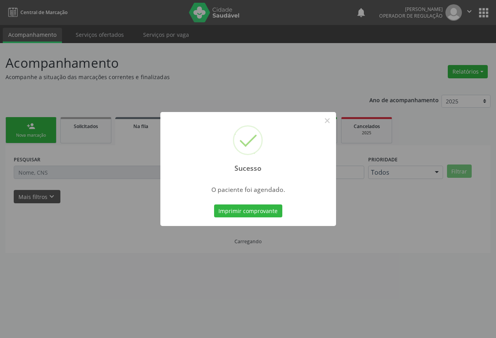
scroll to position [0, 0]
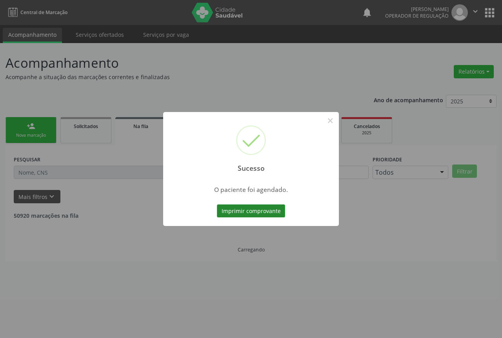
click at [260, 209] on button "Imprimir comprovante" at bounding box center [251, 211] width 68 height 13
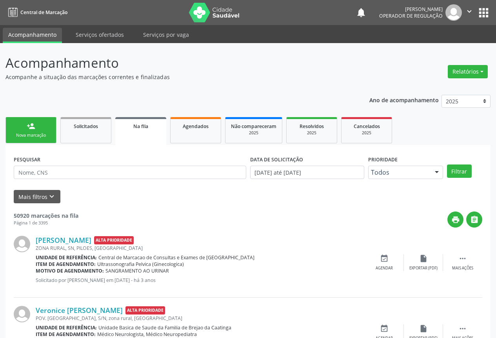
click at [31, 128] on div "person_add" at bounding box center [31, 126] width 9 height 9
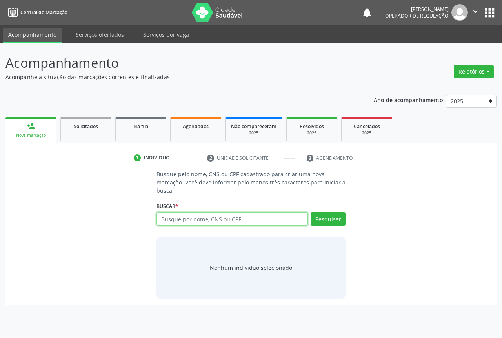
click at [189, 222] on input "text" at bounding box center [231, 218] width 151 height 13
type input "700403478450145"
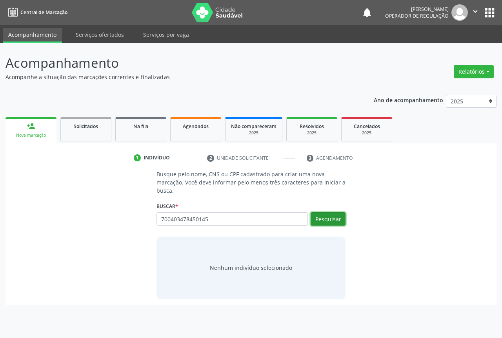
click at [329, 219] on button "Pesquisar" at bounding box center [327, 218] width 35 height 13
type input "700403478450145"
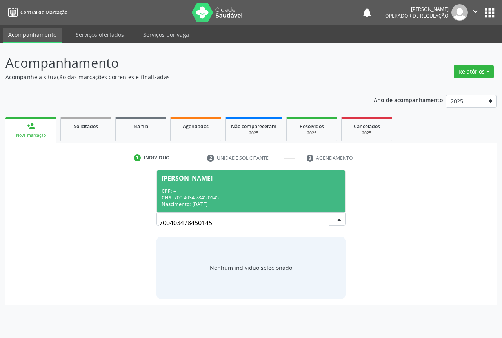
click at [168, 189] on span "CPF:" at bounding box center [167, 191] width 10 height 7
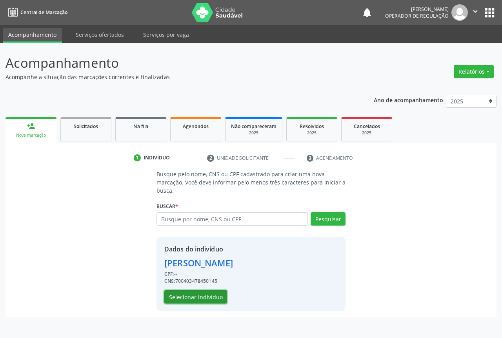
click at [202, 297] on button "Selecionar indivíduo" at bounding box center [195, 296] width 63 height 13
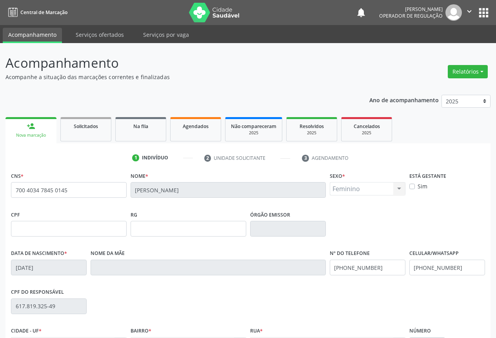
scroll to position [87, 0]
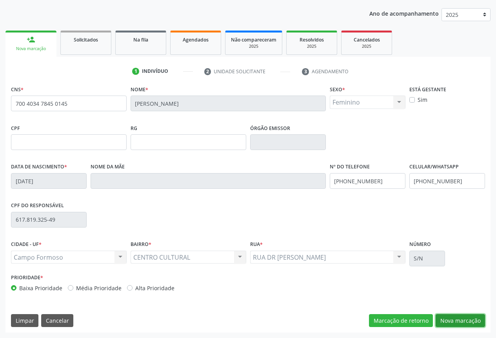
click at [456, 322] on button "Nova marcação" at bounding box center [460, 320] width 49 height 13
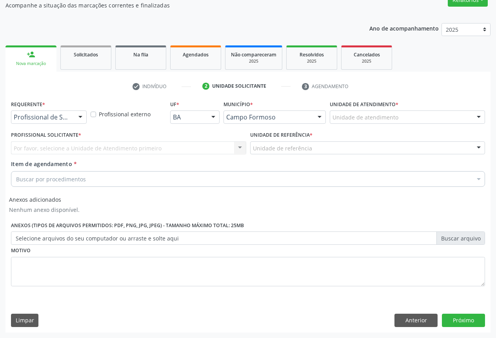
scroll to position [72, 0]
click at [79, 114] on div at bounding box center [80, 117] width 12 height 13
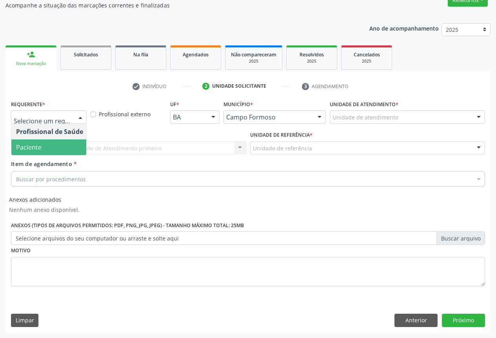
click at [74, 148] on span "Paciente" at bounding box center [49, 148] width 76 height 16
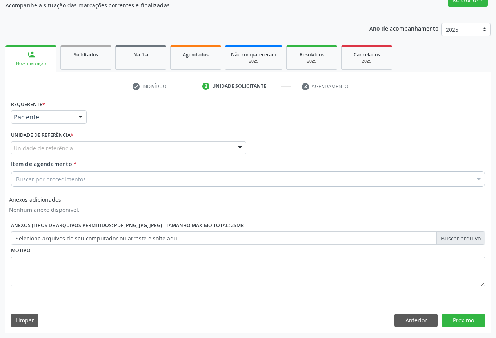
click at [237, 145] on div at bounding box center [240, 148] width 12 height 13
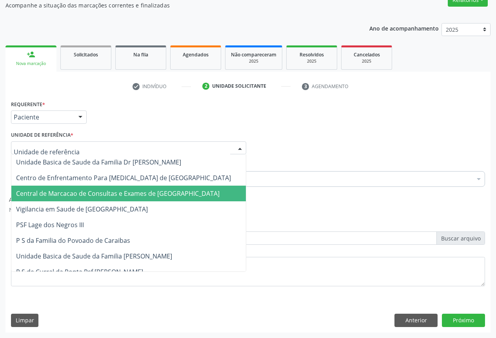
click at [198, 192] on span "Central de Marcacao de Consultas e Exames de [GEOGRAPHIC_DATA]" at bounding box center [117, 193] width 203 height 9
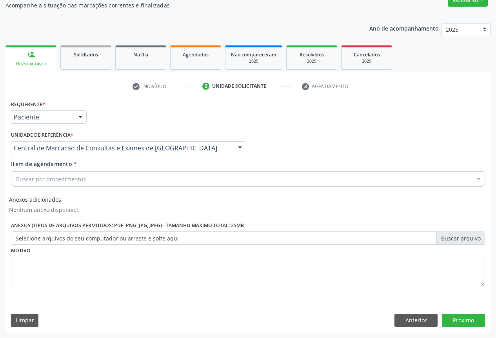
click at [196, 178] on div "Buscar por procedimentos" at bounding box center [248, 179] width 474 height 16
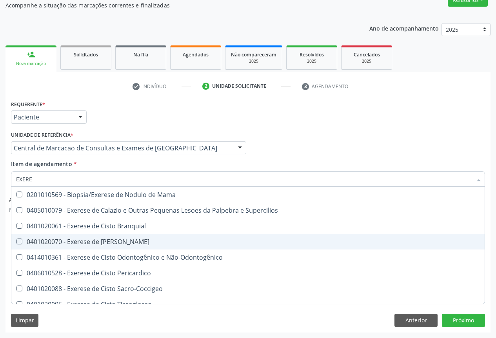
scroll to position [33, 0]
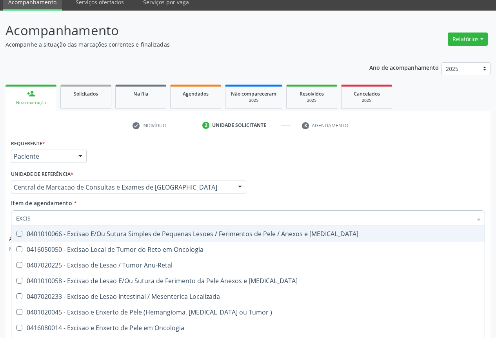
type input "EXCISÃ"
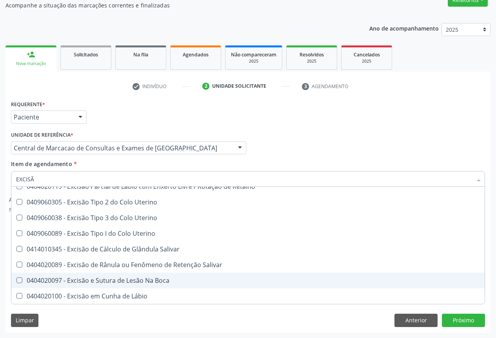
scroll to position [0, 0]
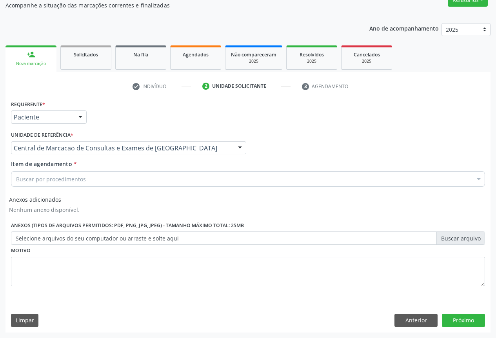
click at [34, 56] on div "person_add" at bounding box center [31, 54] width 9 height 9
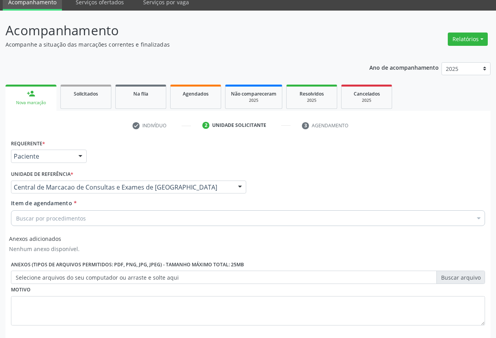
click at [33, 98] on div "person_add" at bounding box center [31, 93] width 9 height 9
click at [80, 153] on div at bounding box center [80, 156] width 12 height 13
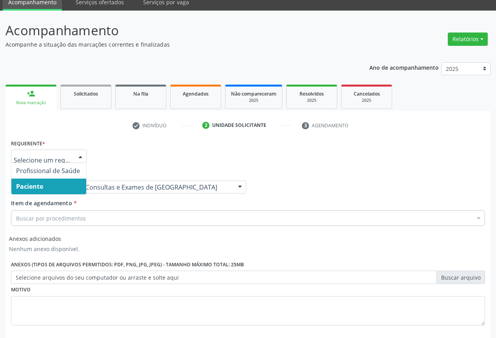
click at [71, 187] on span "Paciente" at bounding box center [48, 187] width 75 height 16
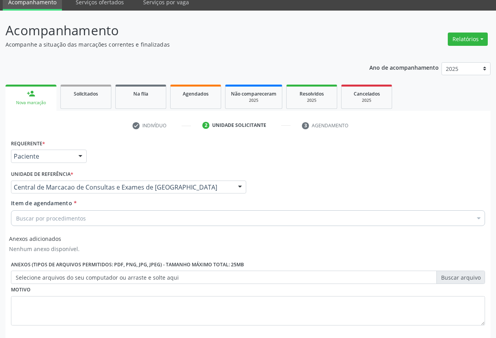
click at [242, 185] on div at bounding box center [240, 187] width 12 height 13
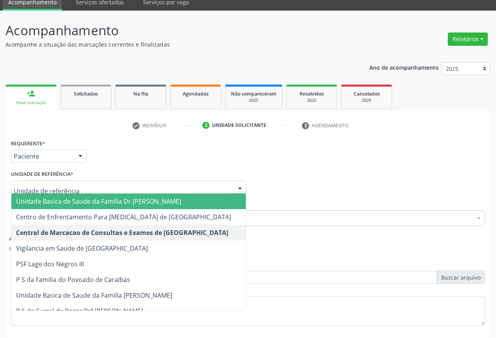
click at [23, 99] on link "person_add Nova marcação" at bounding box center [30, 98] width 51 height 26
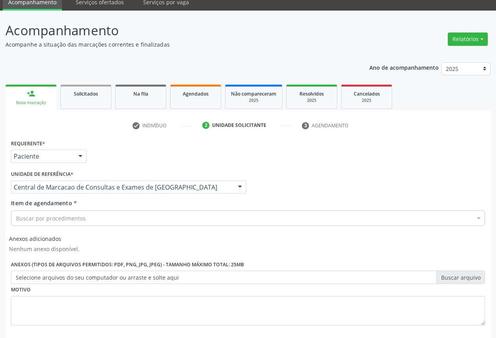
click at [34, 93] on div "person_add" at bounding box center [31, 93] width 9 height 9
click at [34, 92] on div "person_add" at bounding box center [31, 93] width 9 height 9
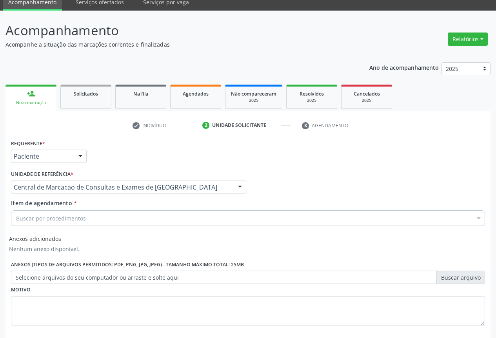
click at [34, 92] on div "person_add" at bounding box center [31, 93] width 9 height 9
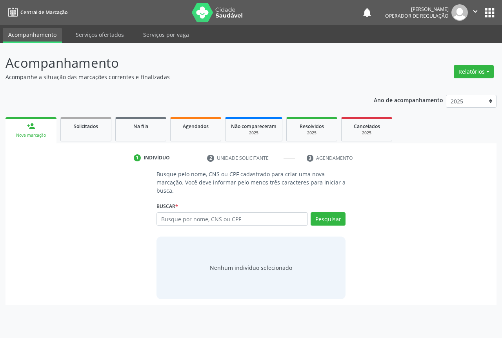
click at [162, 216] on input "text" at bounding box center [231, 218] width 151 height 13
click at [185, 223] on input "text" at bounding box center [231, 218] width 151 height 13
type input "709208267340536"
click at [325, 213] on button "Pesquisar" at bounding box center [327, 218] width 35 height 13
type input "709208267340536"
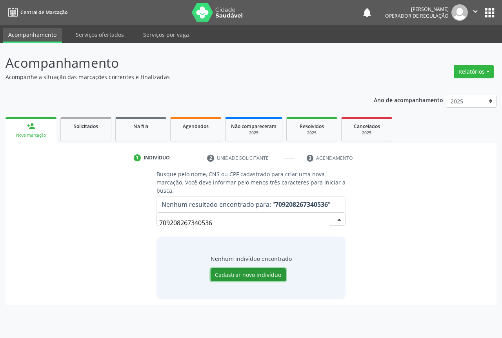
click at [259, 279] on button "Cadastrar novo indivíduo" at bounding box center [248, 275] width 75 height 13
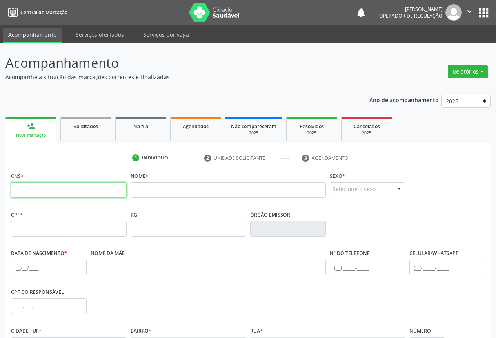
click at [98, 190] on input "text" at bounding box center [69, 190] width 116 height 16
type input "709 2082 6734 0536"
click at [236, 191] on input "text" at bounding box center [228, 190] width 195 height 16
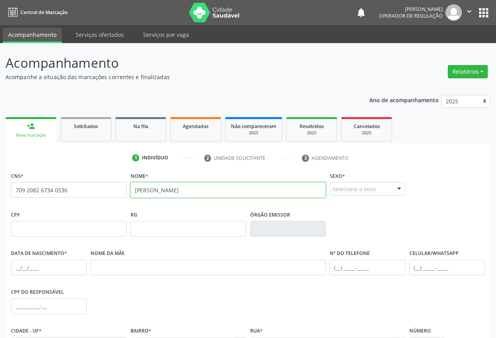
type input "[PERSON_NAME]"
click at [399, 187] on div at bounding box center [399, 189] width 12 height 13
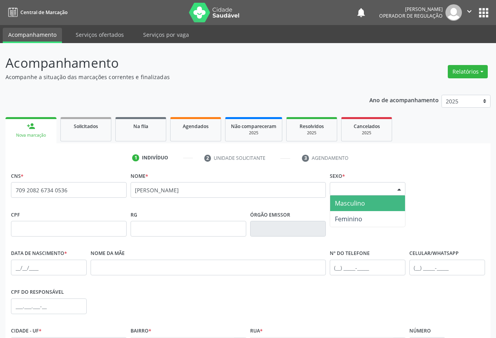
click at [383, 202] on span "Masculino" at bounding box center [367, 204] width 75 height 16
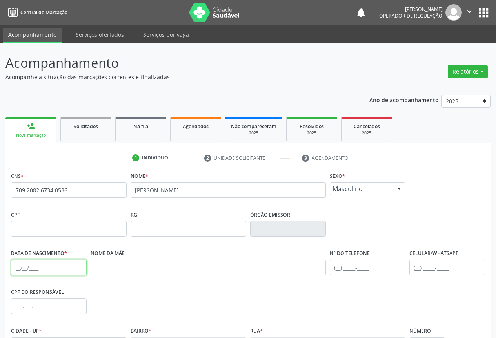
click at [17, 268] on input "text" at bounding box center [49, 268] width 76 height 16
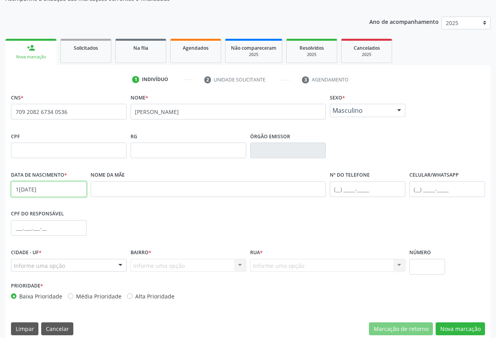
scroll to position [87, 0]
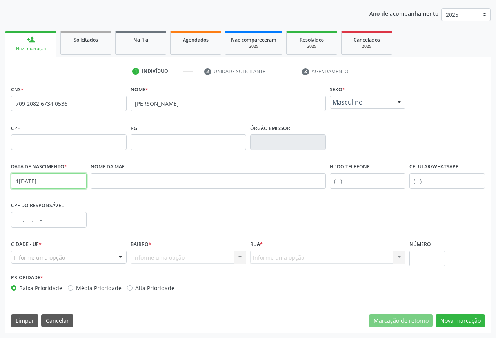
type input "1[DATE]"
click at [417, 184] on input "text" at bounding box center [447, 181] width 76 height 16
type input "[PHONE_NUMBER]"
click at [117, 256] on div at bounding box center [120, 257] width 12 height 13
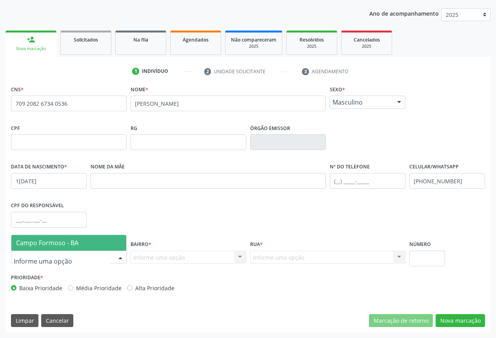
click at [105, 241] on span "Campo Formoso - BA" at bounding box center [68, 243] width 115 height 16
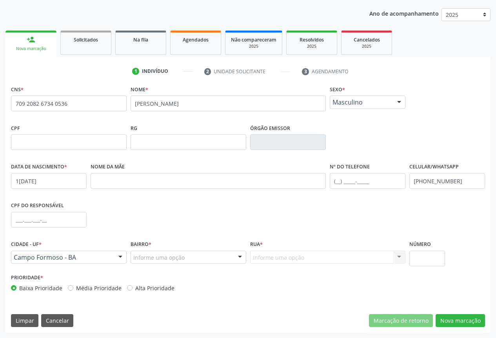
click at [240, 257] on div at bounding box center [240, 257] width 12 height 13
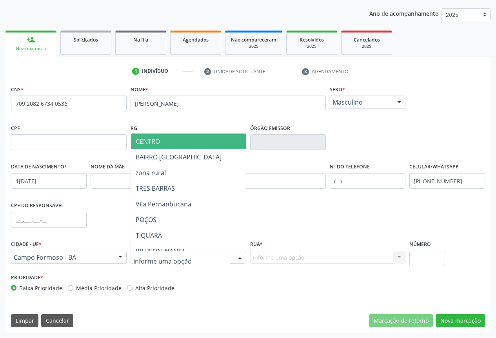
click at [205, 140] on span "CENTRO" at bounding box center [215, 142] width 169 height 16
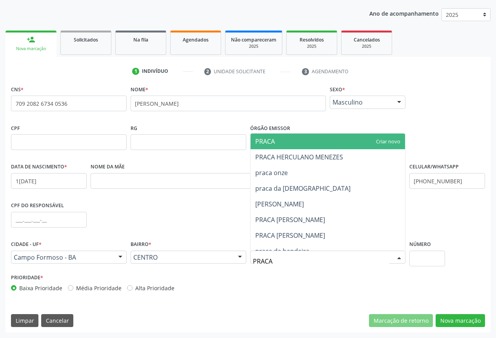
type input "PRACA"
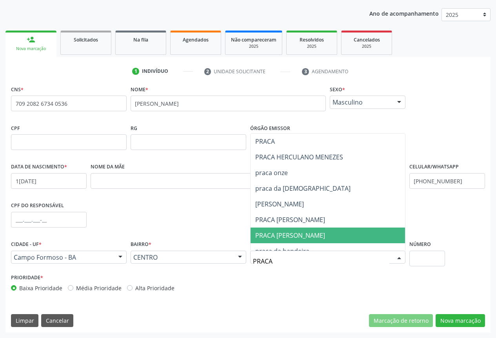
click at [279, 236] on span "PRACA [PERSON_NAME]" at bounding box center [290, 235] width 70 height 9
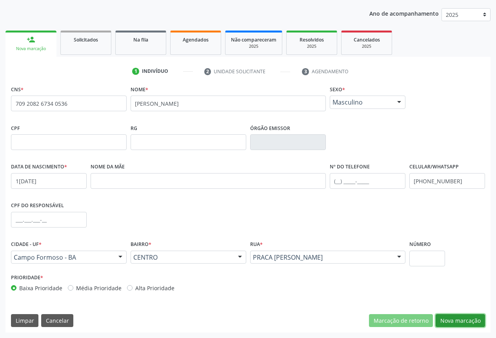
click at [446, 318] on button "Nova marcação" at bounding box center [460, 320] width 49 height 13
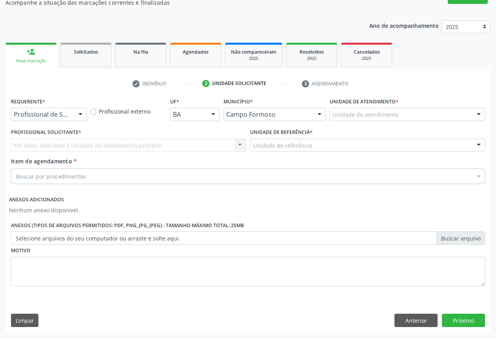
scroll to position [74, 0]
click at [78, 113] on div at bounding box center [80, 114] width 12 height 13
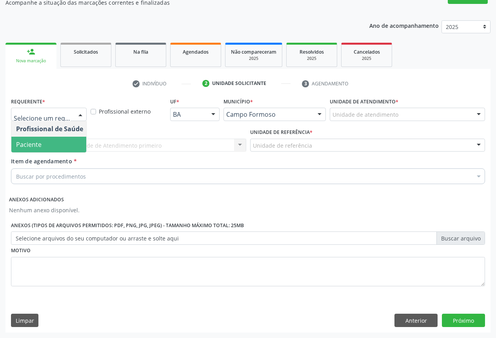
click at [71, 142] on span "Paciente" at bounding box center [49, 145] width 76 height 16
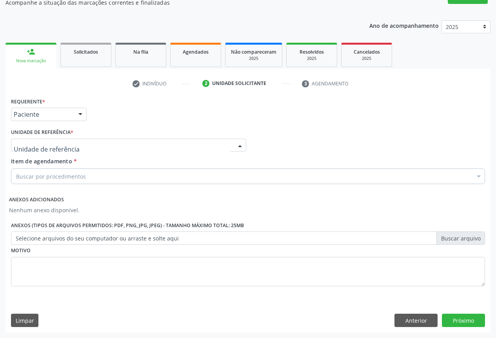
click at [241, 143] on div at bounding box center [240, 145] width 12 height 13
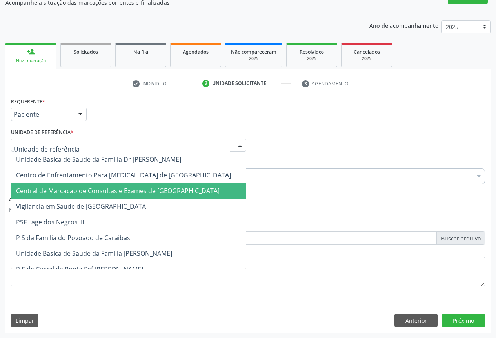
click at [219, 188] on span "Central de Marcacao de Consultas e Exames de [GEOGRAPHIC_DATA]" at bounding box center [128, 191] width 234 height 16
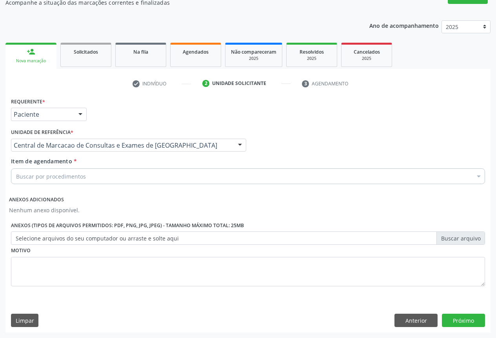
click at [219, 179] on div "Buscar por procedimentos" at bounding box center [248, 177] width 474 height 16
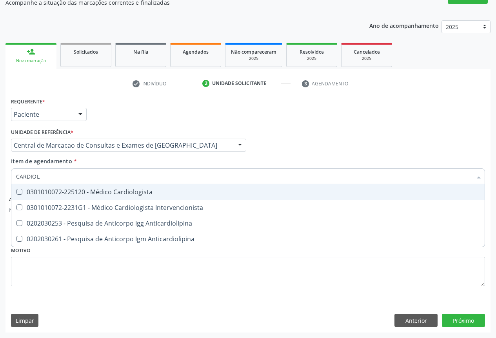
type input "CARDIOLO"
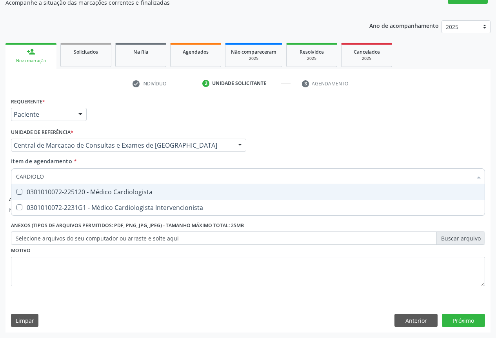
click at [202, 195] on div "0301010072-225120 - Médico Cardiologista" at bounding box center [248, 192] width 464 height 6
checkbox Cardiologista "true"
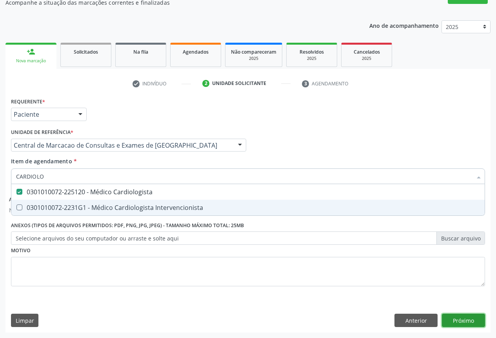
click at [452, 317] on button "Próximo" at bounding box center [463, 320] width 43 height 13
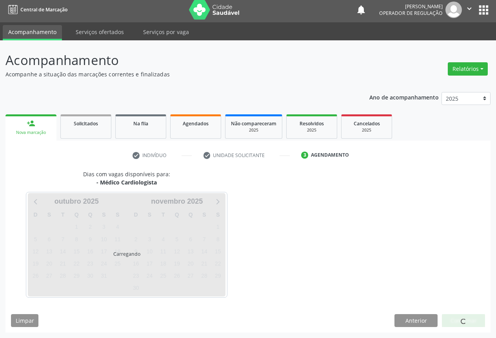
scroll to position [3, 0]
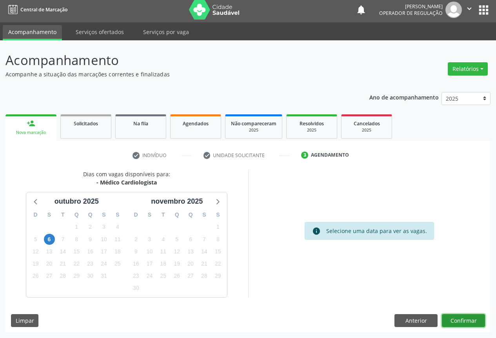
click at [473, 323] on button "Confirmar" at bounding box center [463, 320] width 43 height 13
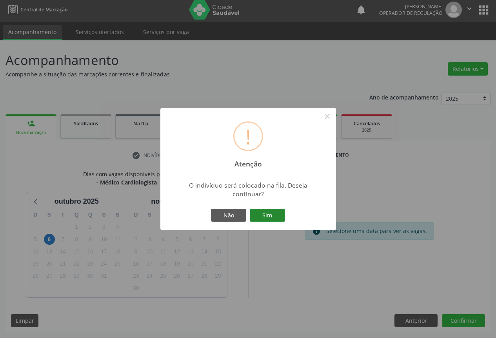
click at [270, 213] on button "Sim" at bounding box center [267, 215] width 35 height 13
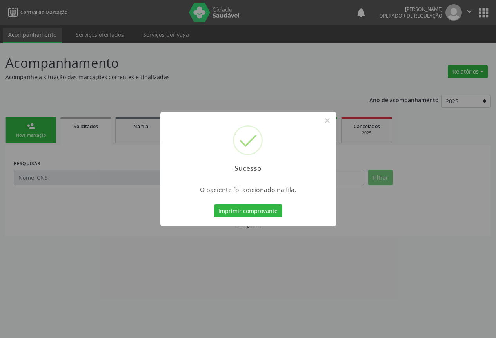
scroll to position [0, 0]
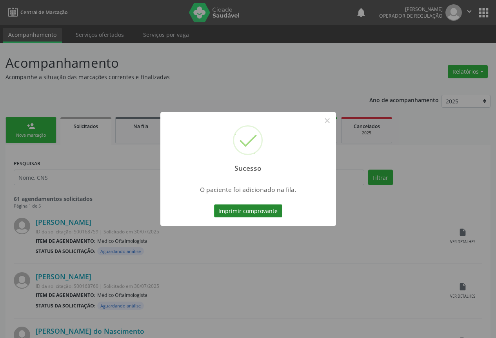
click at [229, 209] on button "Imprimir comprovante" at bounding box center [248, 211] width 68 height 13
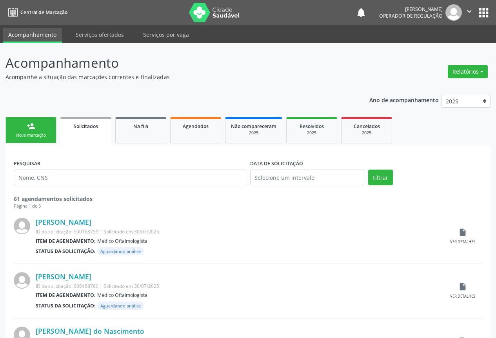
click at [40, 130] on link "person_add Nova marcação" at bounding box center [30, 130] width 51 height 26
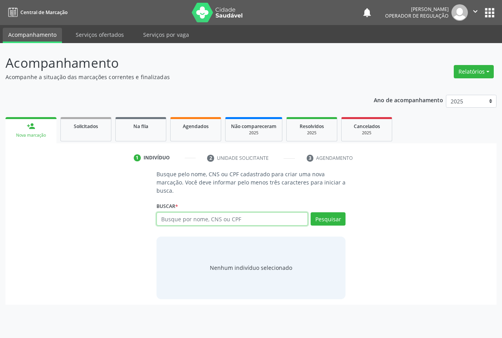
click at [222, 220] on input "text" at bounding box center [231, 218] width 151 height 13
type input "709208267340536"
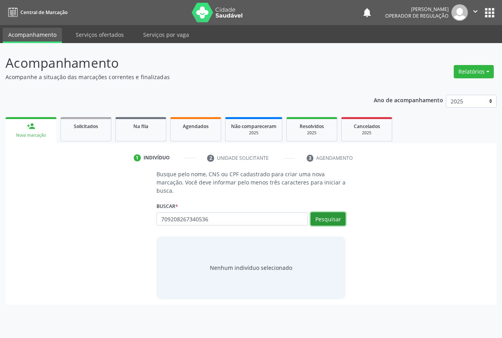
click at [330, 218] on button "Pesquisar" at bounding box center [327, 218] width 35 height 13
type input "709208267340536"
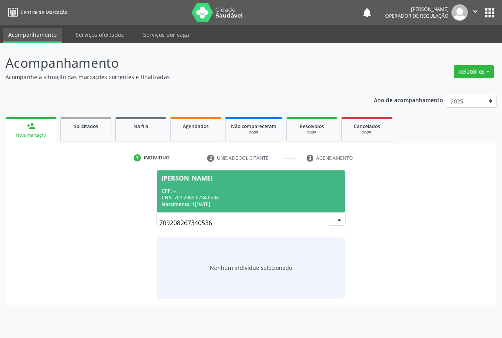
click at [278, 187] on span "[PERSON_NAME] CPF: -- CNS: 709 2082 6734 0536 Nascimento: 1[DATE]" at bounding box center [251, 192] width 188 height 42
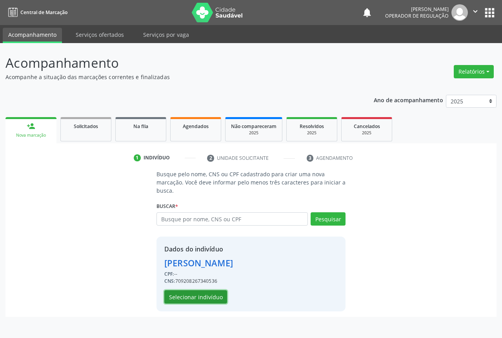
click at [191, 297] on button "Selecionar indivíduo" at bounding box center [195, 296] width 63 height 13
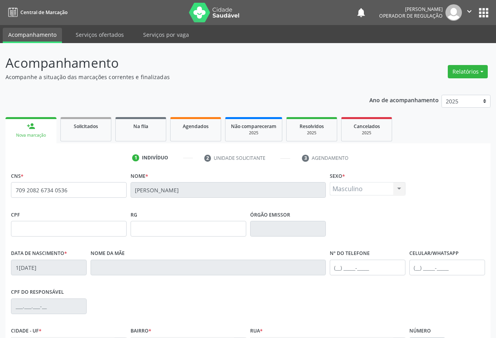
scroll to position [87, 0]
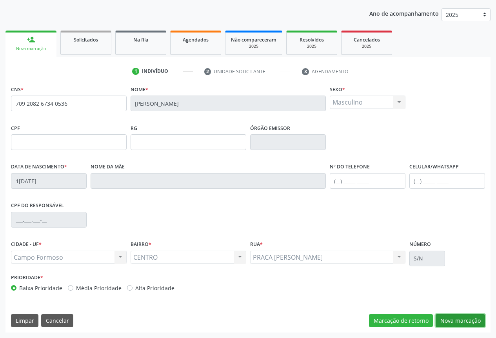
click at [456, 322] on button "Nova marcação" at bounding box center [460, 320] width 49 height 13
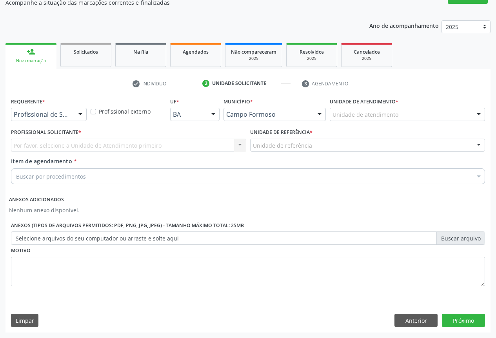
scroll to position [74, 0]
click at [82, 110] on div at bounding box center [80, 114] width 12 height 13
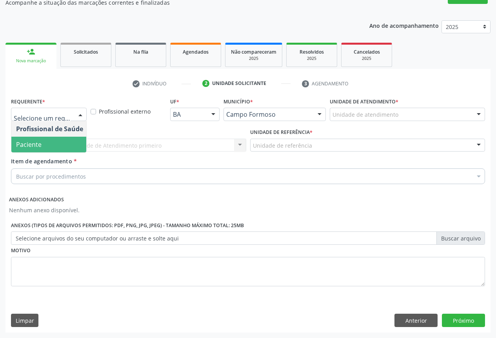
click at [77, 149] on span "Paciente" at bounding box center [49, 145] width 76 height 16
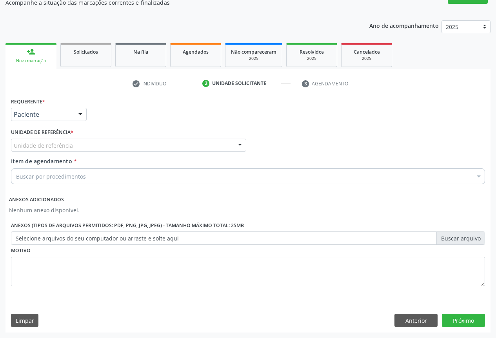
click at [239, 145] on div at bounding box center [240, 145] width 12 height 13
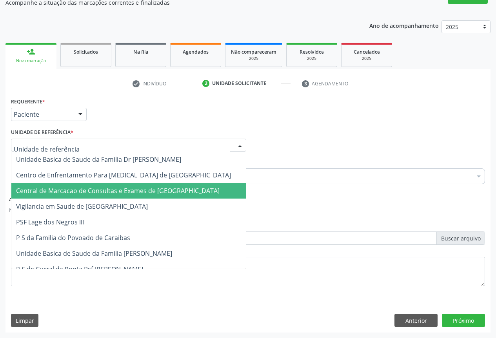
click at [211, 188] on span "Central de Marcacao de Consultas e Exames de [GEOGRAPHIC_DATA]" at bounding box center [128, 191] width 234 height 16
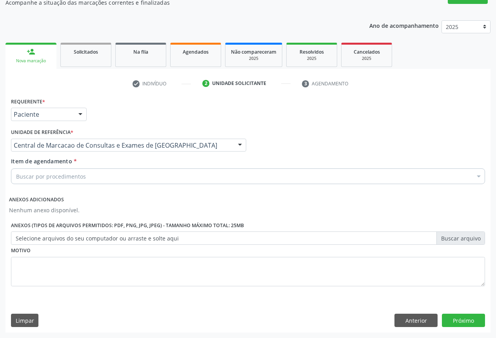
click at [210, 180] on div "Buscar por procedimentos" at bounding box center [248, 177] width 474 height 16
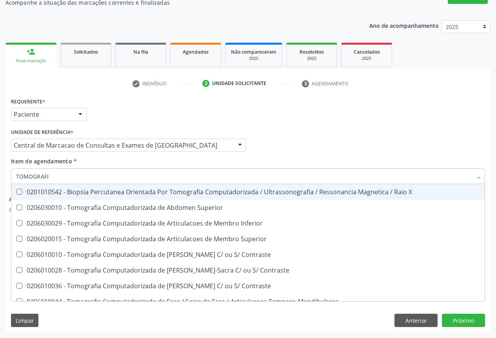
type input "TOMOGRAFIA"
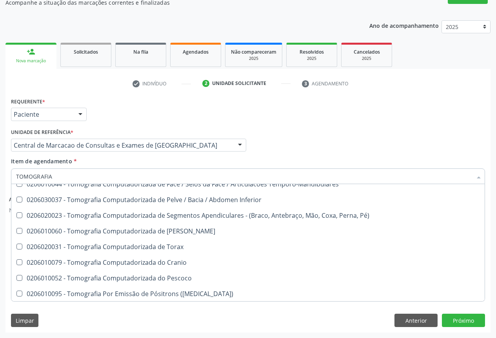
scroll to position [134, 0]
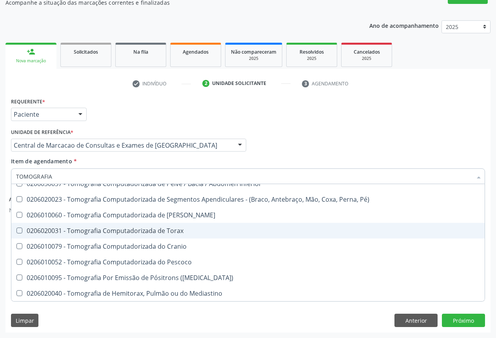
click at [202, 231] on div "0206020031 - Tomografia Computadorizada de Torax" at bounding box center [248, 231] width 464 height 6
checkbox Torax "true"
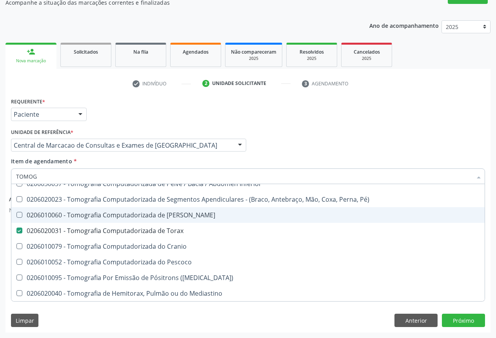
type input "TOMO"
checkbox Torax "false"
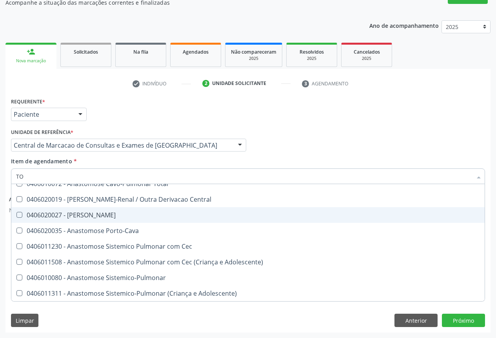
type input "T"
checkbox Torax "false"
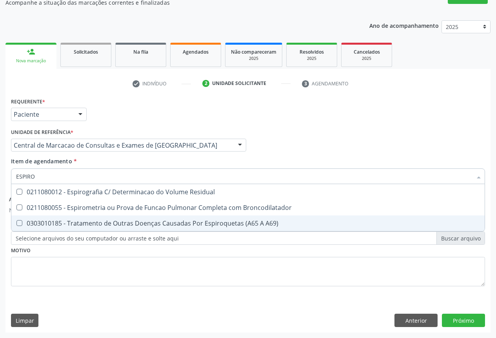
scroll to position [0, 0]
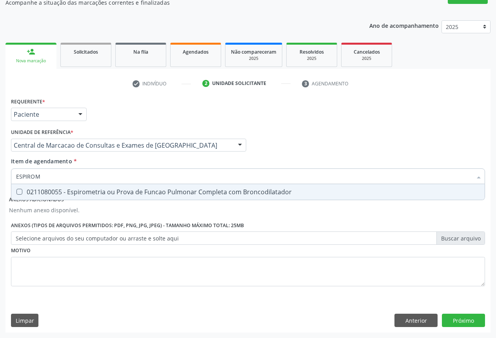
type input "ESPIROME"
click at [211, 192] on div "0211080055 - Espirometria ou Prova de Funcao Pulmonar Completa com Broncodilata…" at bounding box center [248, 192] width 464 height 6
checkbox Broncodilatador "true"
click at [464, 318] on button "Próximo" at bounding box center [463, 320] width 43 height 13
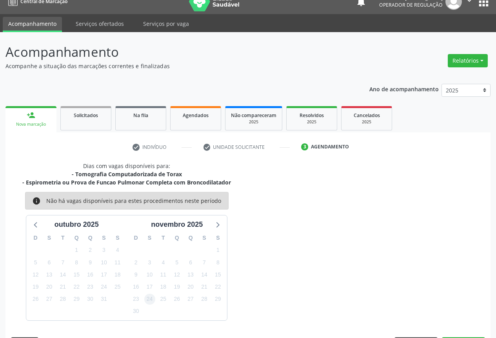
scroll to position [34, 0]
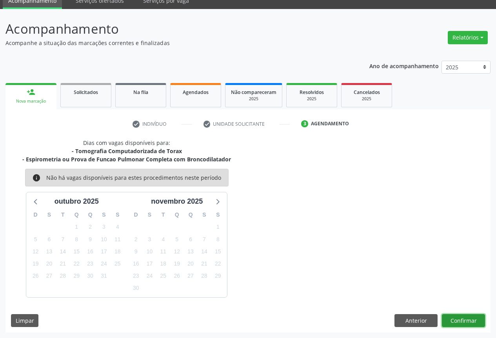
click at [464, 318] on button "Confirmar" at bounding box center [463, 320] width 43 height 13
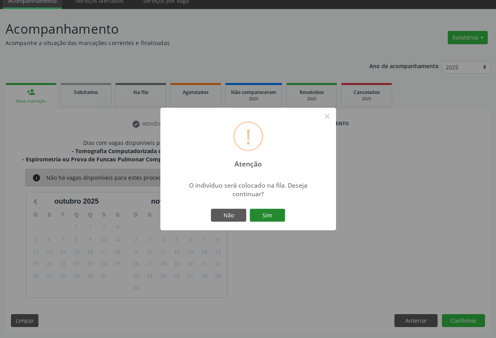
click at [265, 216] on button "Sim" at bounding box center [267, 215] width 35 height 13
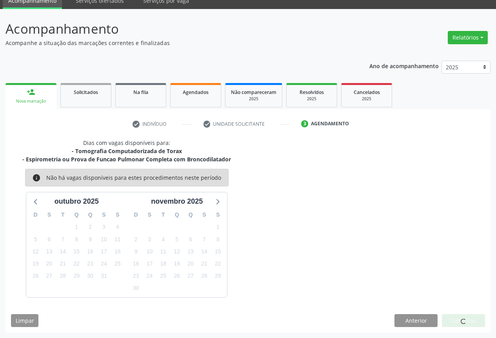
scroll to position [0, 0]
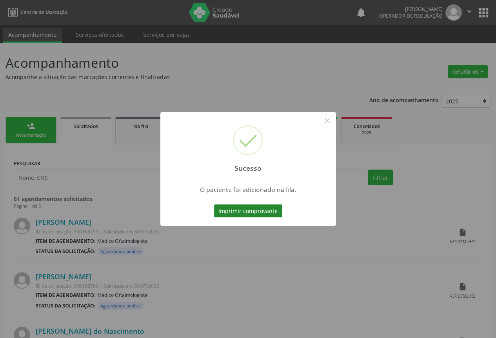
click at [257, 212] on button "Imprimir comprovante" at bounding box center [248, 211] width 68 height 13
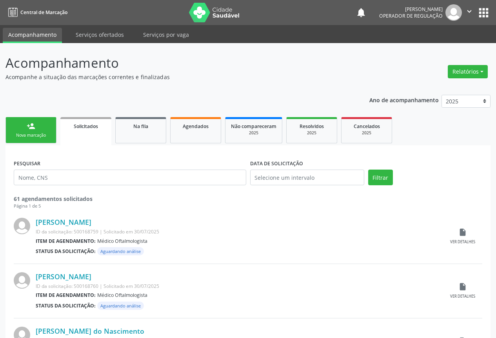
click at [31, 135] on div "Nova marcação" at bounding box center [30, 135] width 39 height 6
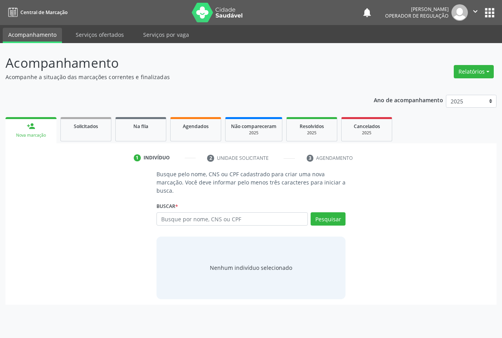
click at [36, 124] on link "person_add Nova marcação" at bounding box center [30, 130] width 51 height 26
click at [204, 220] on input "text" at bounding box center [231, 218] width 151 height 13
click at [35, 127] on div "person_add" at bounding box center [31, 126] width 9 height 9
click at [195, 218] on input "text" at bounding box center [231, 218] width 151 height 13
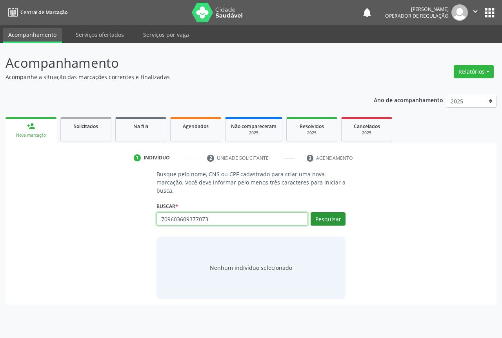
type input "709603609377073"
click at [341, 222] on button "Pesquisar" at bounding box center [327, 218] width 35 height 13
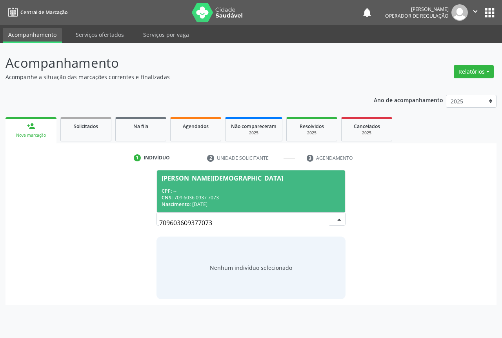
click at [227, 185] on span "[PERSON_NAME][DEMOGRAPHIC_DATA] CPF: -- CNS: 709 6036 0937 7073 Nascimento: [DA…" at bounding box center [251, 192] width 188 height 42
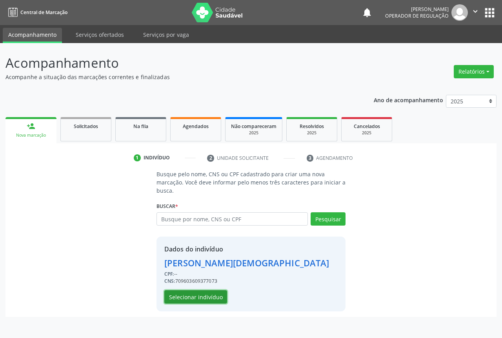
click at [204, 300] on button "Selecionar indivíduo" at bounding box center [195, 296] width 63 height 13
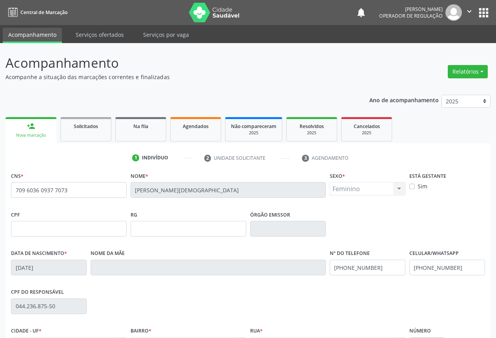
scroll to position [87, 0]
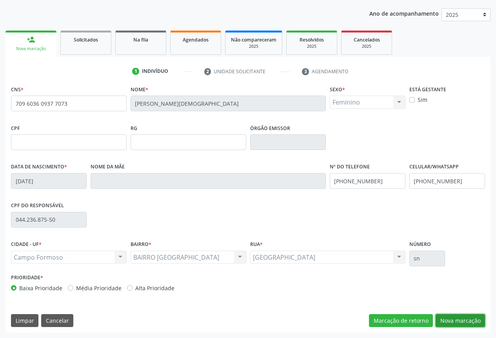
click at [463, 320] on button "Nova marcação" at bounding box center [460, 320] width 49 height 13
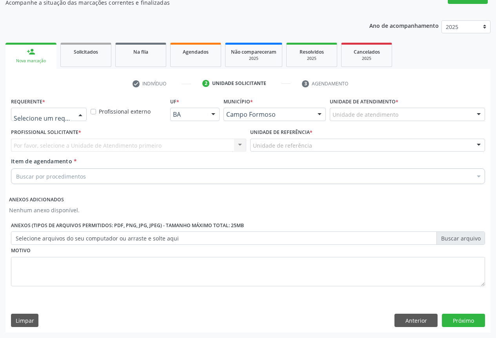
click at [80, 113] on div at bounding box center [80, 114] width 12 height 13
click at [74, 144] on span "Paciente" at bounding box center [49, 145] width 76 height 16
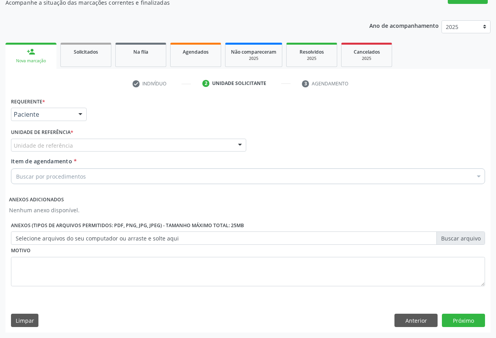
click at [239, 141] on div at bounding box center [240, 145] width 12 height 13
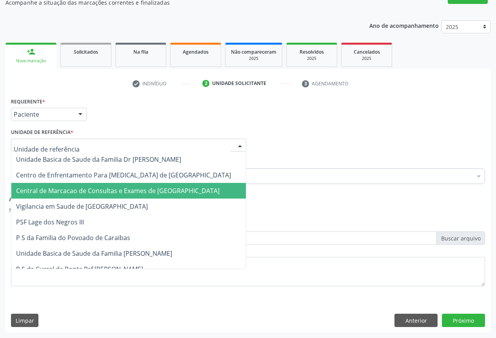
click at [214, 189] on span "Central de Marcacao de Consultas e Exames de [GEOGRAPHIC_DATA]" at bounding box center [128, 191] width 234 height 16
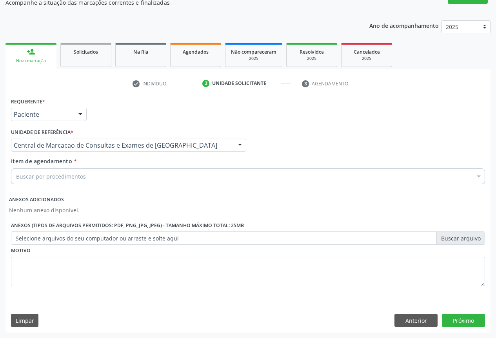
click at [215, 179] on div "Buscar por procedimentos" at bounding box center [248, 177] width 474 height 16
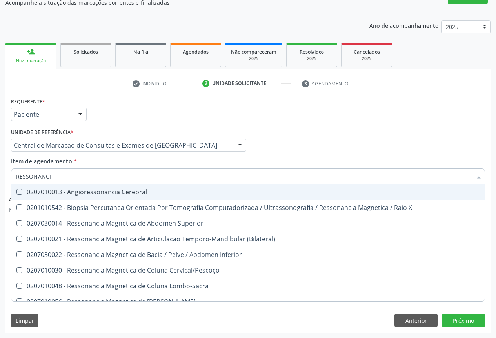
type input "RESSONANCIA"
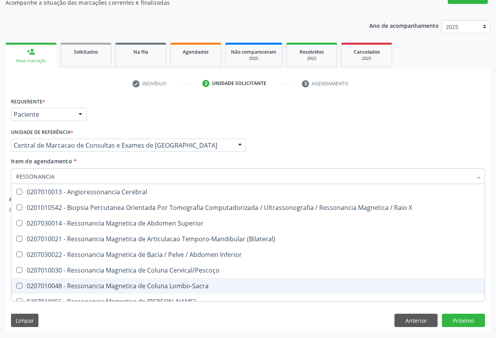
click at [224, 283] on div "0207010048 - Ressonancia Magnetica de Coluna Lombo-Sacra" at bounding box center [248, 286] width 464 height 6
checkbox Lombo-Sacra "true"
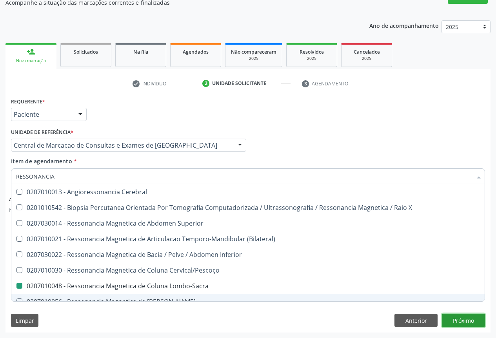
click at [457, 318] on button "Próximo" at bounding box center [463, 320] width 43 height 13
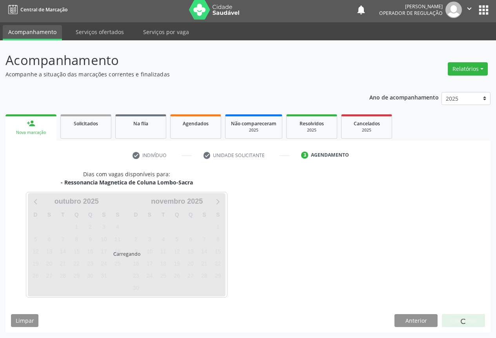
scroll to position [26, 0]
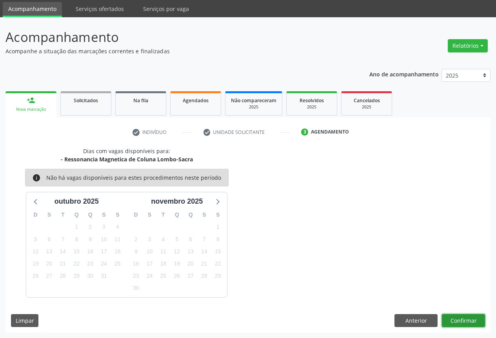
click at [462, 319] on button "Confirmar" at bounding box center [463, 320] width 43 height 13
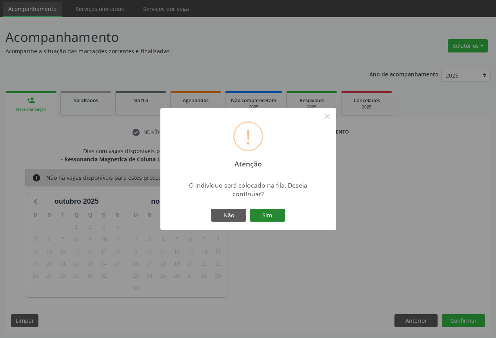
click at [268, 218] on button "Sim" at bounding box center [267, 215] width 35 height 13
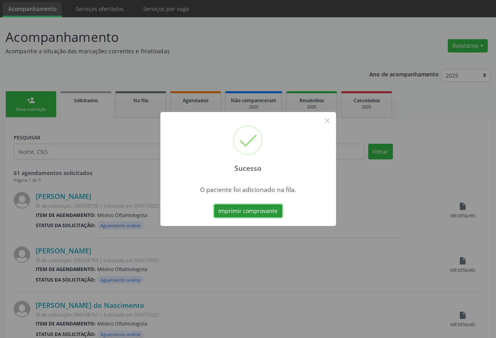
scroll to position [0, 0]
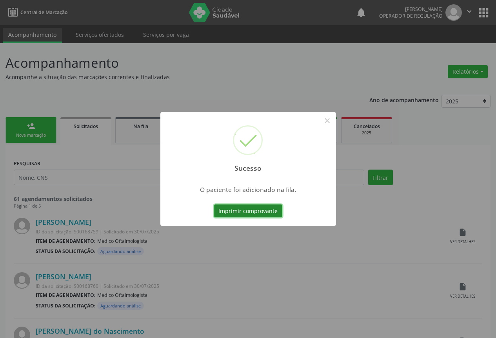
click at [258, 205] on button "Imprimir comprovante" at bounding box center [248, 211] width 68 height 13
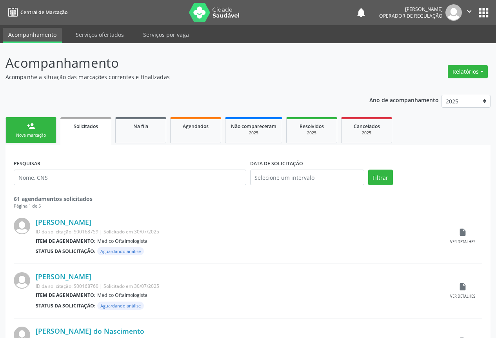
click at [38, 132] on link "person_add Nova marcação" at bounding box center [30, 130] width 51 height 26
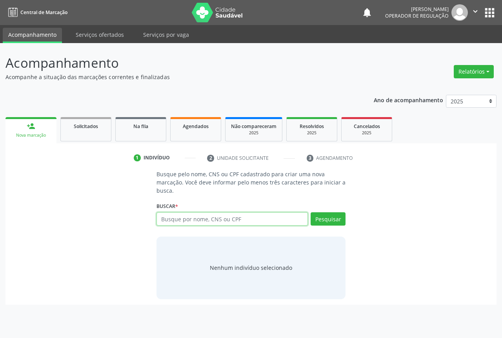
drag, startPoint x: 169, startPoint y: 217, endPoint x: 170, endPoint y: 203, distance: 14.1
click at [171, 209] on div "Buscar * Busque por nome, CNS ou CPF Nenhum resultado encontrado para: " " Digi…" at bounding box center [250, 215] width 189 height 31
type input "707806625152417"
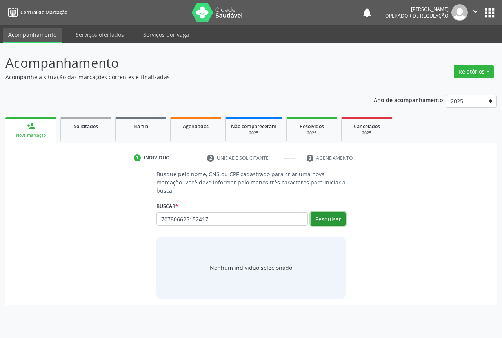
click at [330, 214] on button "Pesquisar" at bounding box center [327, 218] width 35 height 13
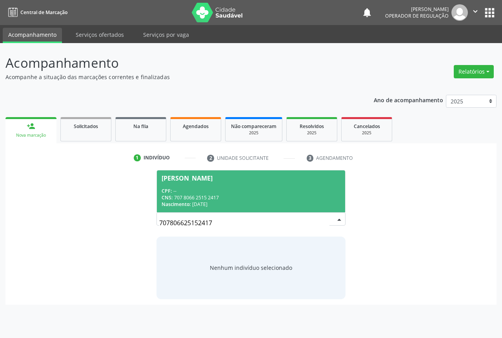
click at [198, 182] on span "[PERSON_NAME] CPF: -- CNS: 707 8066 2515 2417 Nascimento: 2[DATE]" at bounding box center [251, 192] width 188 height 42
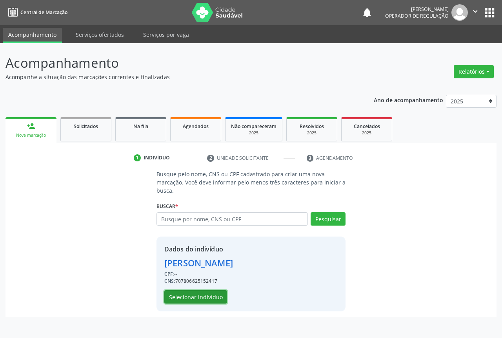
click at [195, 294] on button "Selecionar indivíduo" at bounding box center [195, 296] width 63 height 13
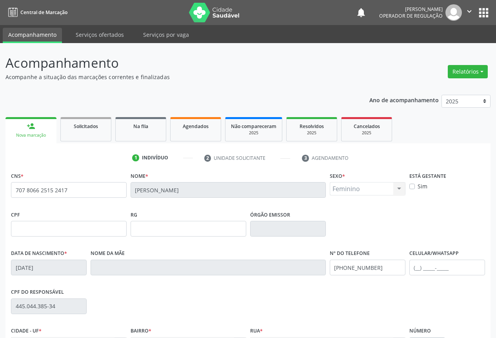
scroll to position [87, 0]
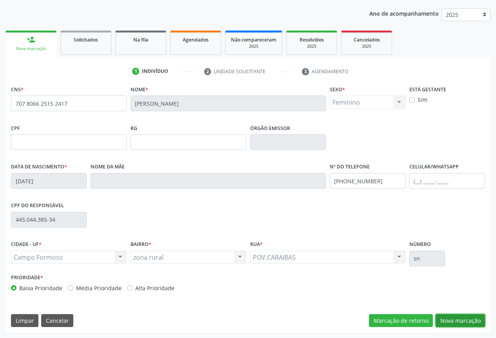
click at [458, 321] on button "Nova marcação" at bounding box center [460, 320] width 49 height 13
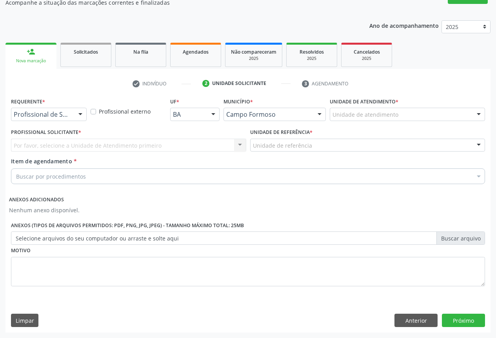
scroll to position [74, 0]
click at [79, 111] on div at bounding box center [80, 114] width 12 height 13
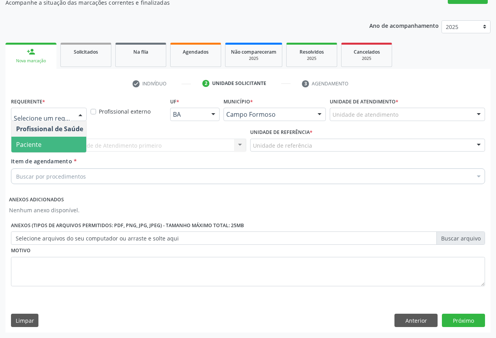
click at [75, 150] on span "Paciente" at bounding box center [49, 145] width 76 height 16
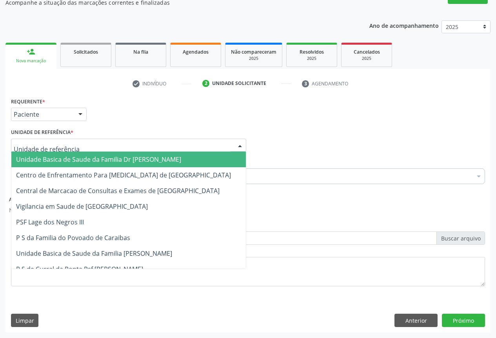
click at [239, 143] on div at bounding box center [240, 145] width 12 height 13
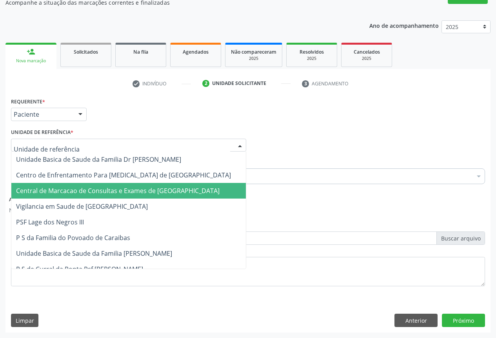
click at [218, 189] on span "Central de Marcacao de Consultas e Exames de [GEOGRAPHIC_DATA]" at bounding box center [128, 191] width 234 height 16
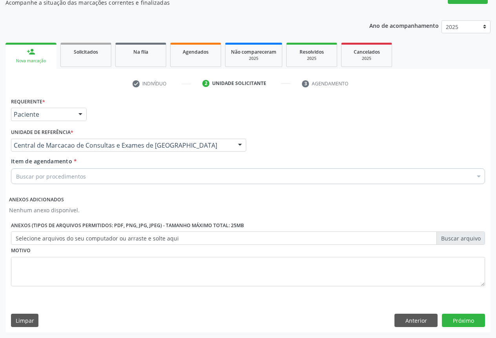
click at [212, 176] on div "Buscar por procedimentos" at bounding box center [248, 177] width 474 height 16
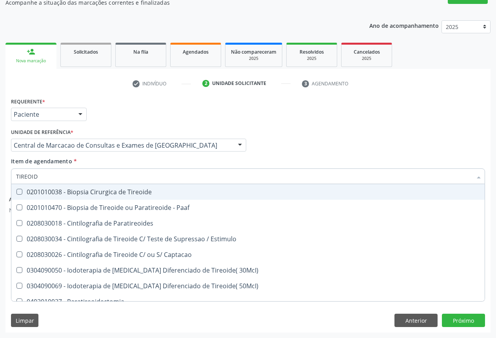
type input "TIREOIDE"
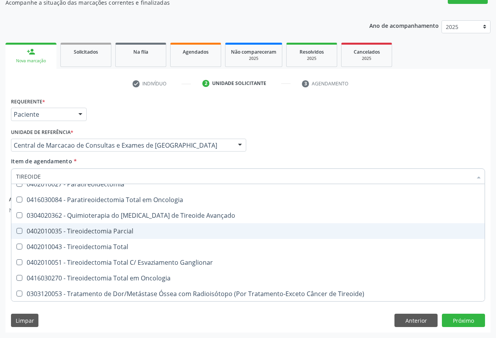
scroll to position [149, 0]
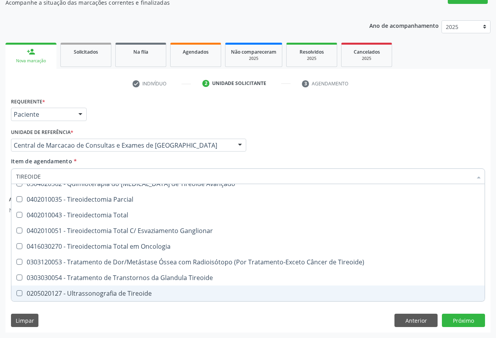
click at [157, 287] on span "0205020127 - Ultrassonografia de Tireoide" at bounding box center [247, 294] width 473 height 16
checkbox Tireoide "true"
click at [453, 318] on button "Próximo" at bounding box center [463, 320] width 43 height 13
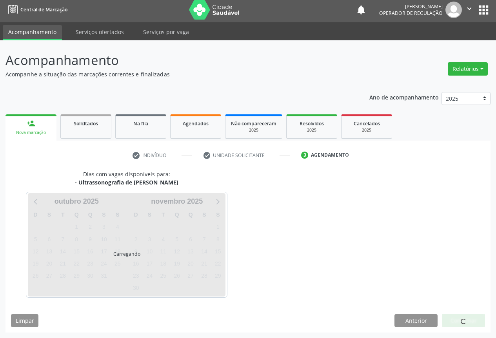
scroll to position [0, 0]
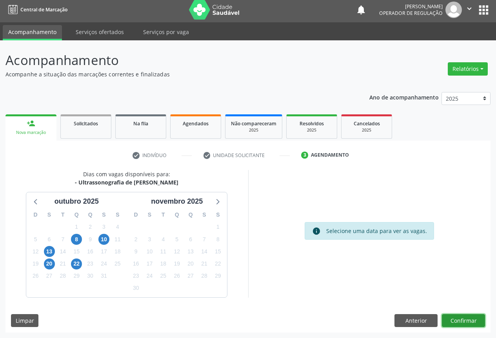
click at [461, 316] on button "Confirmar" at bounding box center [463, 320] width 43 height 13
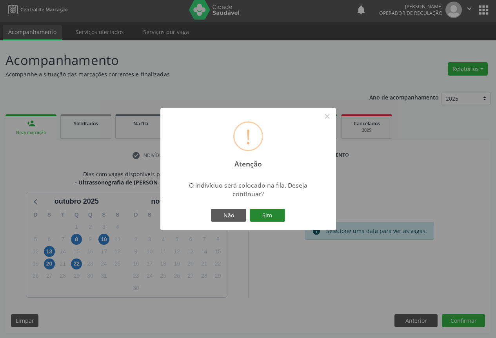
click at [266, 215] on button "Sim" at bounding box center [267, 215] width 35 height 13
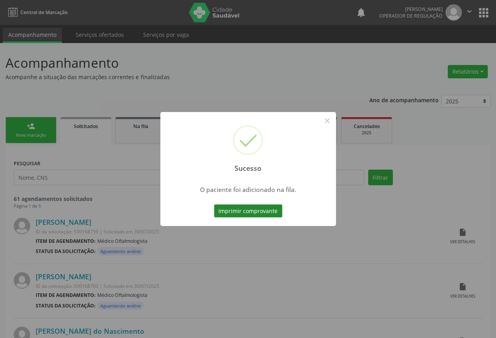
click at [259, 210] on button "Imprimir comprovante" at bounding box center [248, 211] width 68 height 13
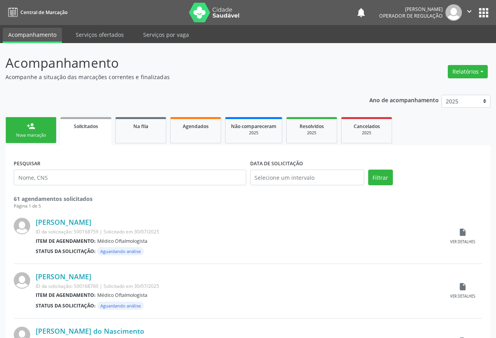
click at [467, 9] on icon "" at bounding box center [469, 11] width 9 height 9
click at [439, 53] on link "Sair" at bounding box center [449, 47] width 54 height 11
